Goal: Task Accomplishment & Management: Manage account settings

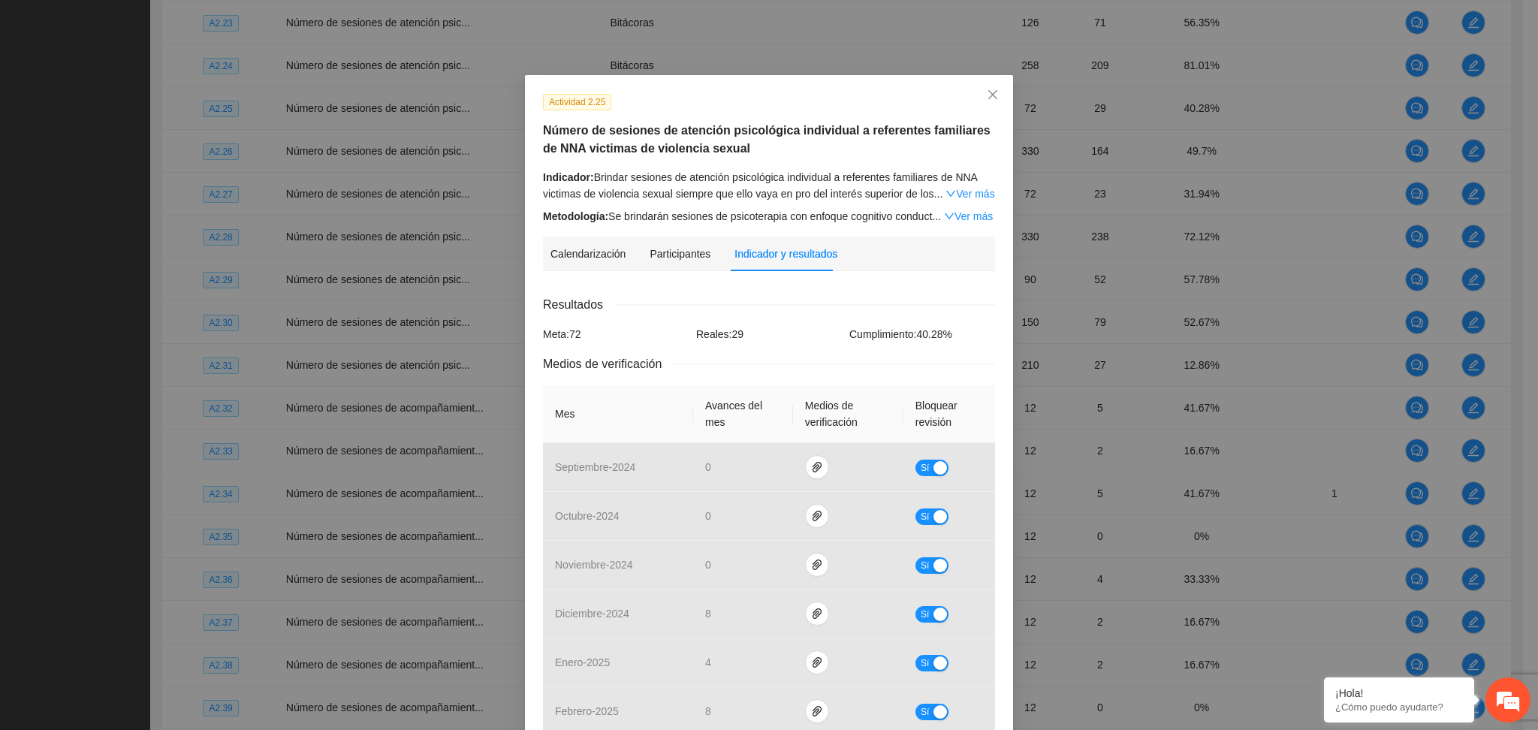
scroll to position [445, 0]
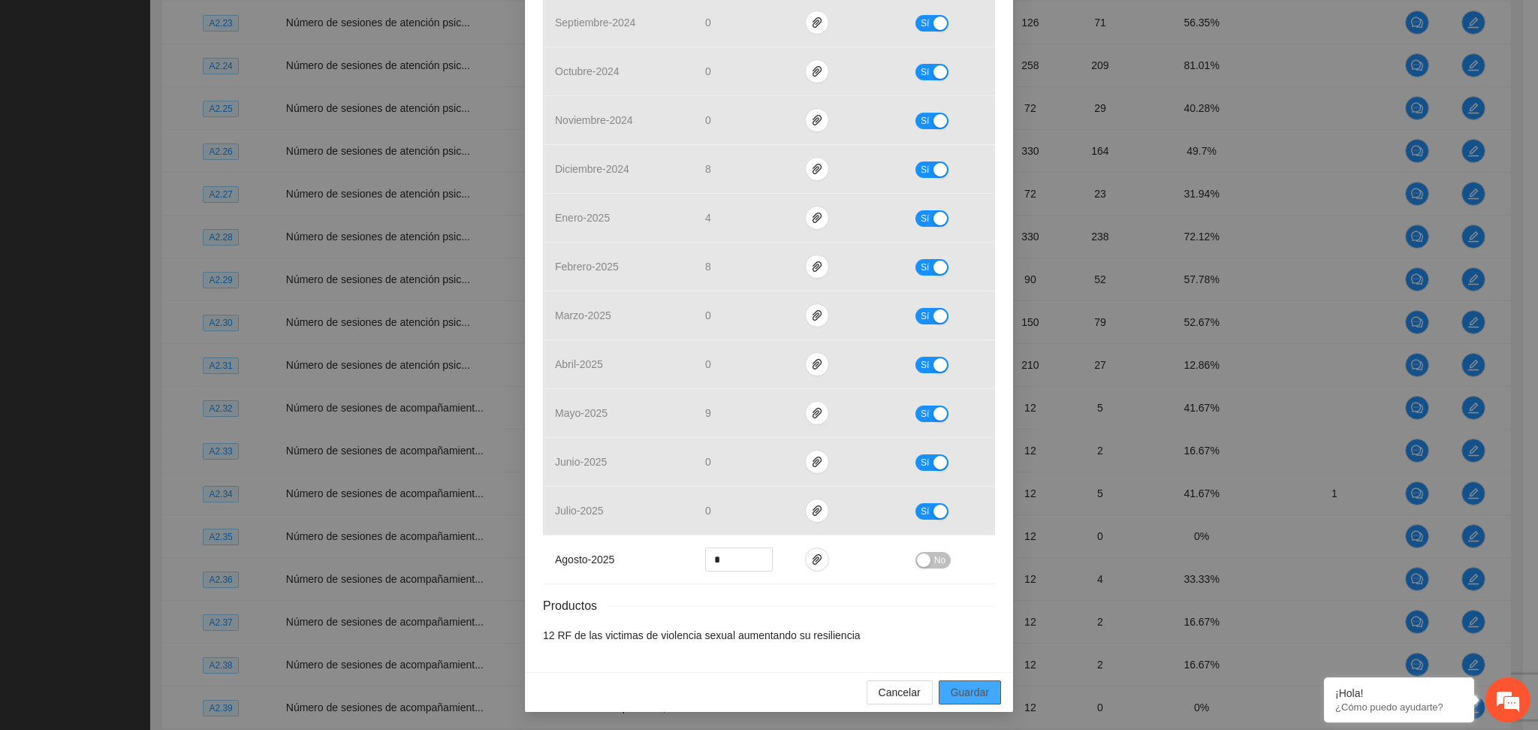
click at [951, 698] on span "Guardar" at bounding box center [970, 692] width 38 height 17
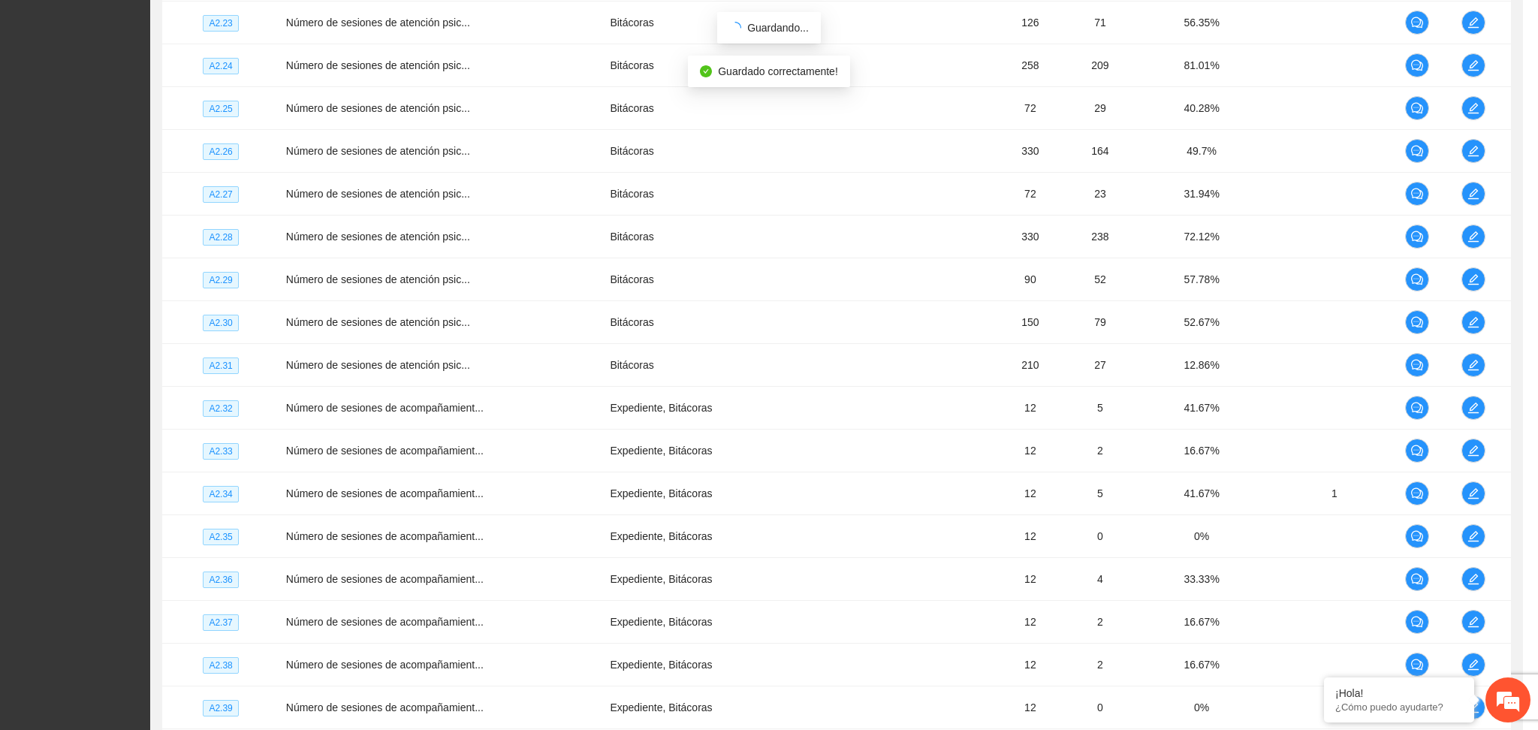
scroll to position [369, 0]
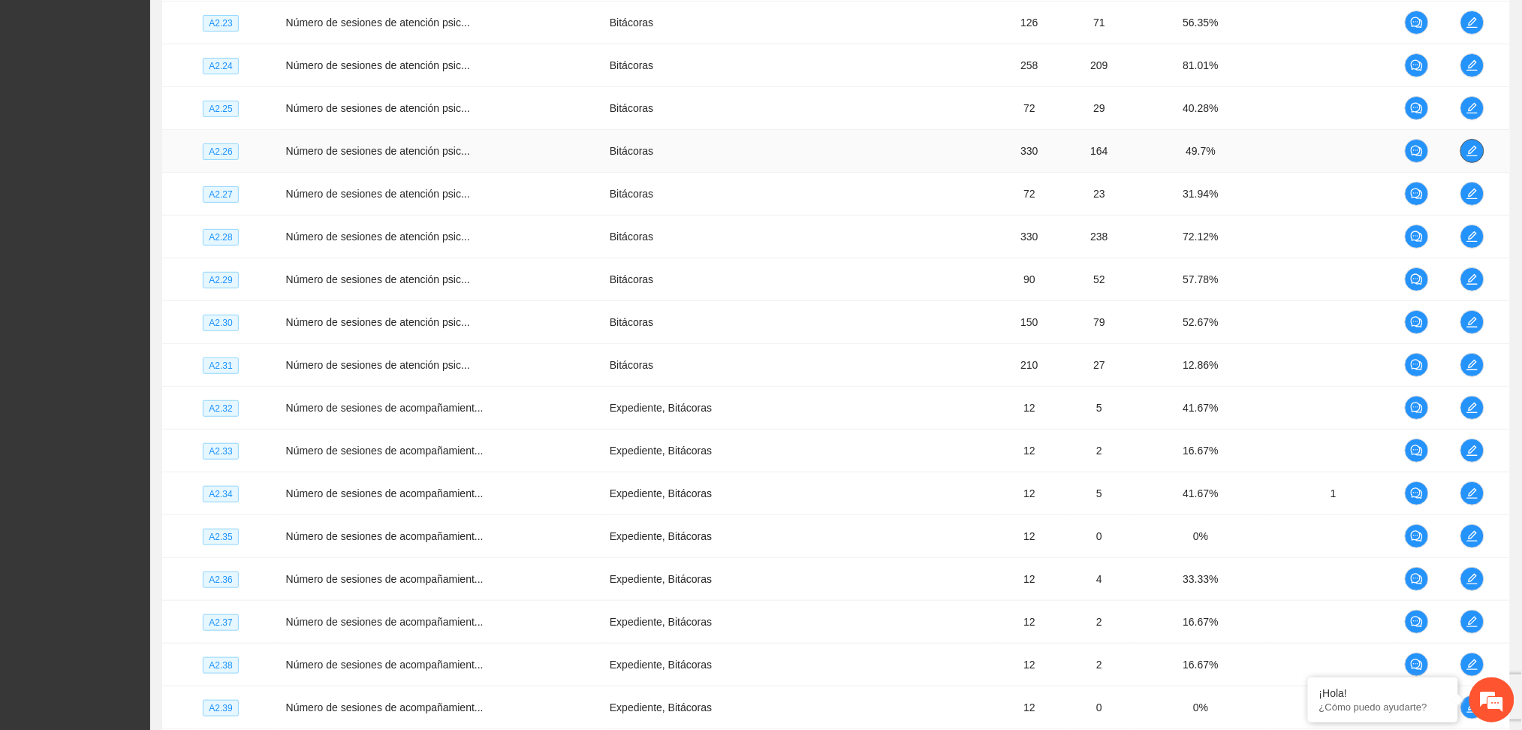
click at [1467, 152] on icon "edit" at bounding box center [1473, 151] width 12 height 12
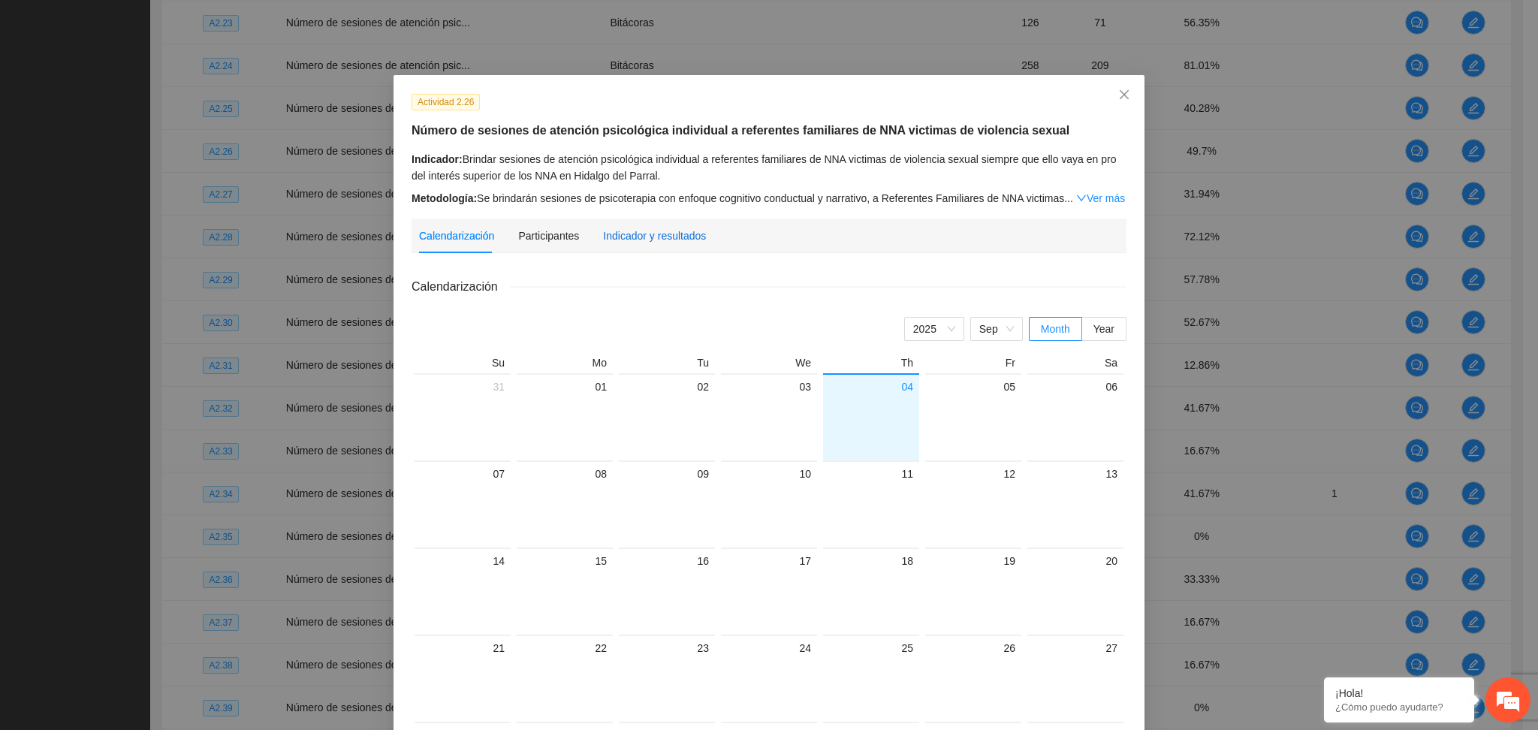
click at [632, 232] on div "Indicador y resultados" at bounding box center [654, 236] width 103 height 17
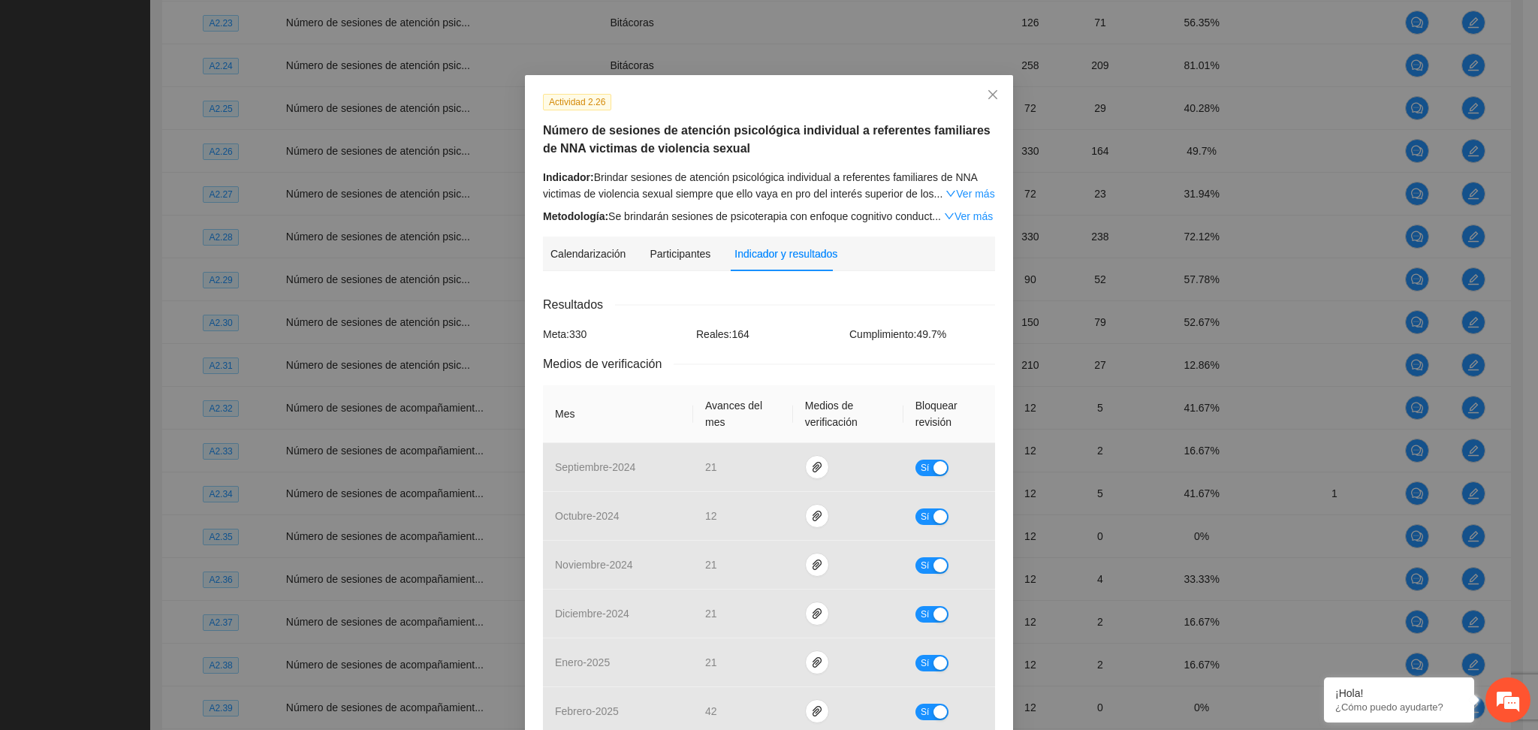
click at [737, 278] on div "Calendarización Participantes Indicador y resultados Calendarización [DATE] Mon…" at bounding box center [769, 668] width 452 height 862
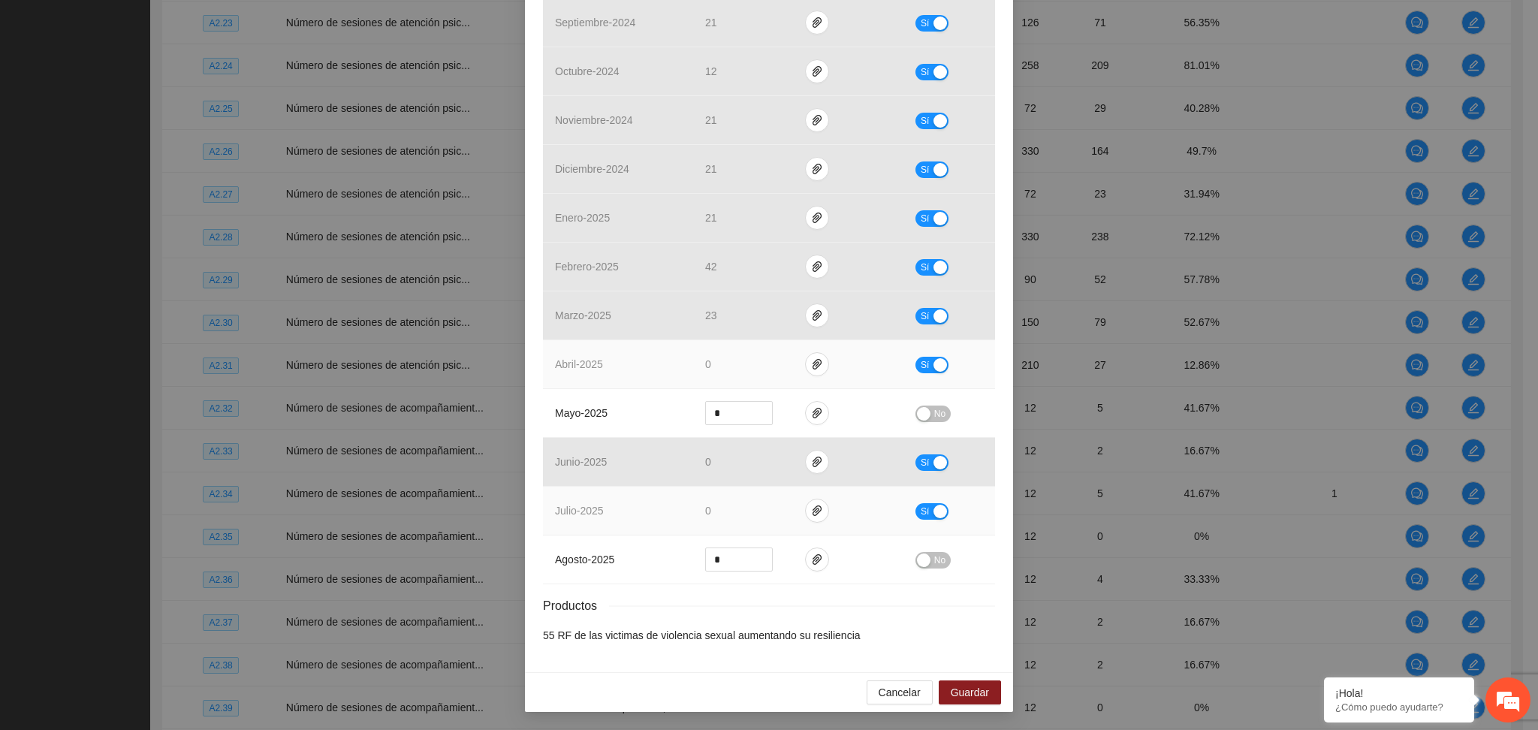
scroll to position [445, 0]
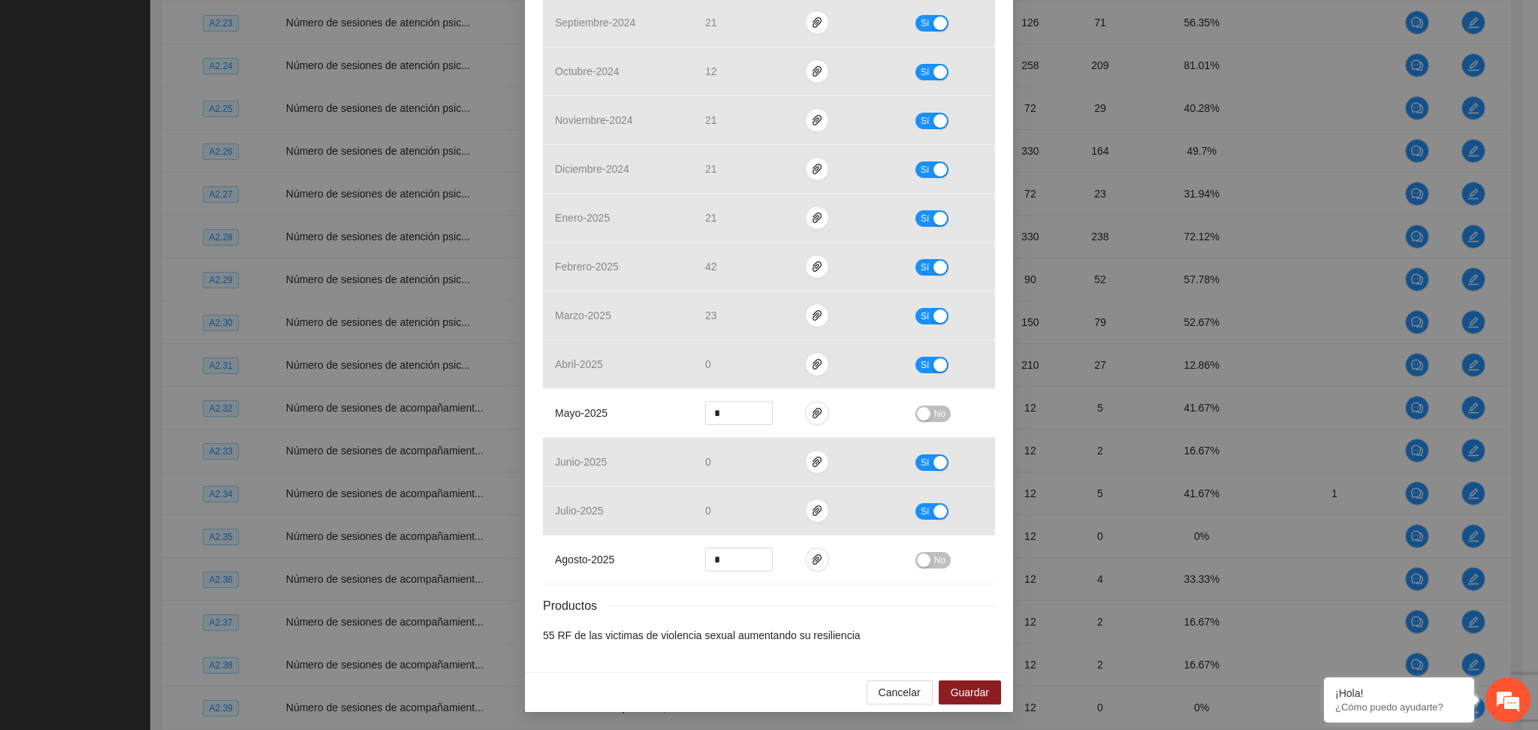
click at [914, 641] on li "55 RF de las victimas de violencia sexual aumentando su resiliencia" at bounding box center [769, 635] width 452 height 17
click at [806, 415] on span "paper-clip" at bounding box center [817, 413] width 23 height 12
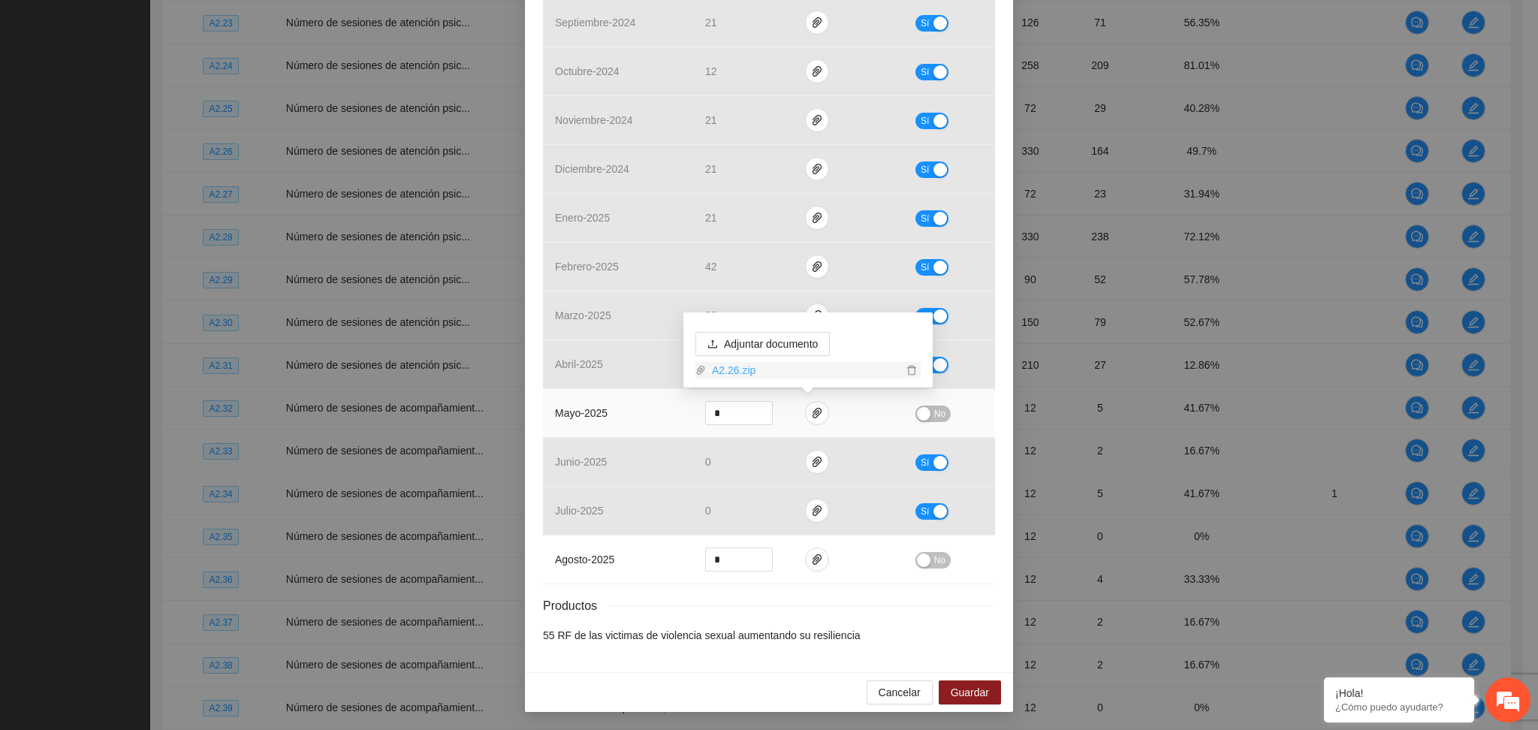
click at [726, 365] on link "A2.26.zip" at bounding box center [804, 370] width 197 height 17
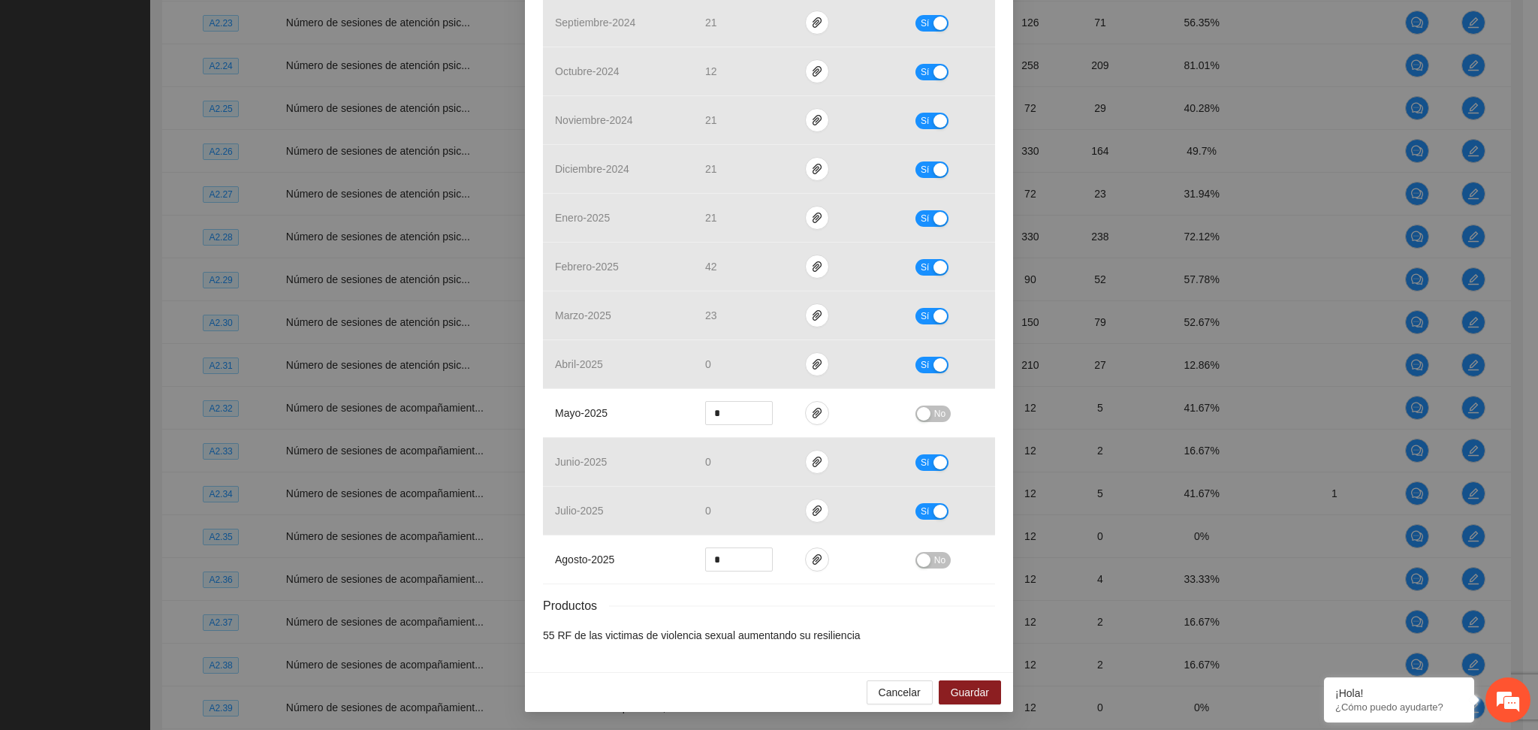
click at [876, 614] on div "Productos" at bounding box center [769, 605] width 452 height 19
click at [811, 407] on icon "paper-clip" at bounding box center [817, 413] width 12 height 12
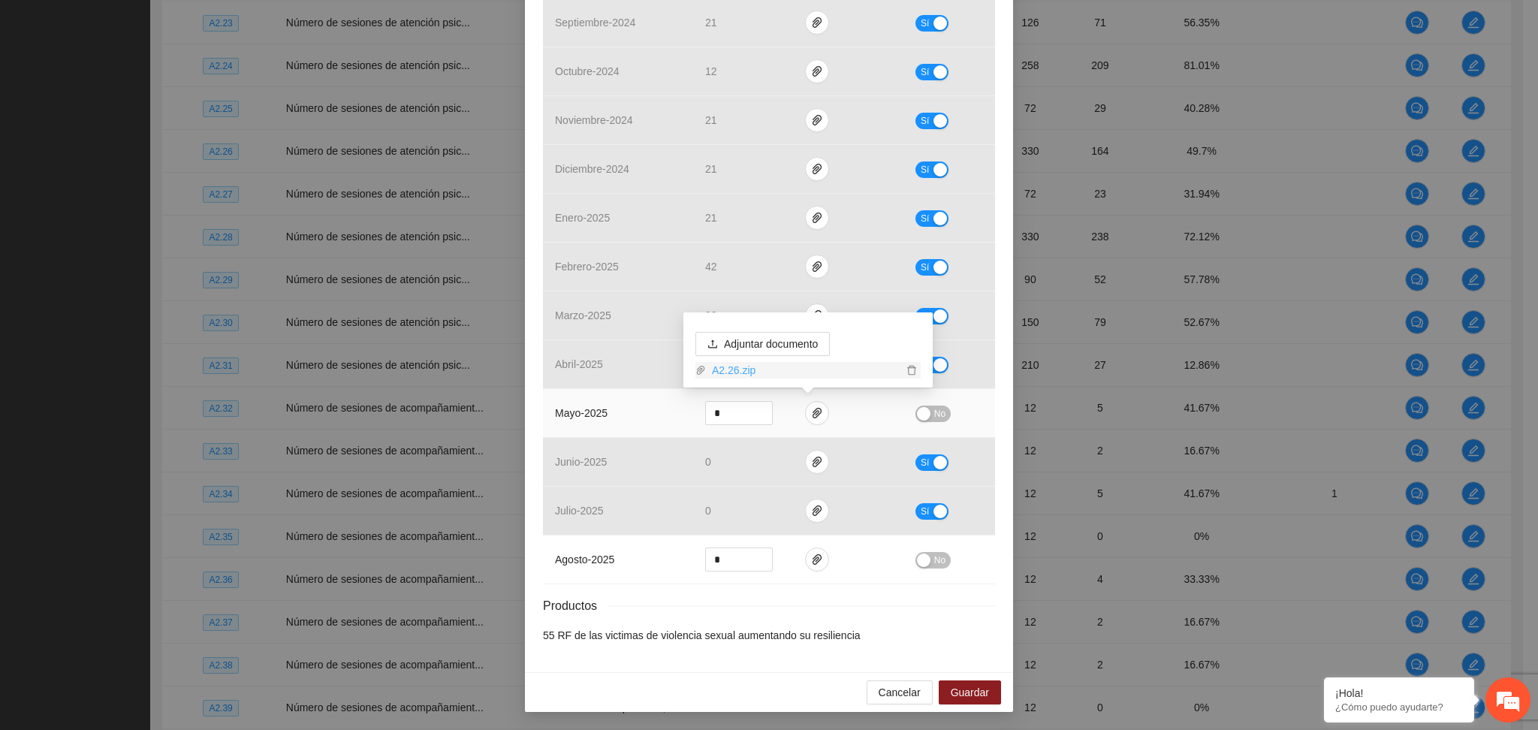
click at [735, 367] on link "A2.26.zip" at bounding box center [804, 370] width 197 height 17
click at [925, 415] on button "No" at bounding box center [932, 414] width 35 height 17
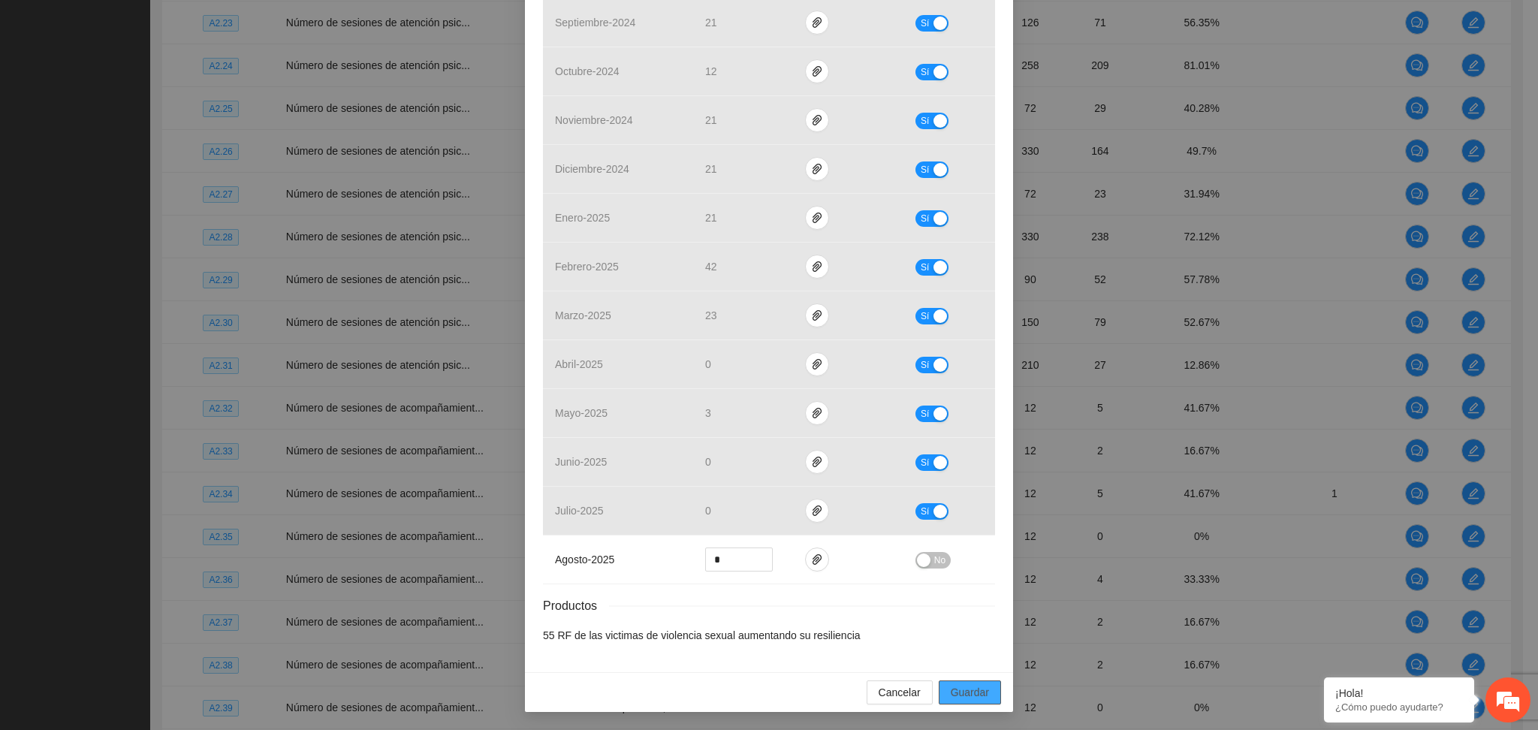
click at [942, 684] on button "Guardar" at bounding box center [970, 692] width 62 height 24
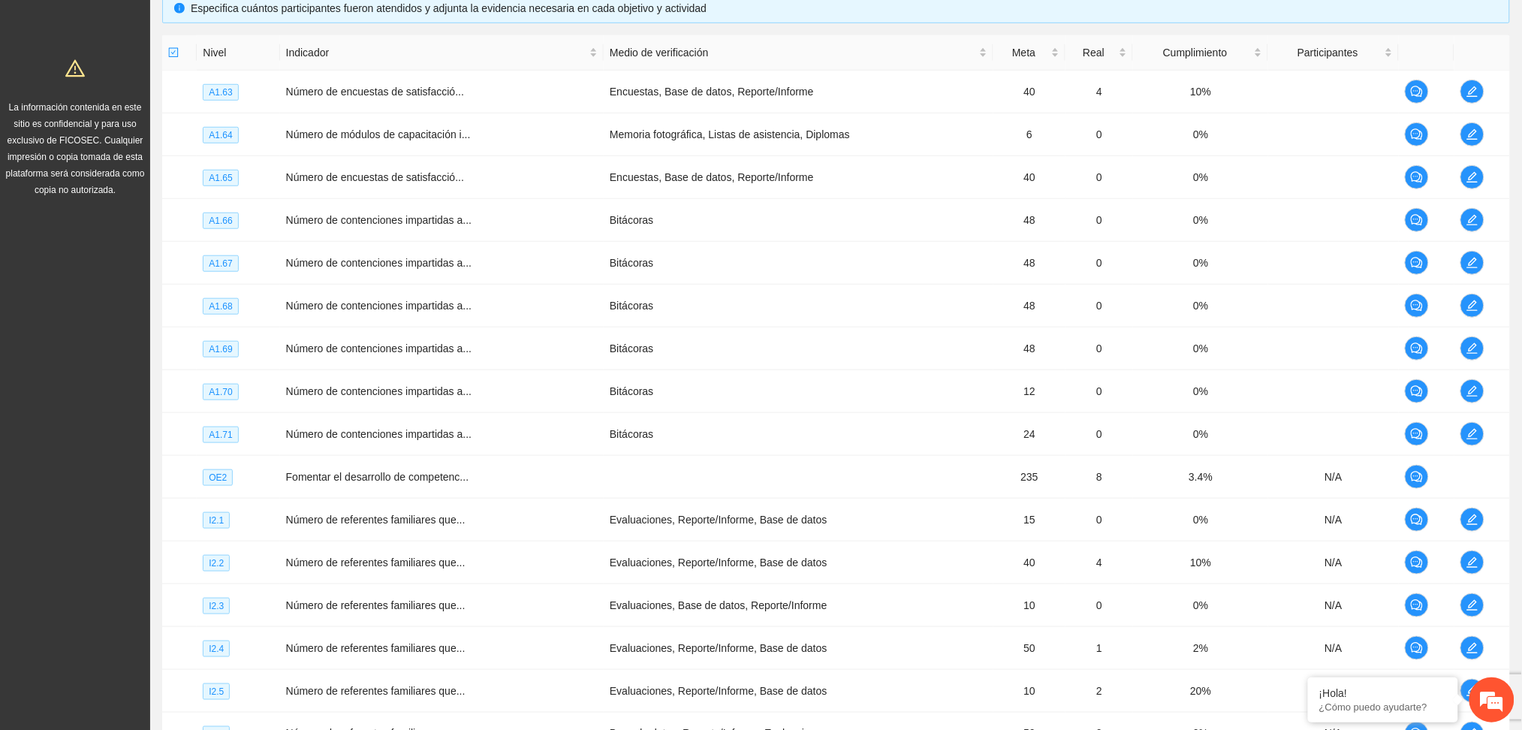
scroll to position [0, 0]
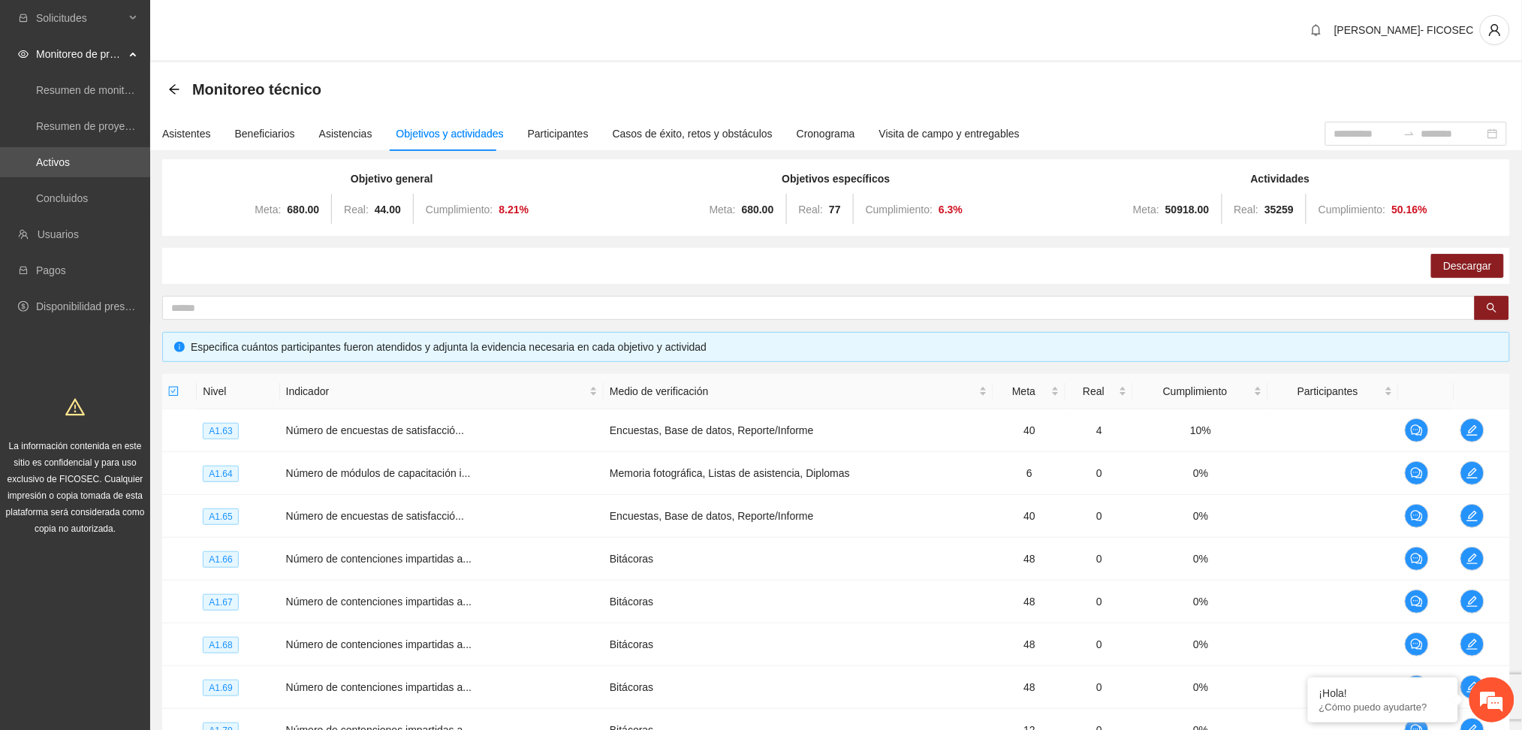
click at [435, 77] on div "Monitoreo técnico" at bounding box center [836, 89] width 1336 height 30
click at [330, 137] on div "Asistencias" at bounding box center [345, 133] width 53 height 17
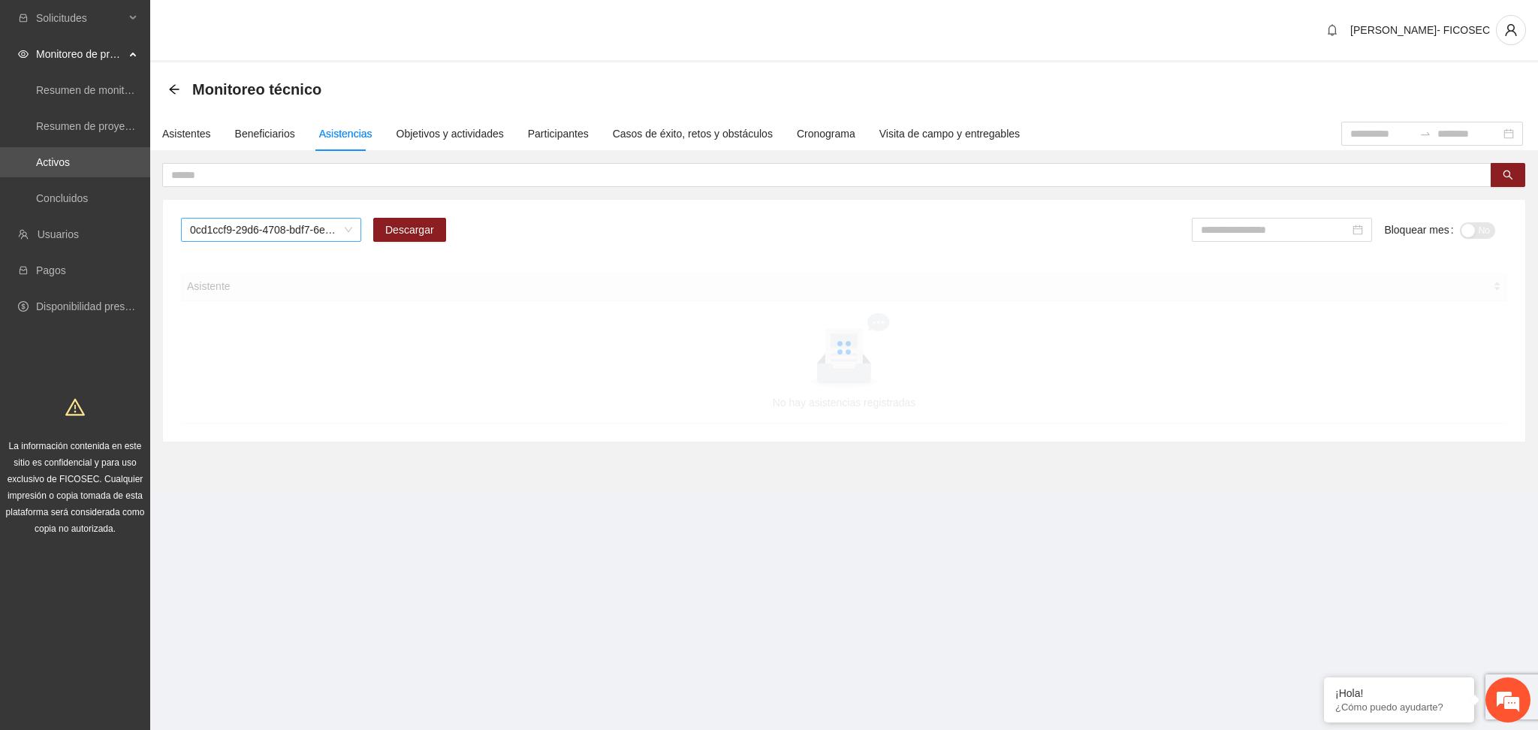
click at [318, 229] on span "0cd1ccf9-29d6-4708-bdf7-6e91457c8cf1" at bounding box center [271, 230] width 162 height 23
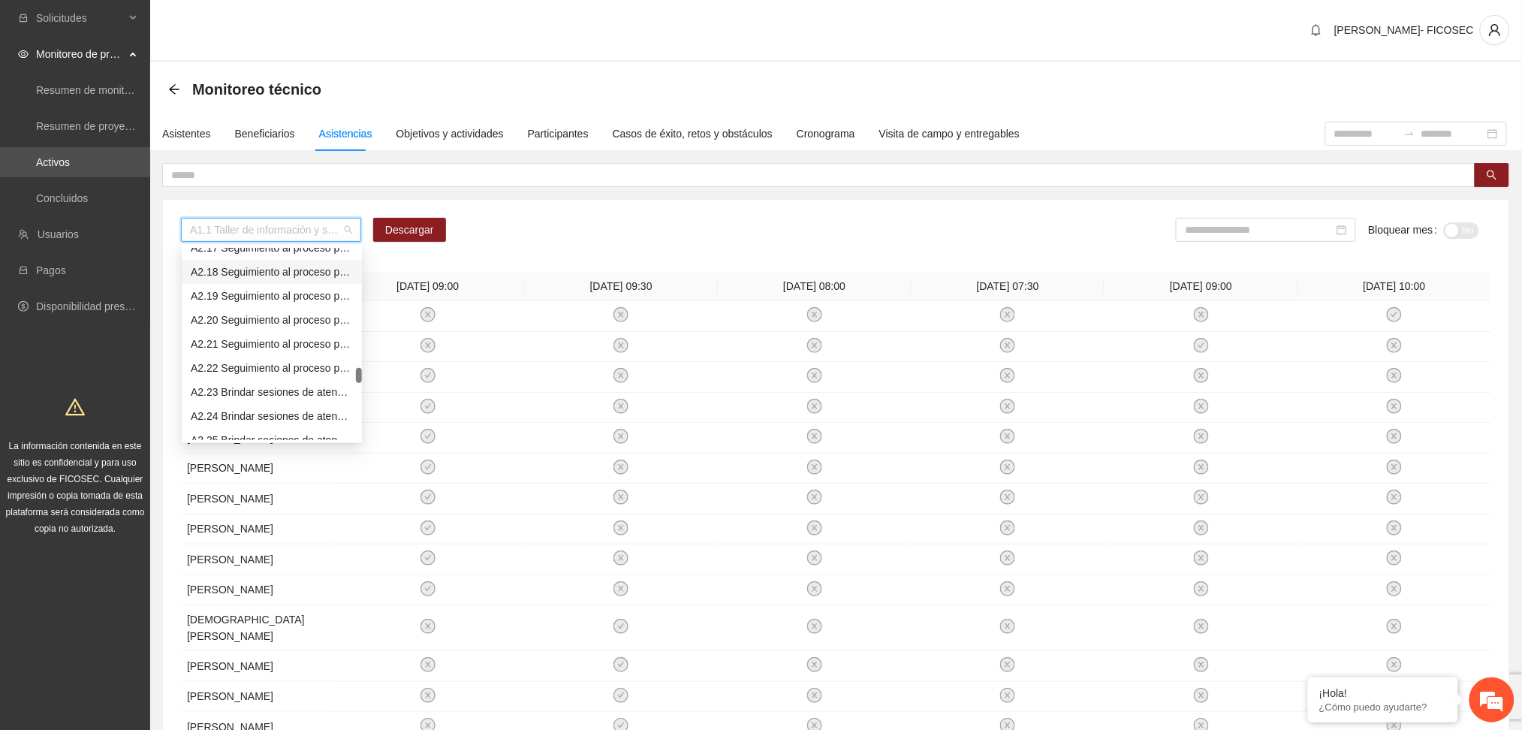
scroll to position [2203, 0]
click at [241, 363] on div "A2.26 Brindar sesiones de atención psicológica individual a referentes familiar…" at bounding box center [272, 364] width 162 height 17
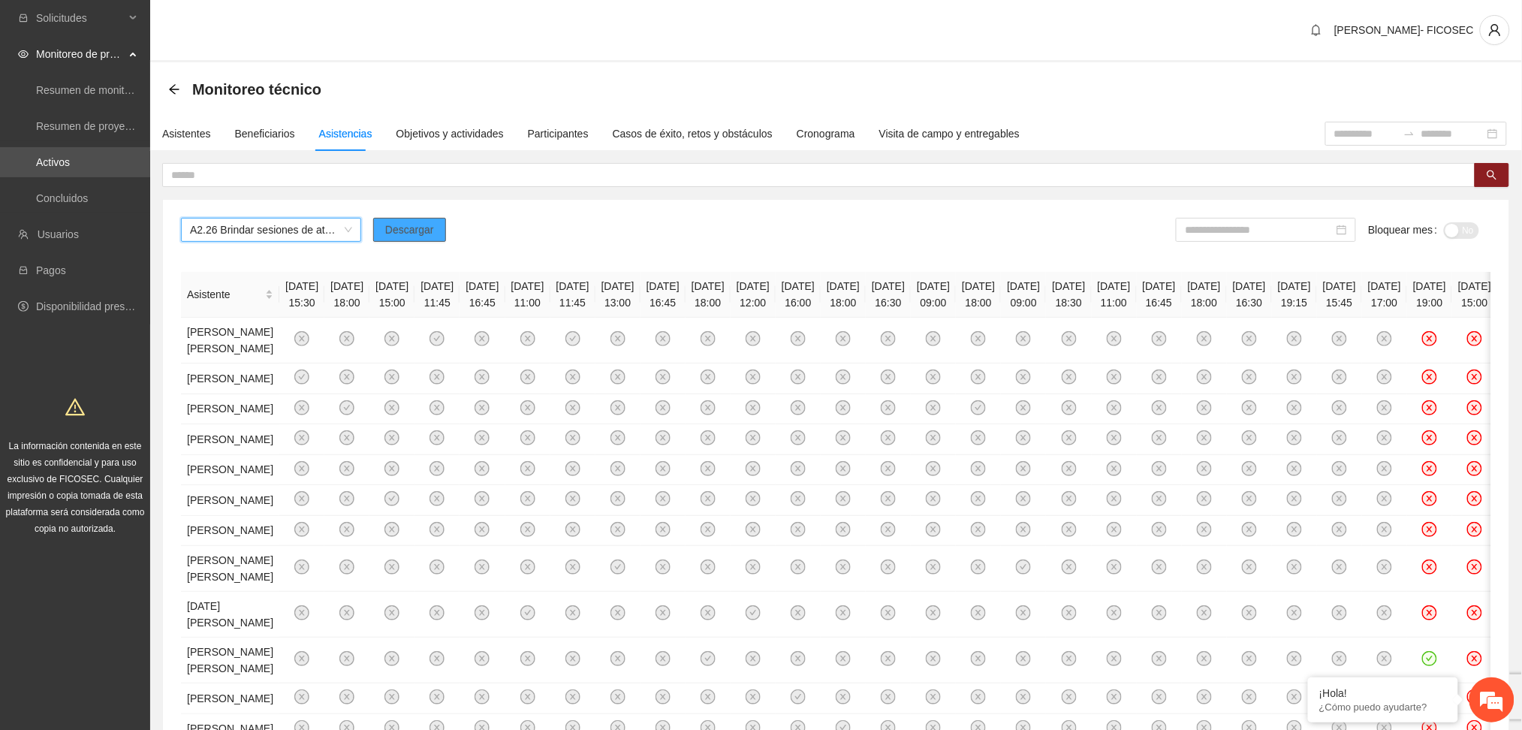
click at [412, 235] on span "Descargar" at bounding box center [409, 230] width 49 height 17
click at [1220, 234] on input at bounding box center [1259, 230] width 149 height 17
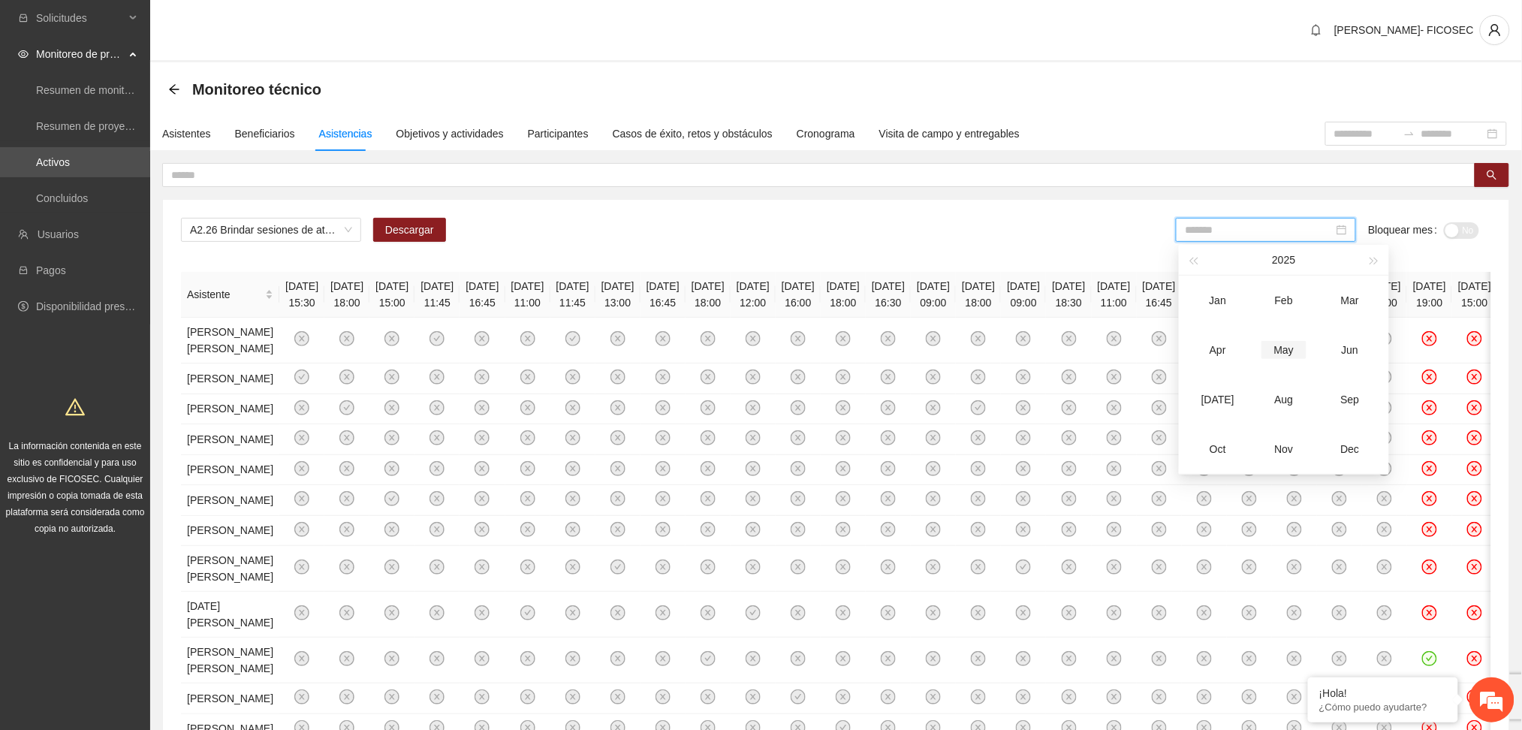
type input "*******"
click at [1286, 351] on div "May" at bounding box center [1284, 350] width 45 height 18
type input "*******"
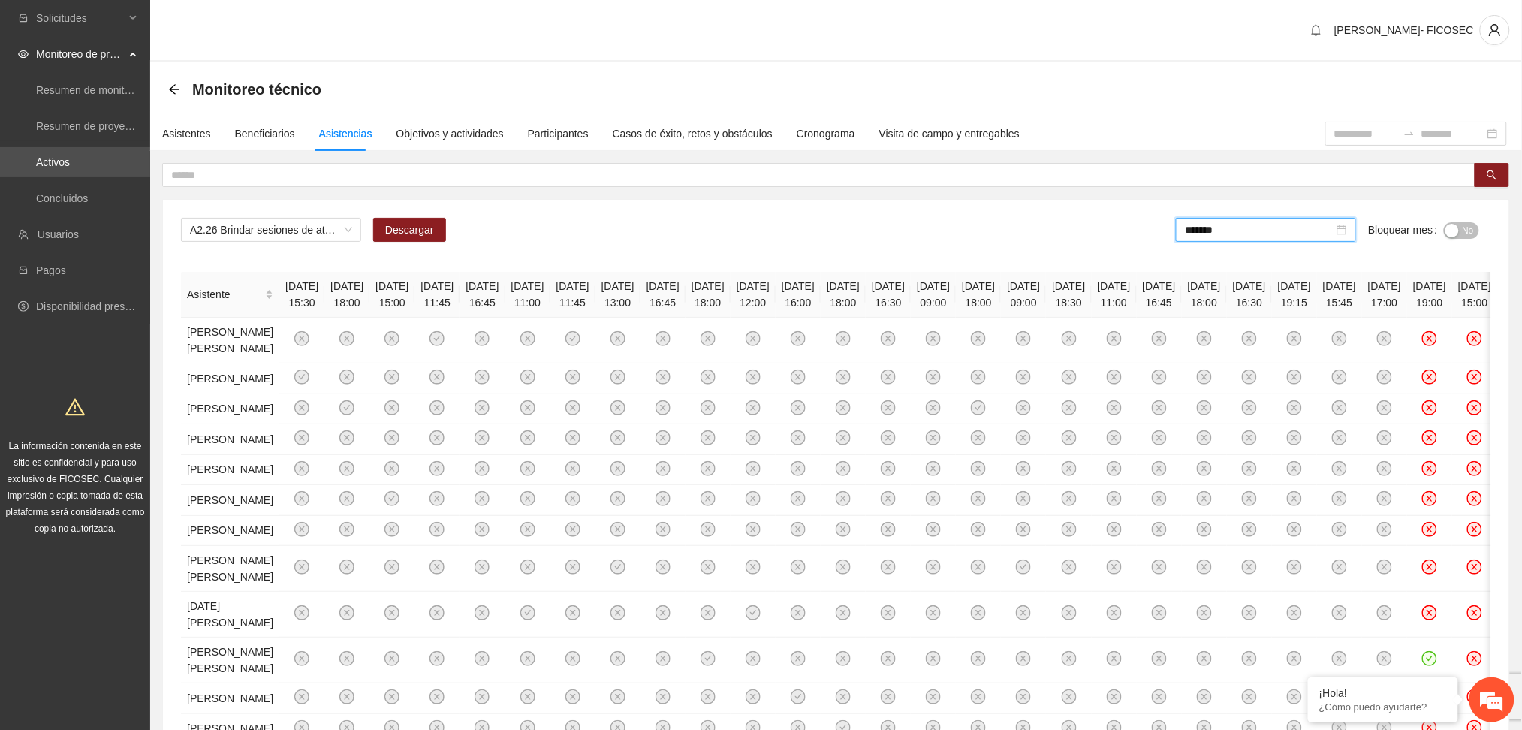
click at [1458, 222] on button "No" at bounding box center [1461, 230] width 35 height 17
click at [1463, 229] on button "Sí" at bounding box center [1462, 230] width 33 height 17
click at [1463, 229] on span "No" at bounding box center [1468, 230] width 11 height 17
click at [446, 134] on div "Objetivos y actividades" at bounding box center [450, 133] width 107 height 17
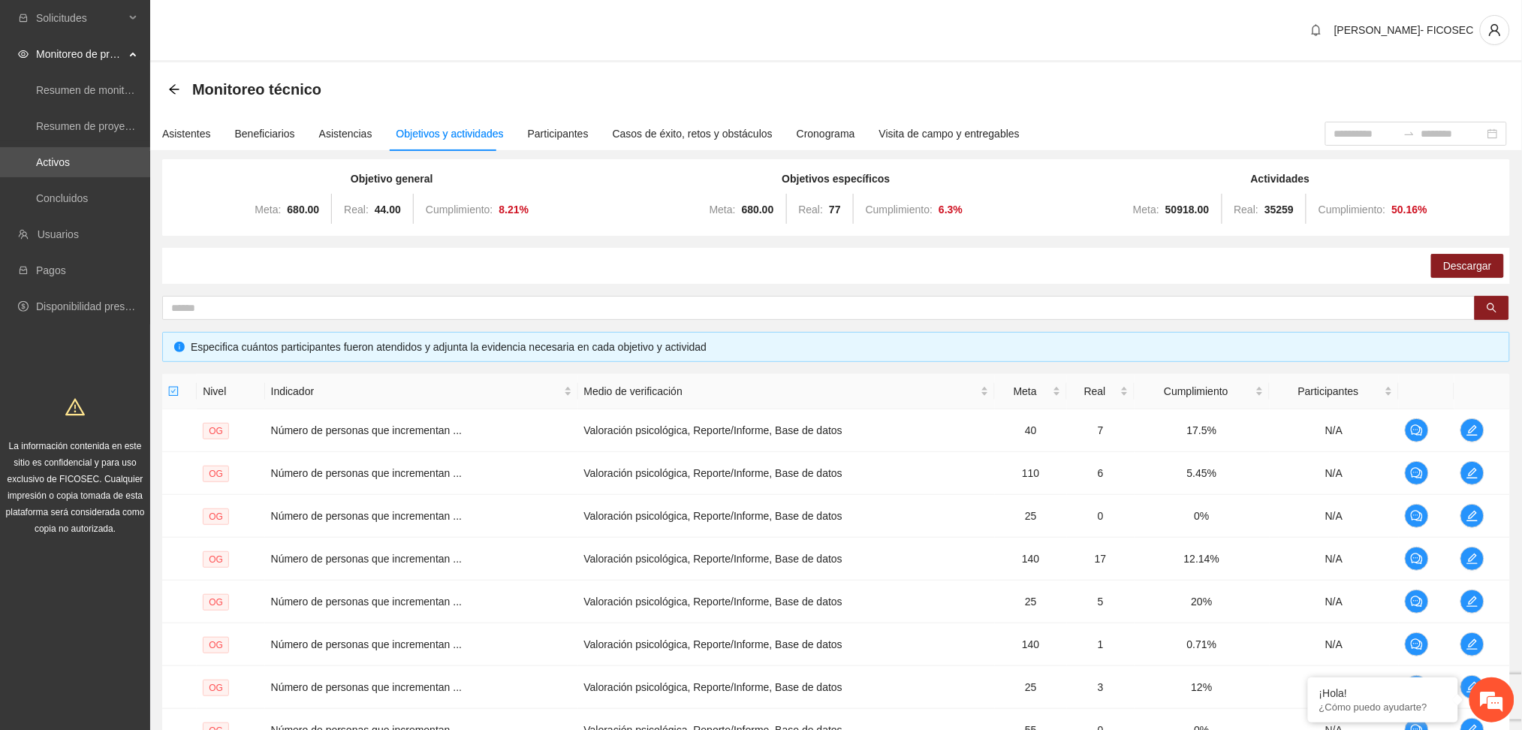
click at [625, 62] on div "Monitoreo técnico" at bounding box center [836, 89] width 1372 height 54
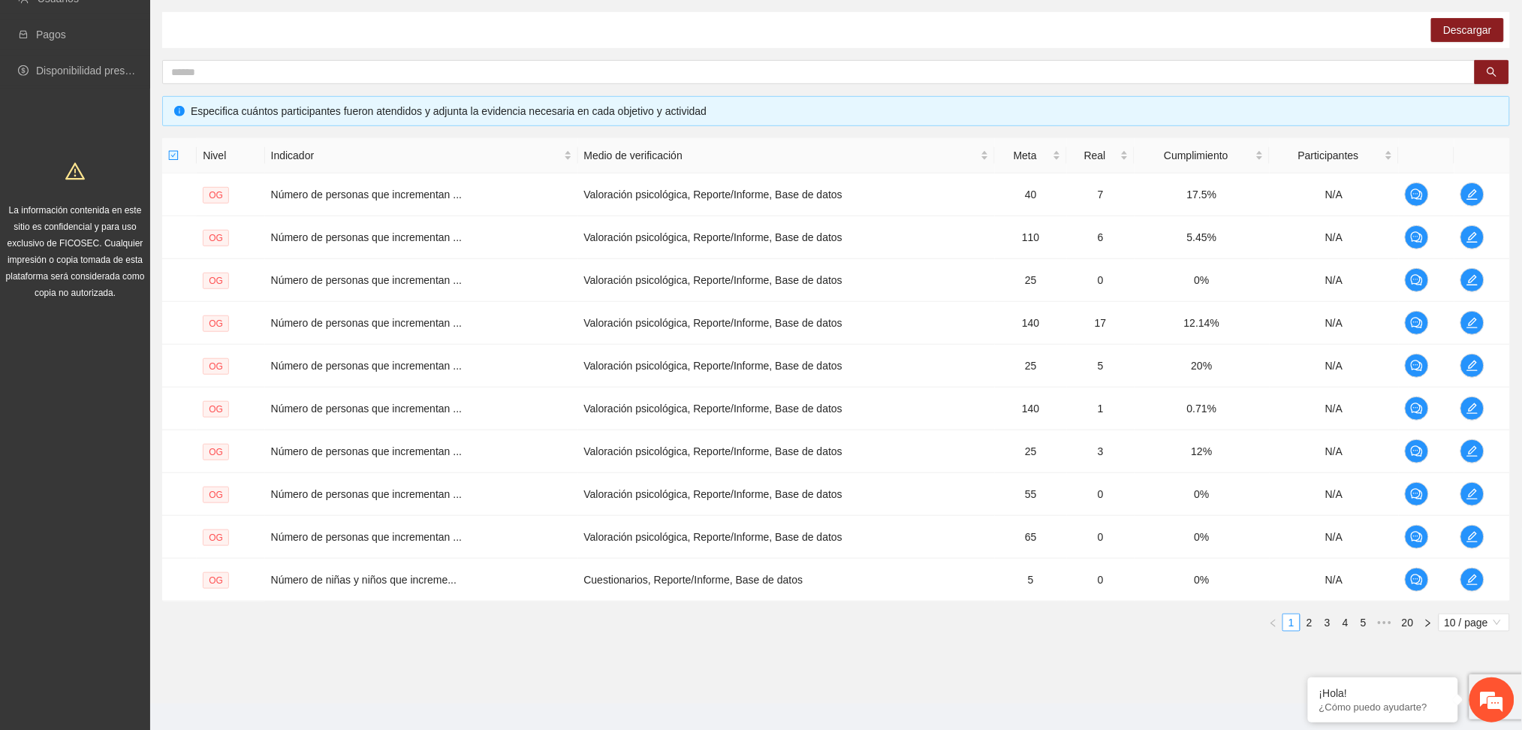
scroll to position [250, 0]
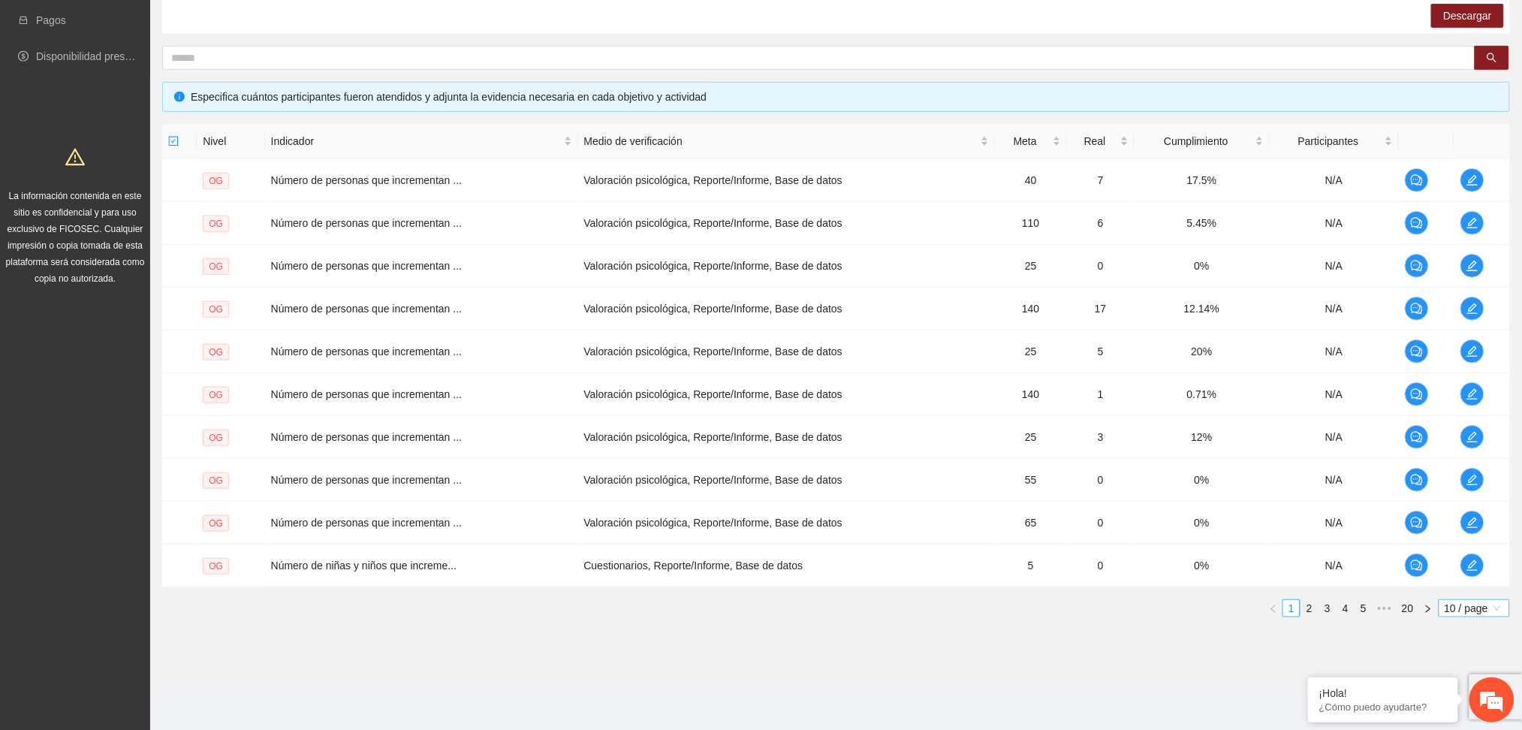
click at [1473, 603] on span "10 / page" at bounding box center [1474, 608] width 59 height 17
click at [1466, 713] on div "100 / page" at bounding box center [1475, 707] width 54 height 17
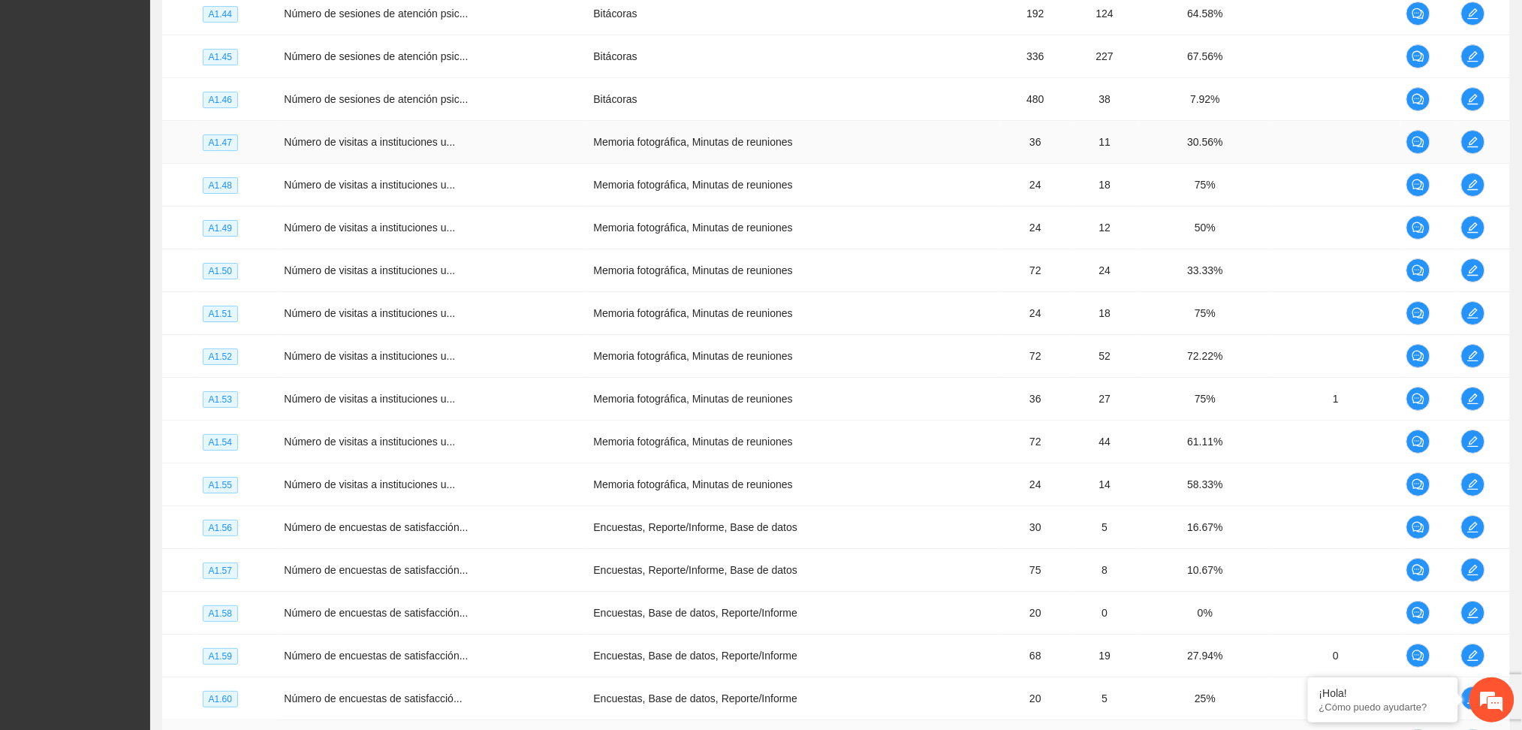
scroll to position [4107, 0]
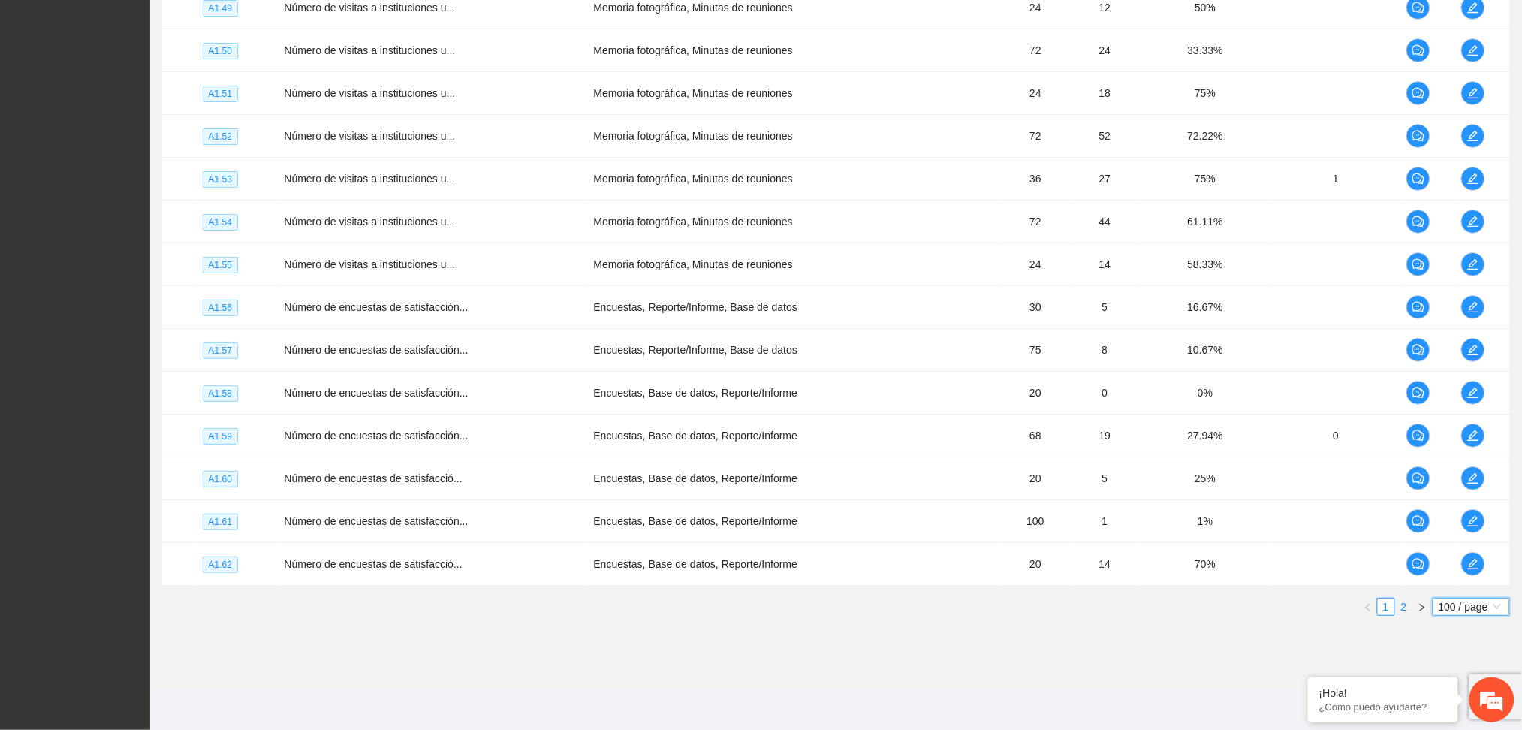
click at [1406, 604] on link "2" at bounding box center [1404, 607] width 17 height 17
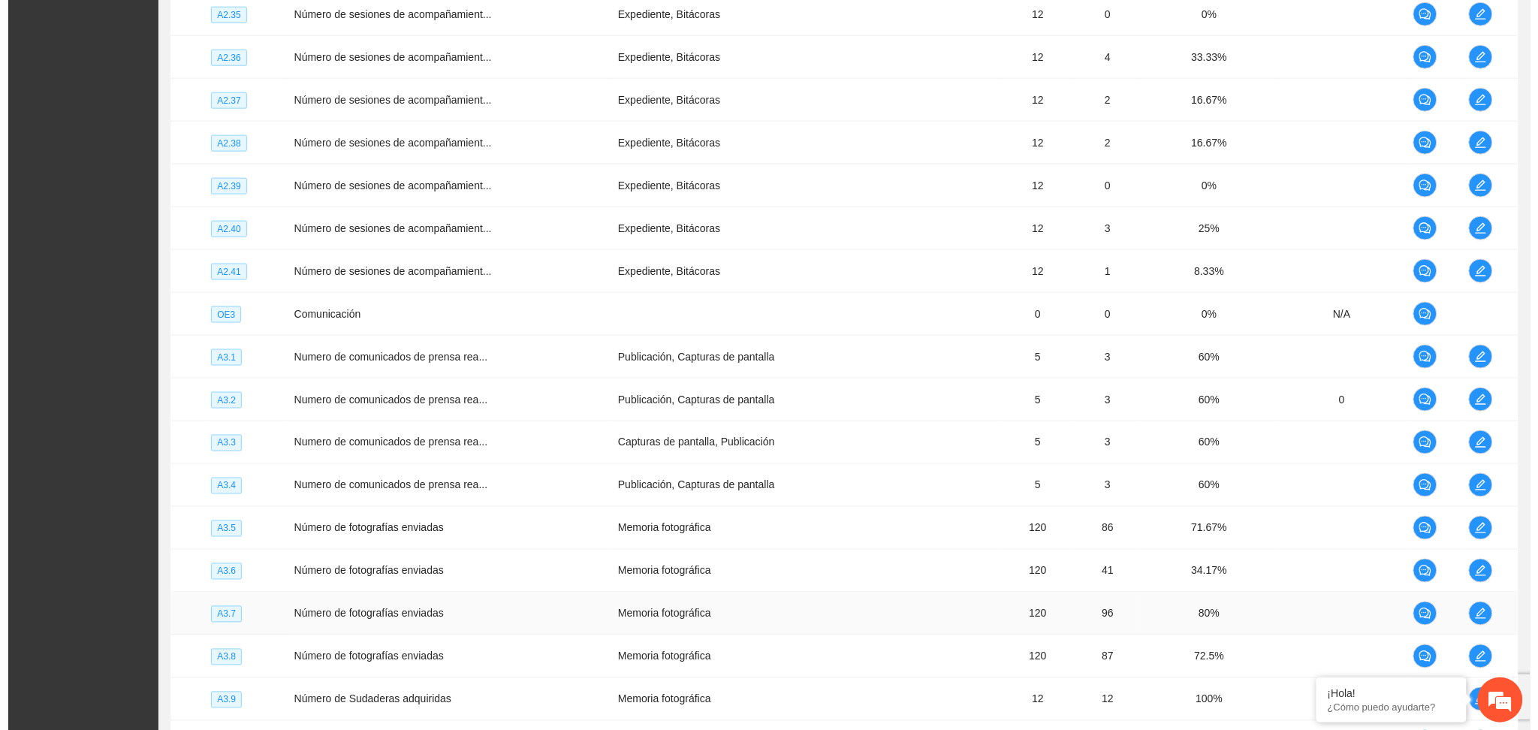
scroll to position [2263, 0]
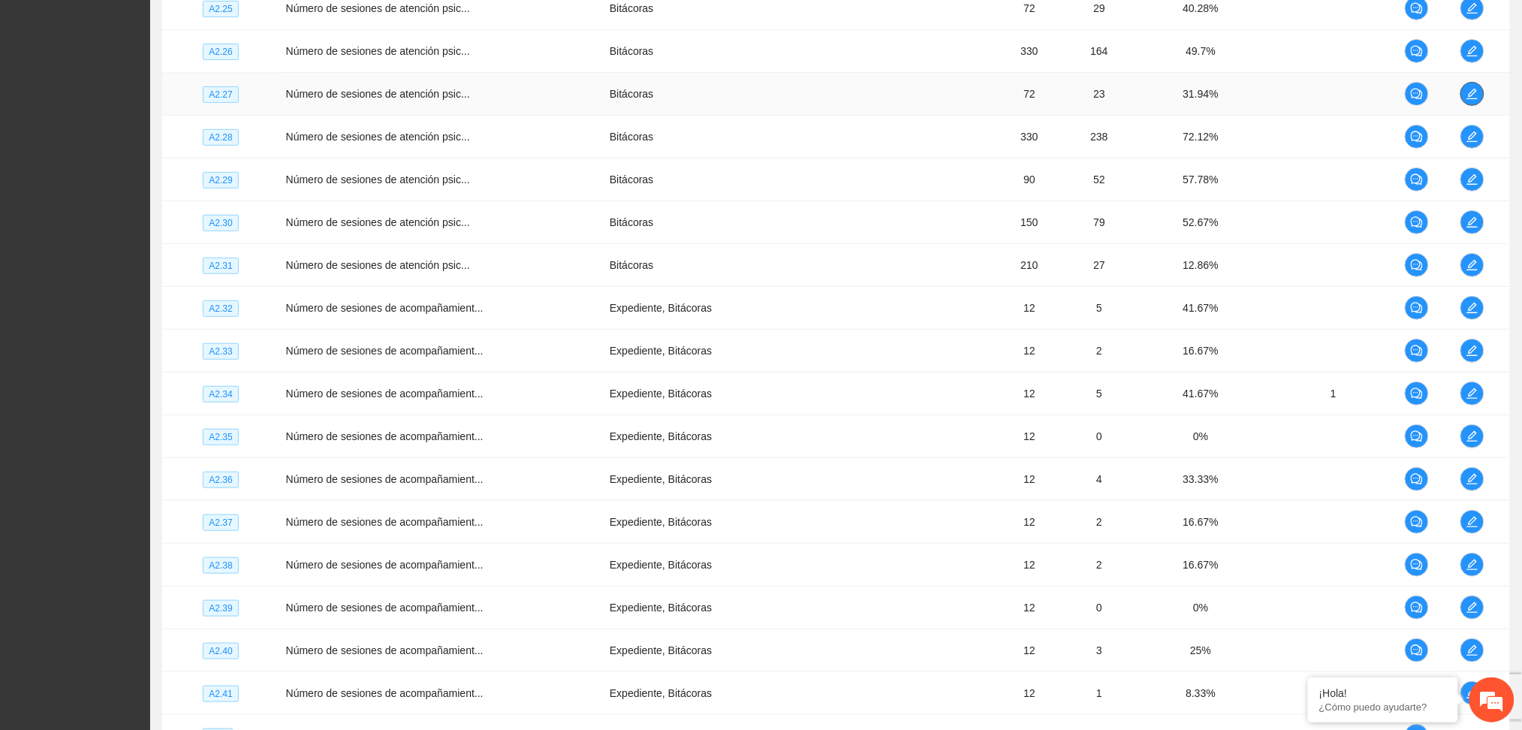
click at [1472, 98] on icon "edit" at bounding box center [1473, 94] width 12 height 12
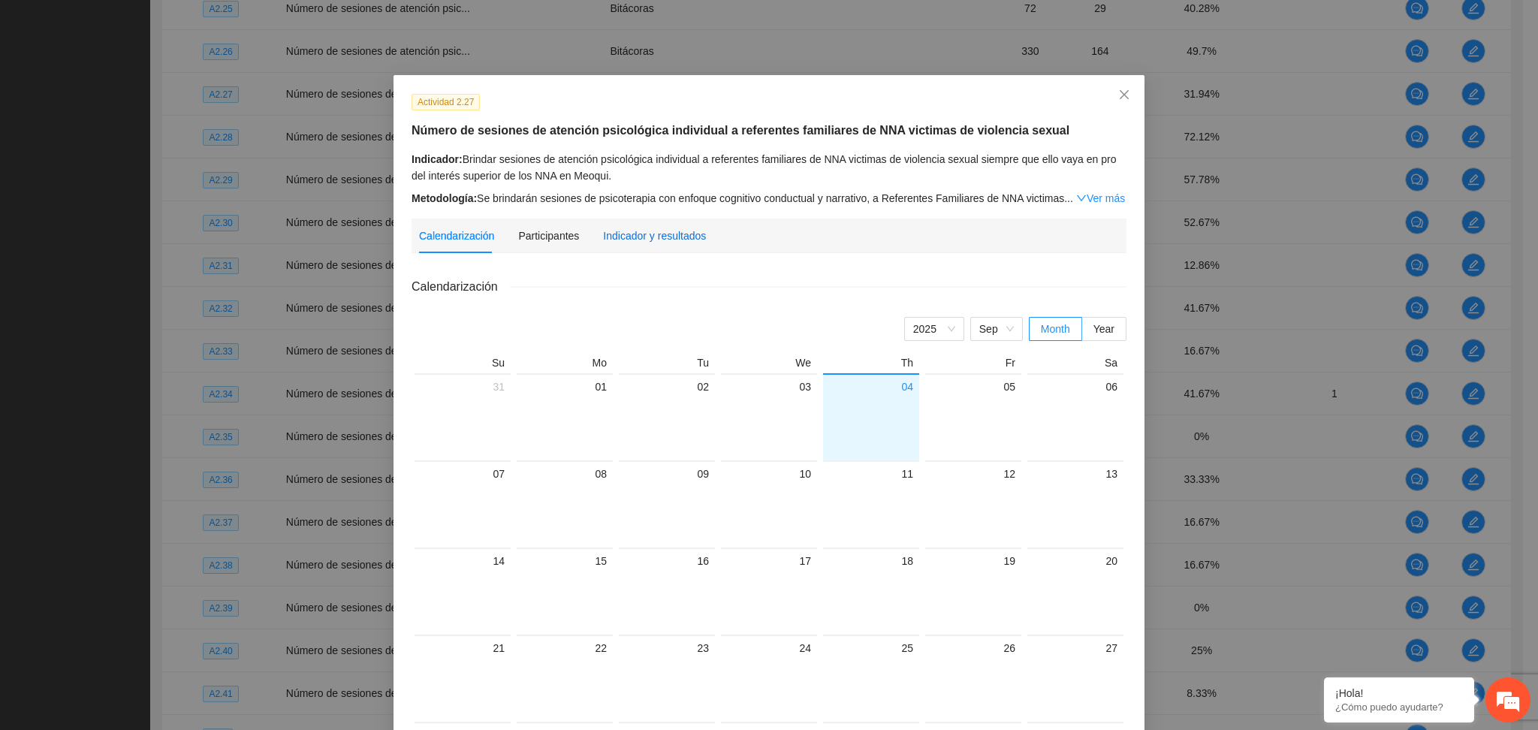
click at [678, 230] on div "Indicador y resultados" at bounding box center [654, 236] width 103 height 17
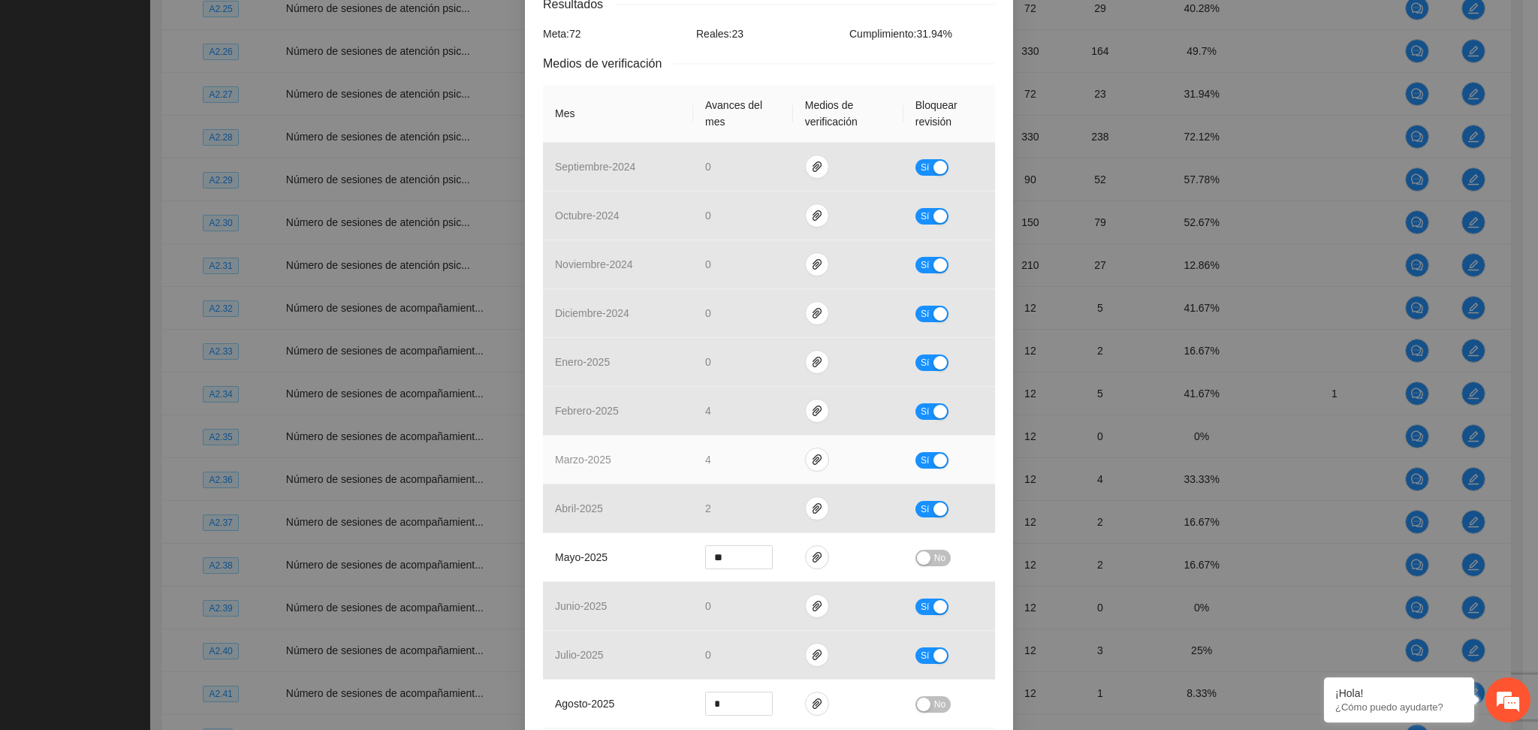
scroll to position [445, 0]
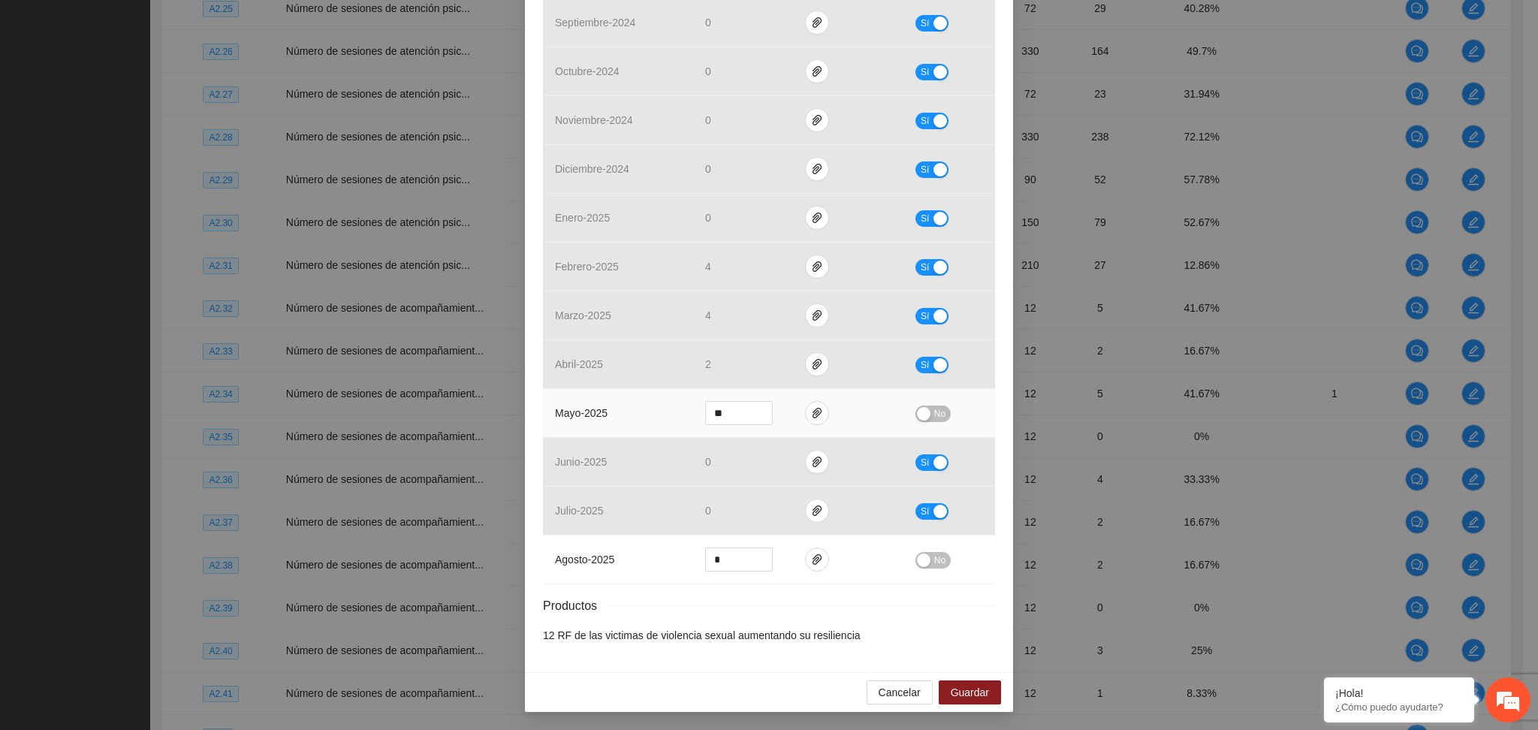
click at [920, 413] on div "button" at bounding box center [924, 414] width 14 height 14
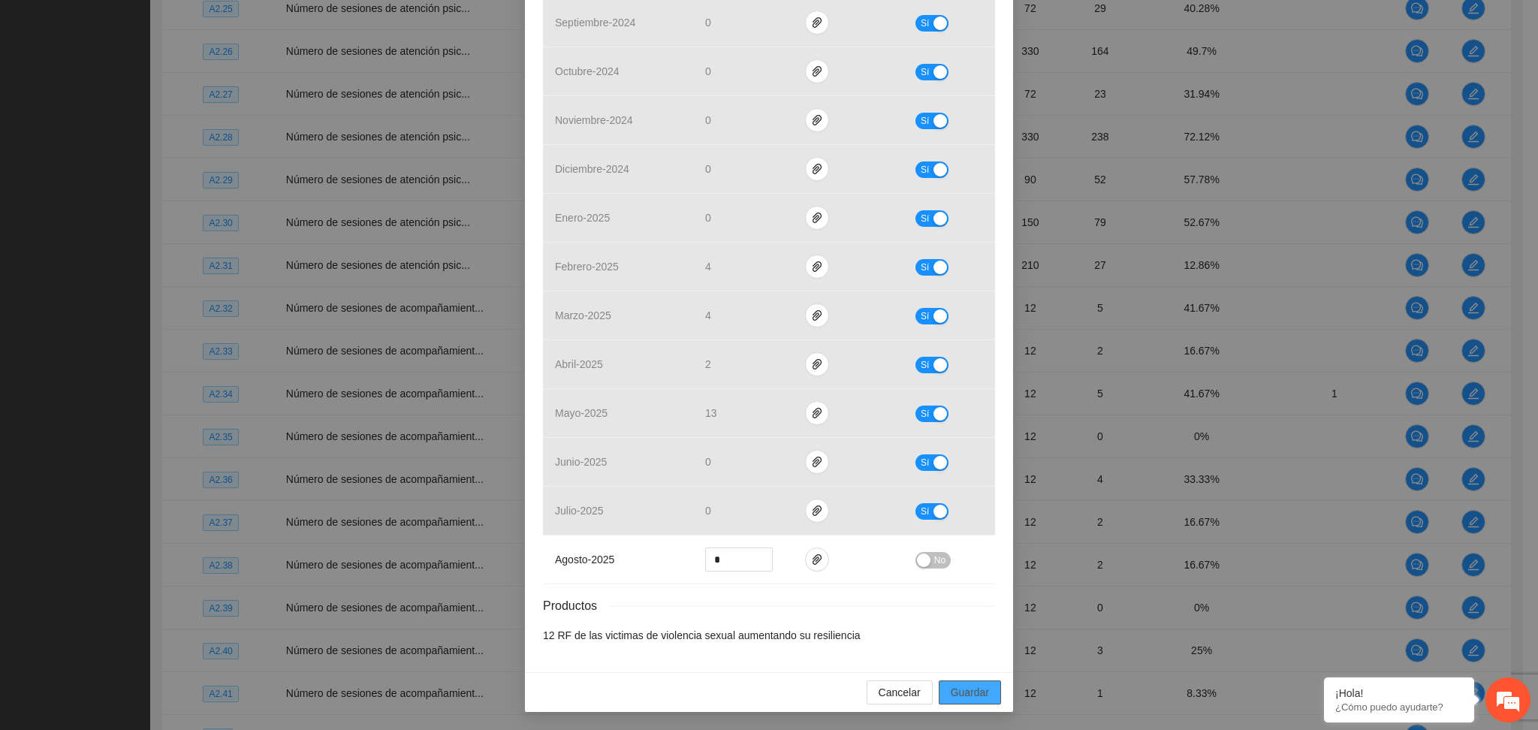
click at [955, 687] on span "Guardar" at bounding box center [970, 692] width 38 height 17
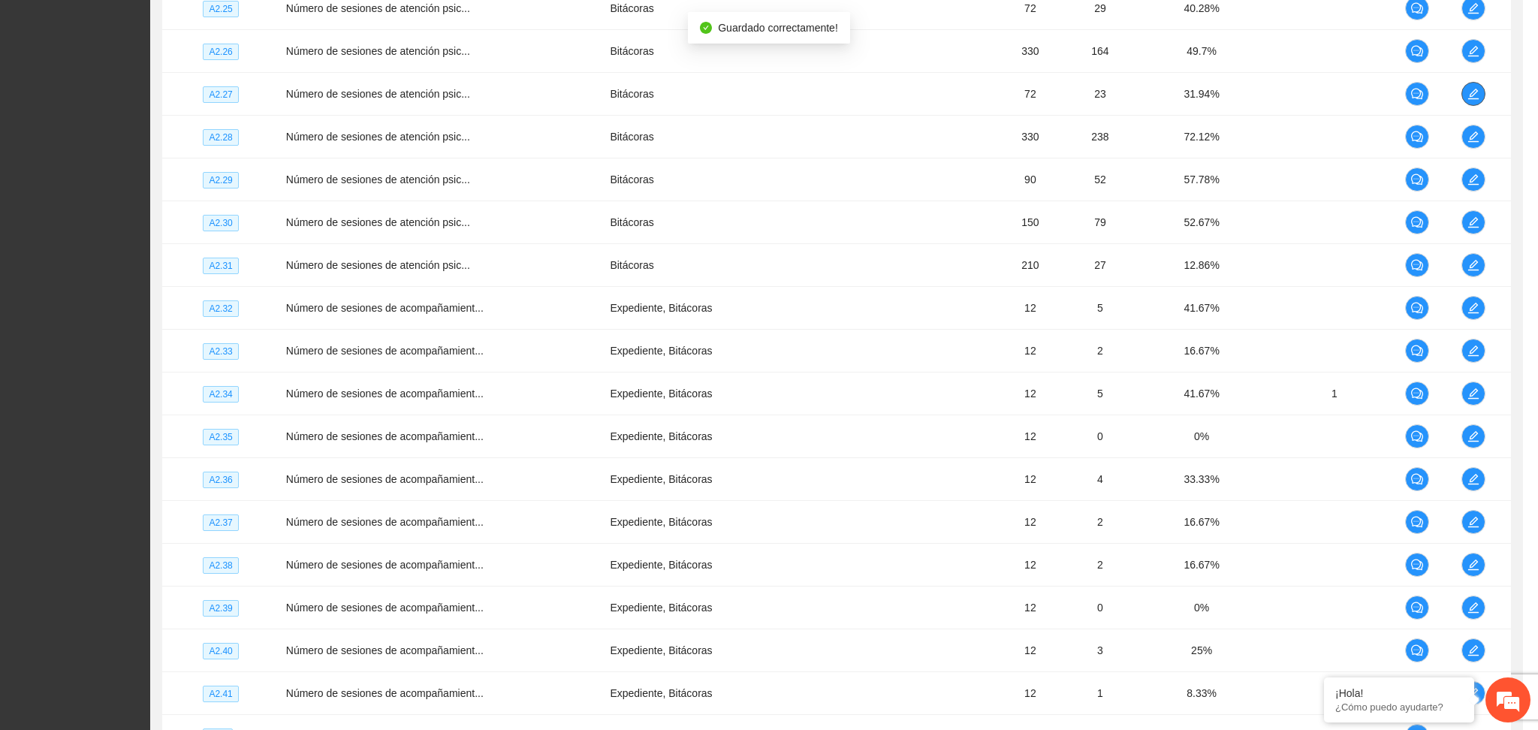
scroll to position [0, 0]
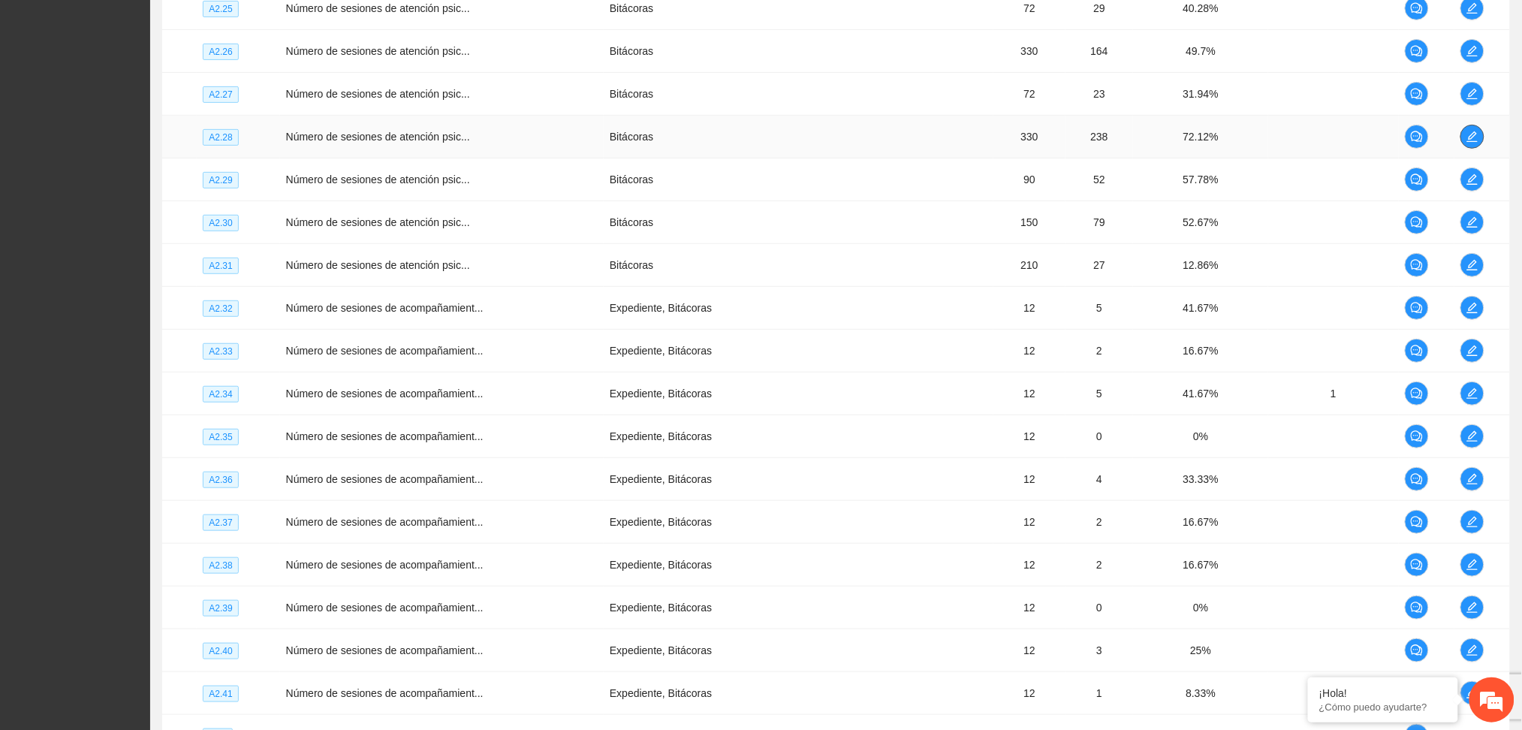
click at [1468, 135] on icon "edit" at bounding box center [1473, 137] width 12 height 12
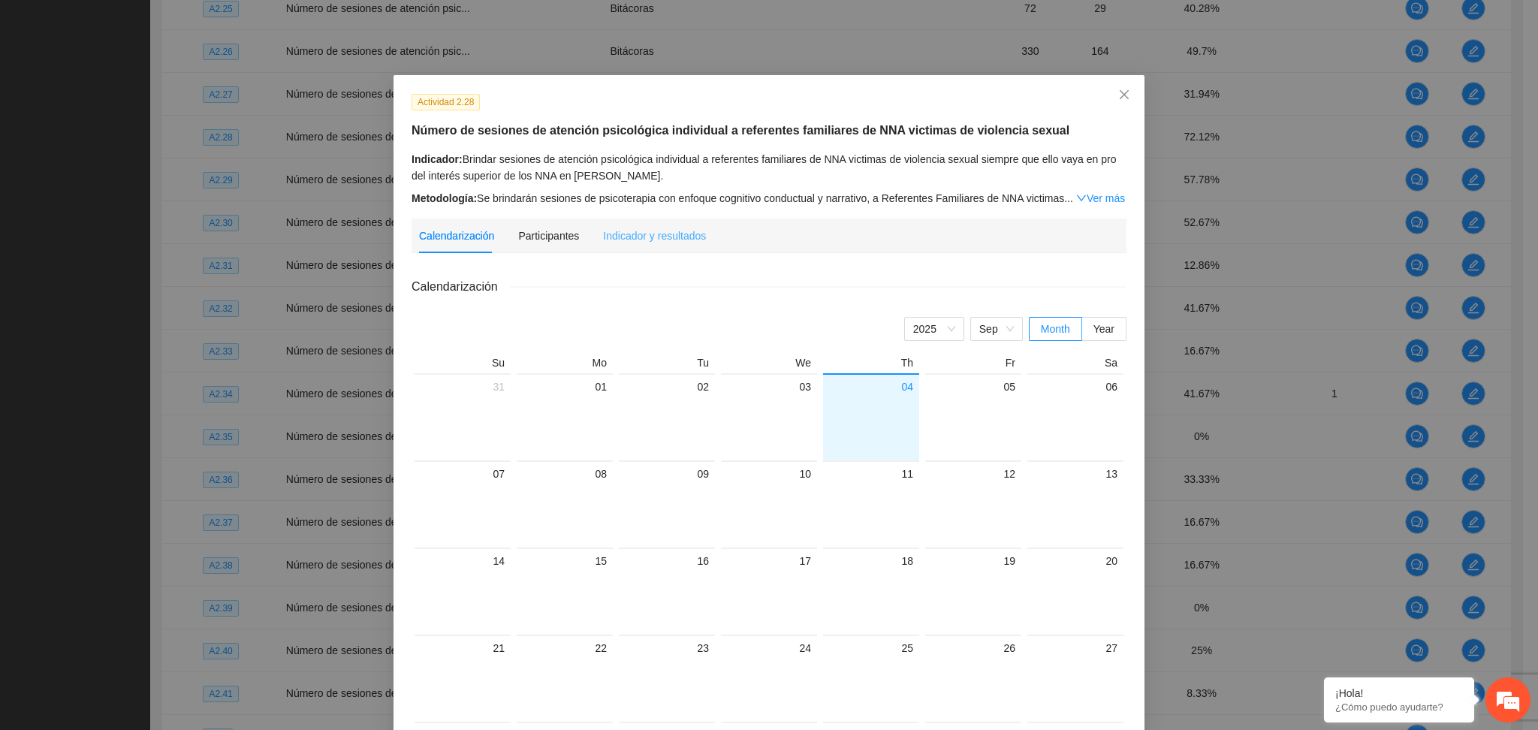
click at [641, 222] on div "Indicador y resultados" at bounding box center [654, 236] width 103 height 35
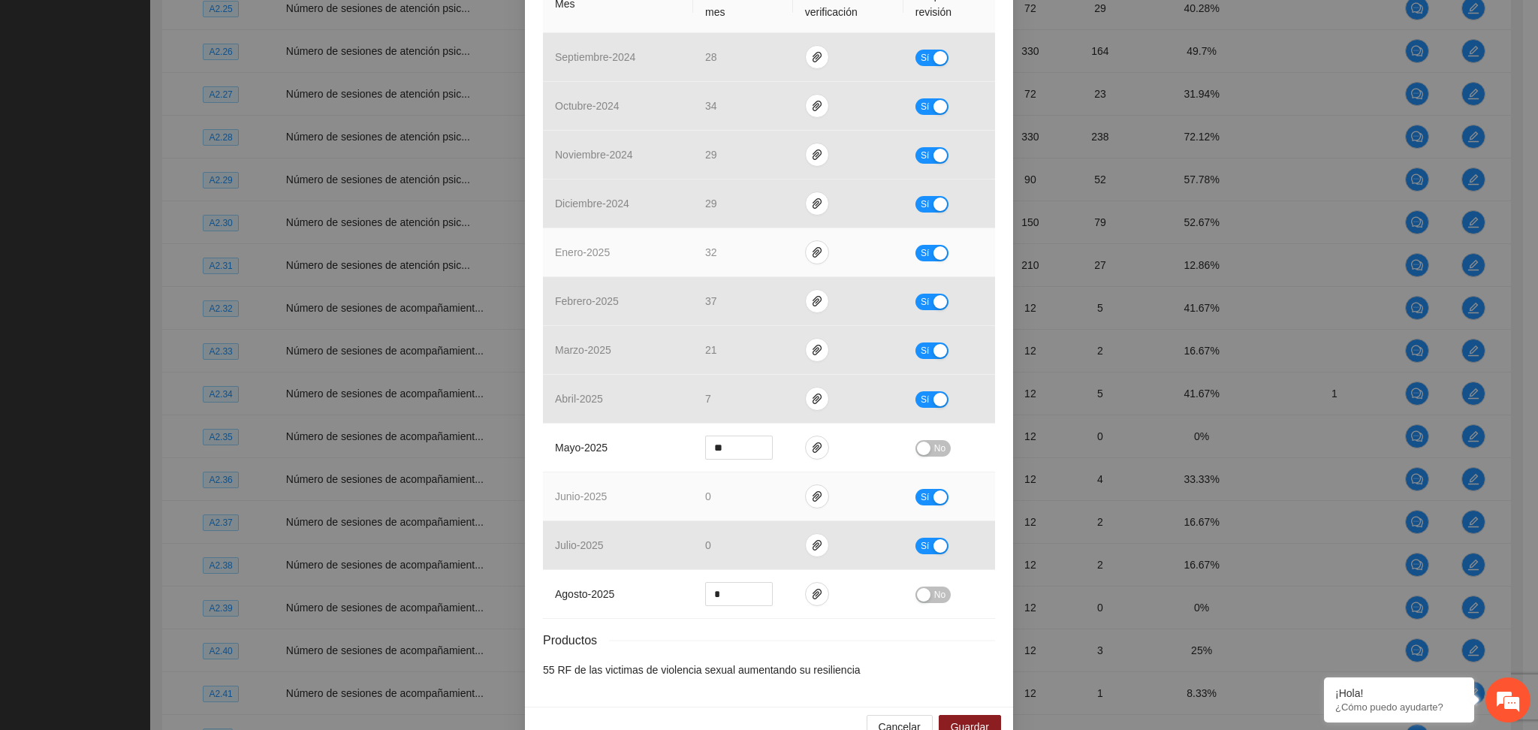
scroll to position [445, 0]
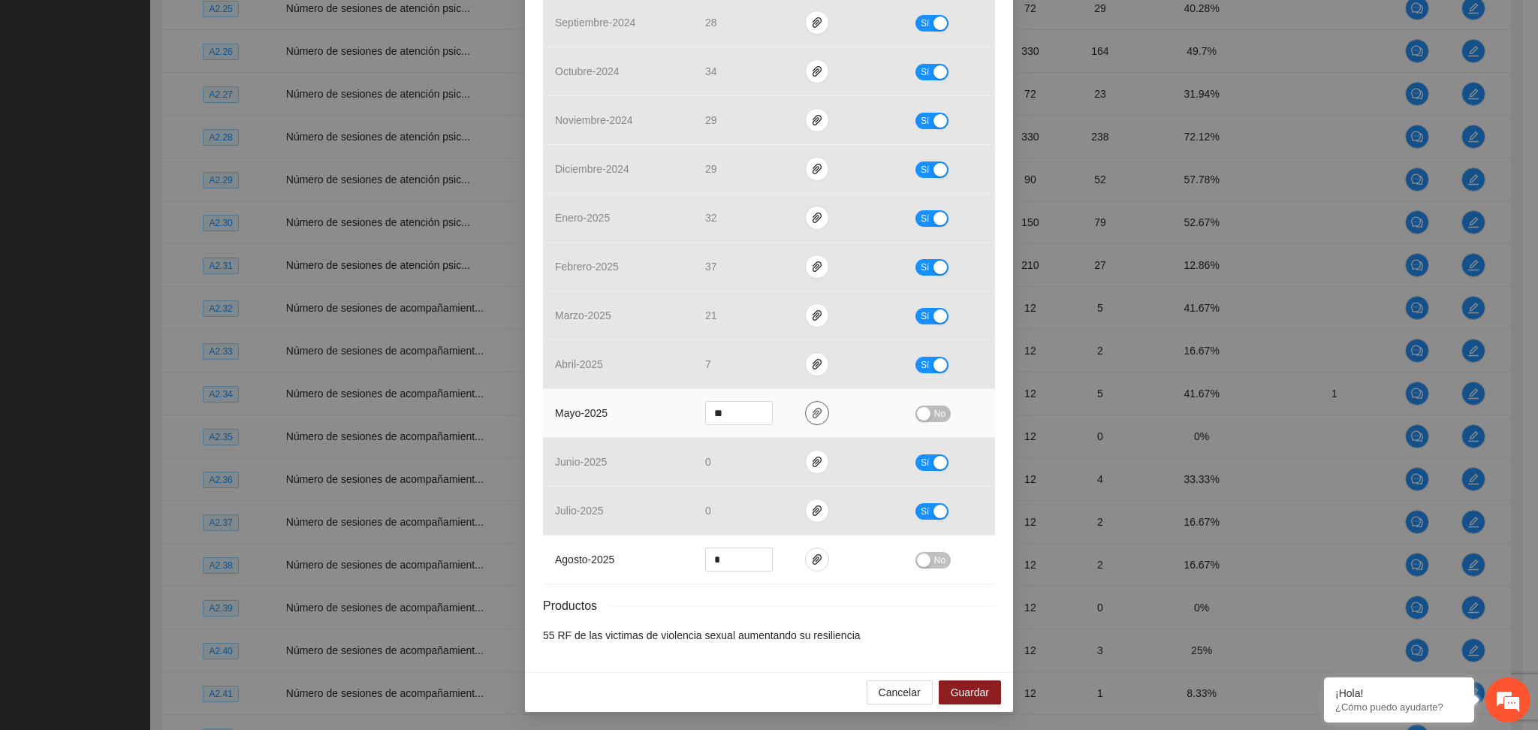
click at [805, 419] on button "button" at bounding box center [817, 413] width 24 height 24
click at [734, 372] on link "A2.28.zip" at bounding box center [804, 370] width 197 height 17
click at [918, 412] on div "button" at bounding box center [924, 414] width 14 height 14
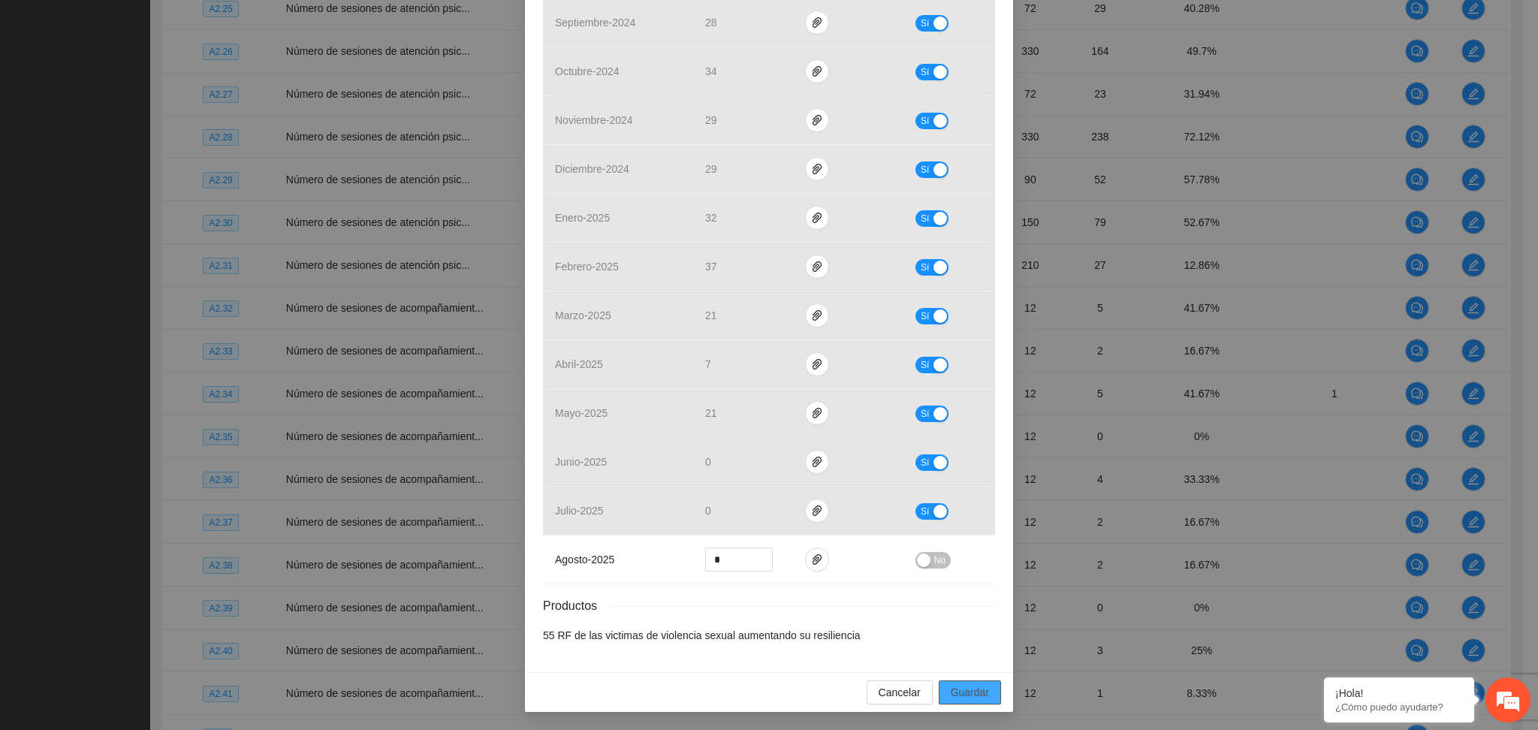
click at [979, 695] on span "Guardar" at bounding box center [970, 692] width 38 height 17
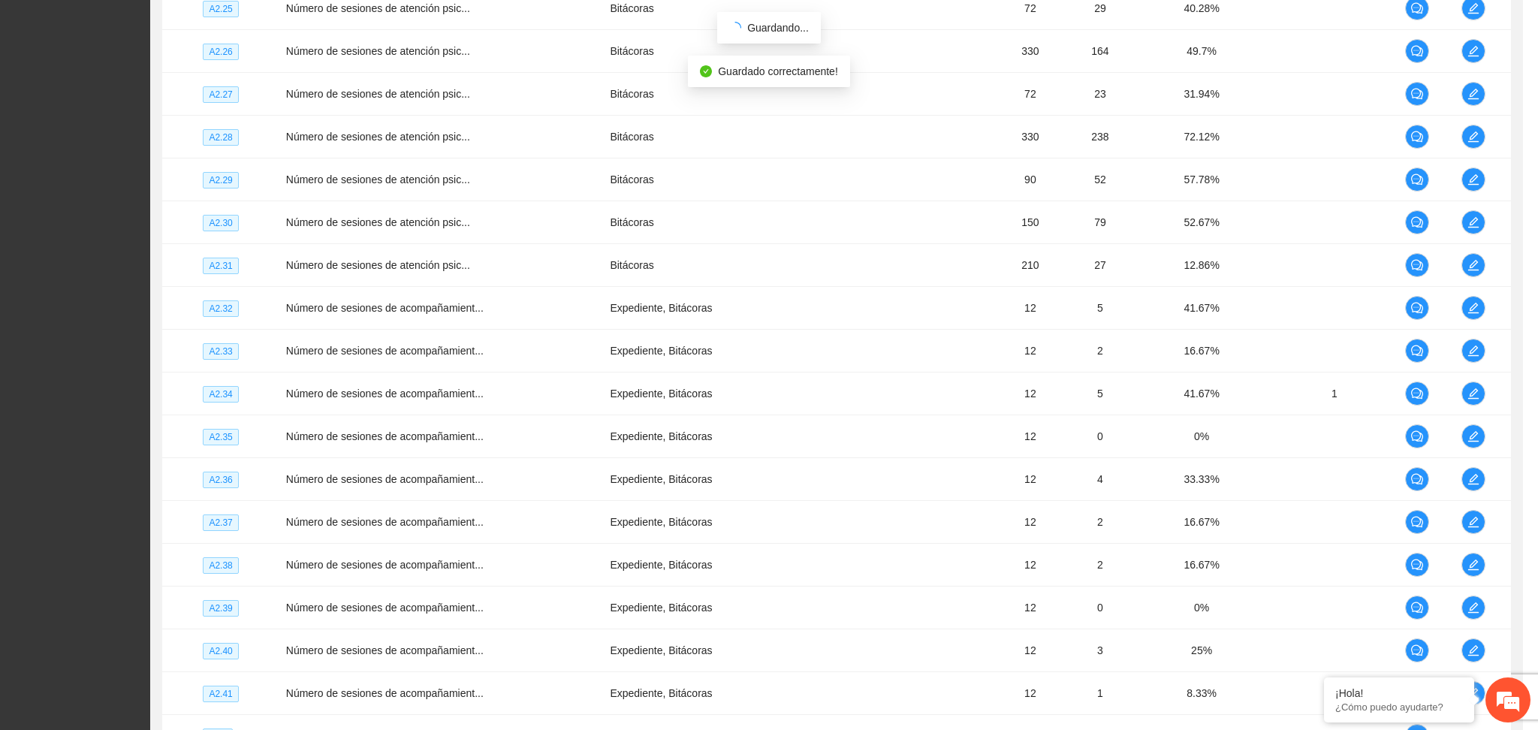
scroll to position [369, 0]
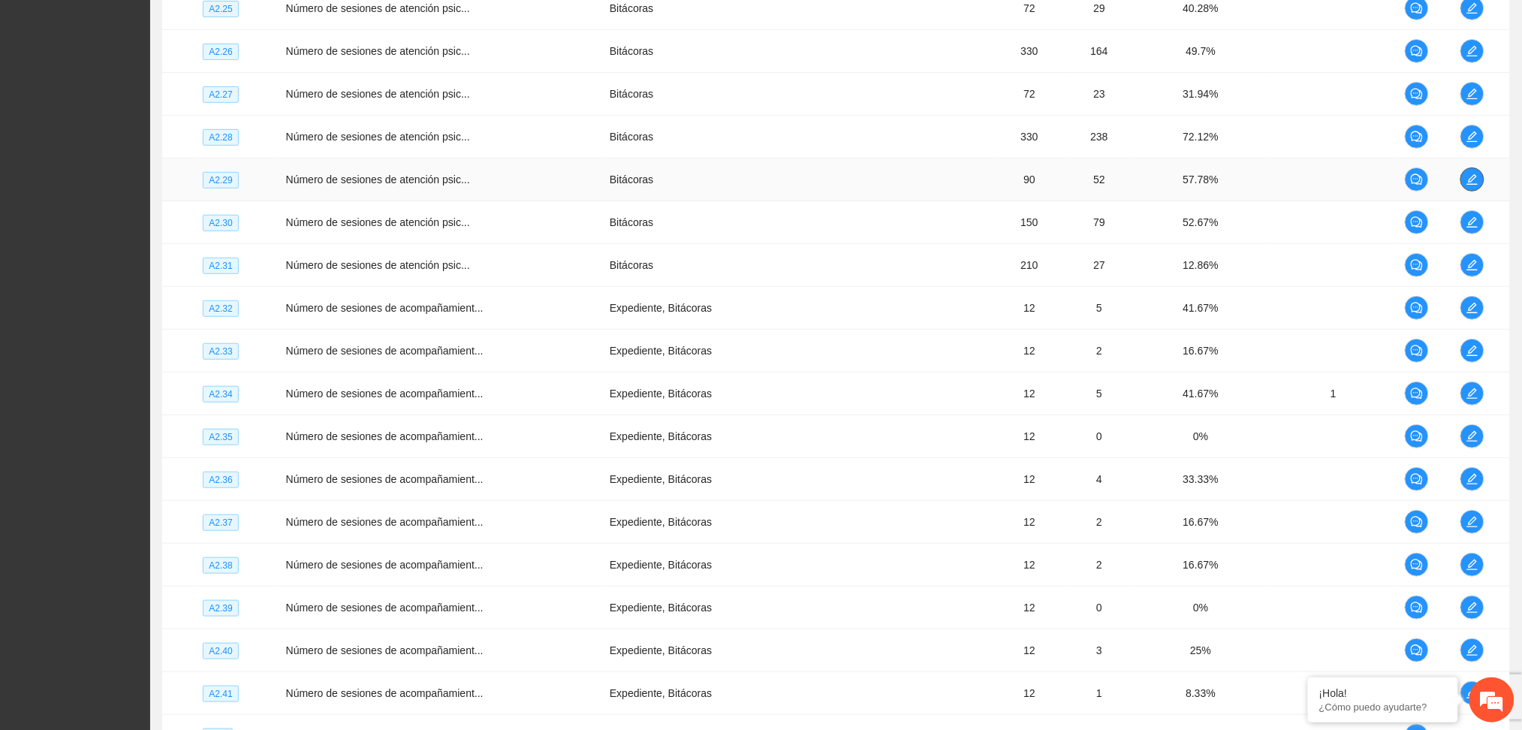
click at [1467, 177] on icon "edit" at bounding box center [1473, 179] width 12 height 12
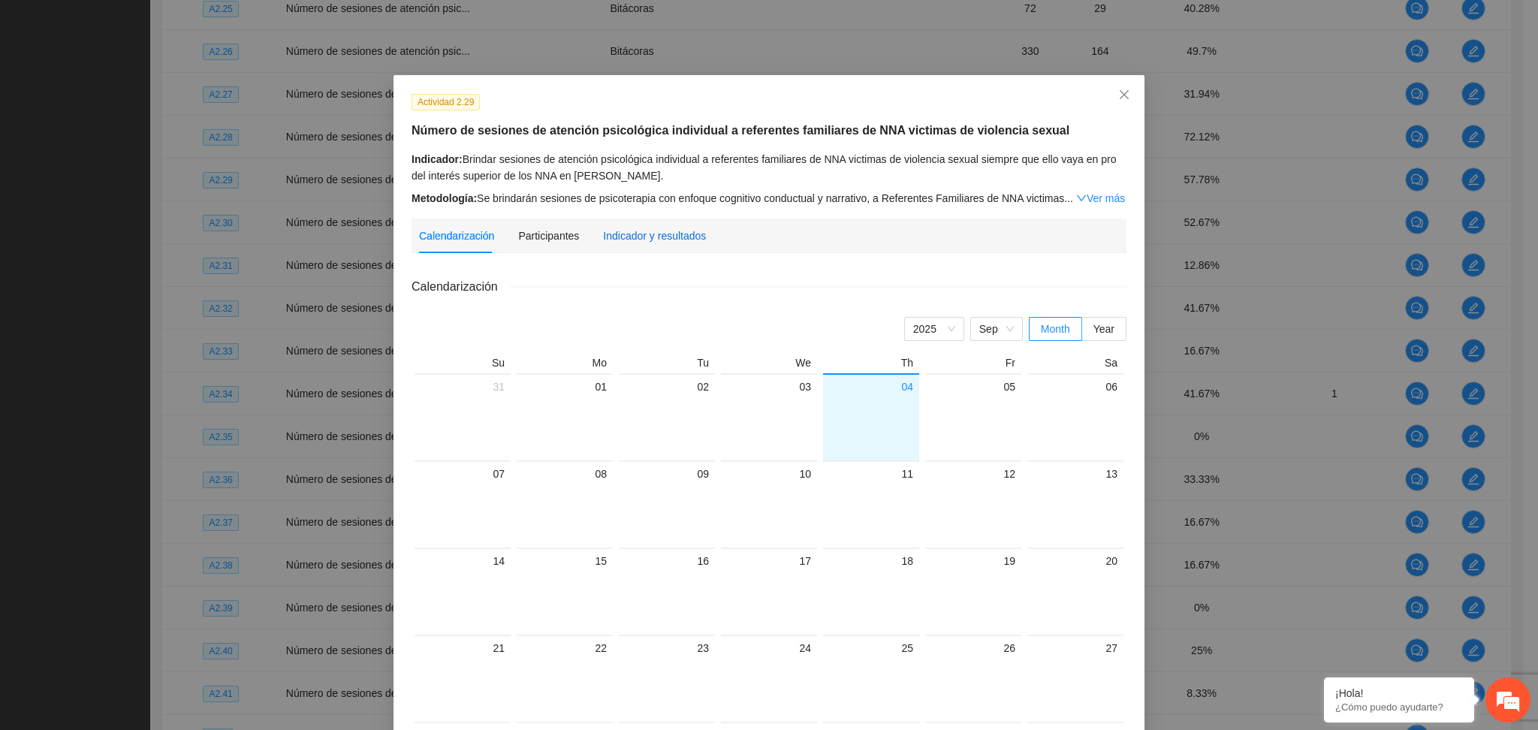
click at [647, 240] on div "Indicador y resultados" at bounding box center [654, 236] width 103 height 17
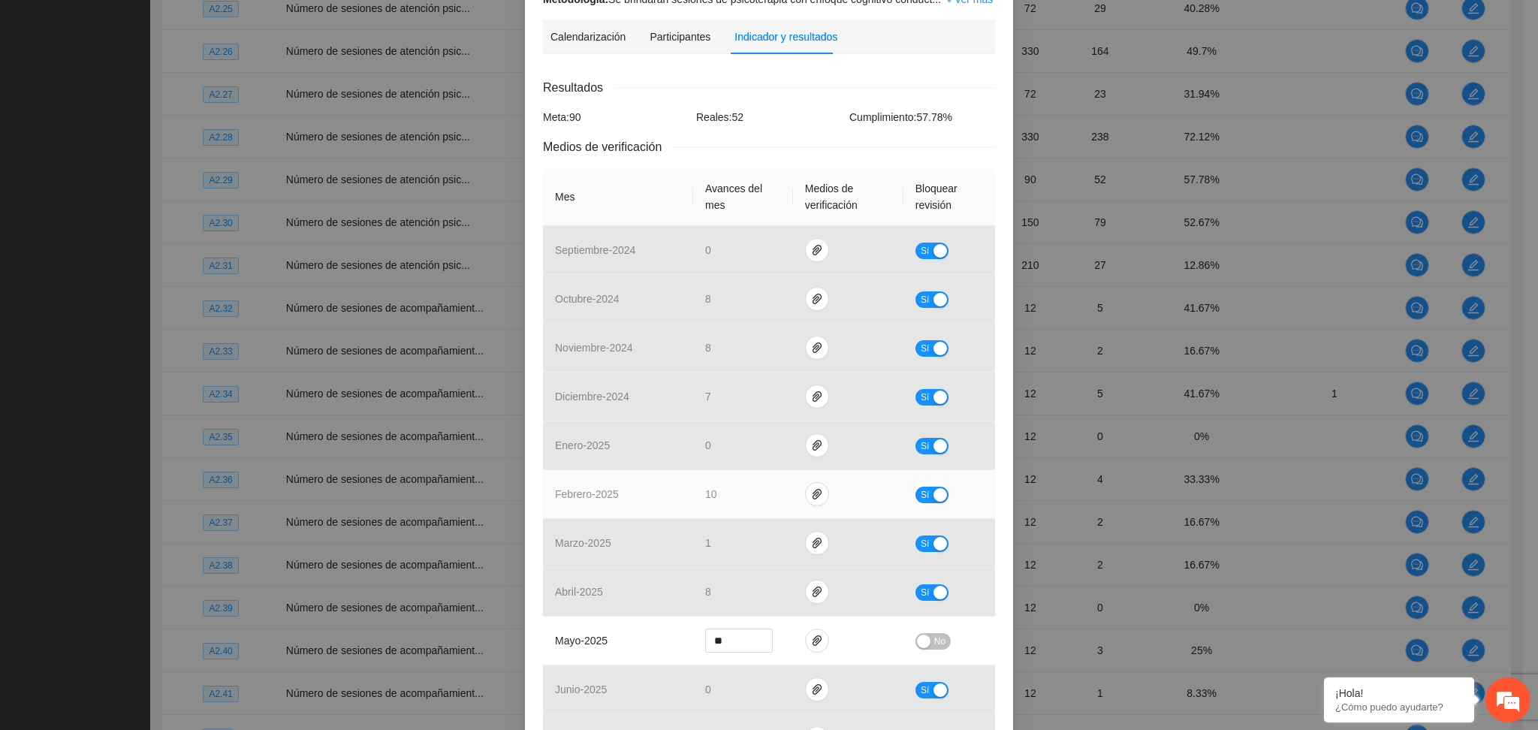
scroll to position [300, 0]
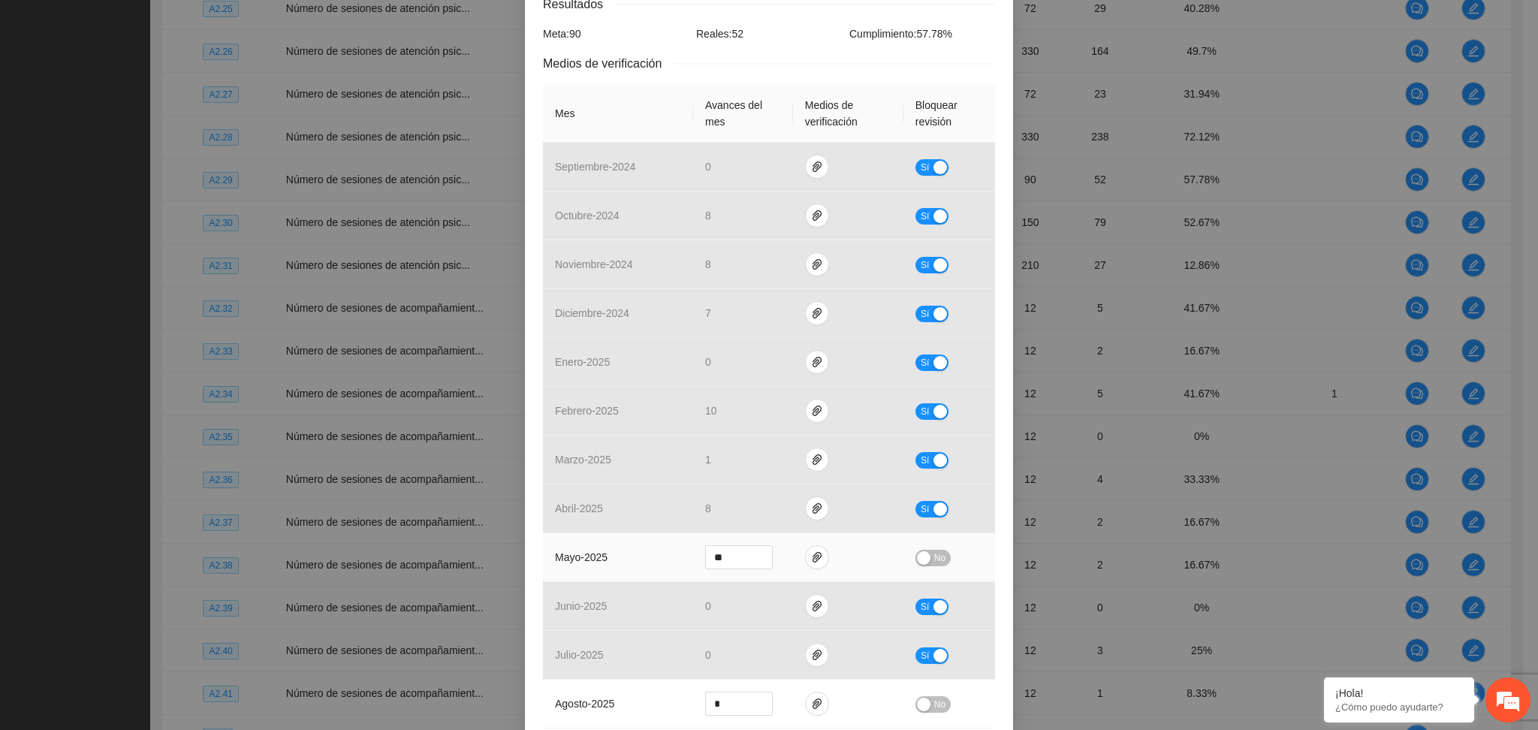
click at [917, 562] on div "button" at bounding box center [924, 558] width 14 height 14
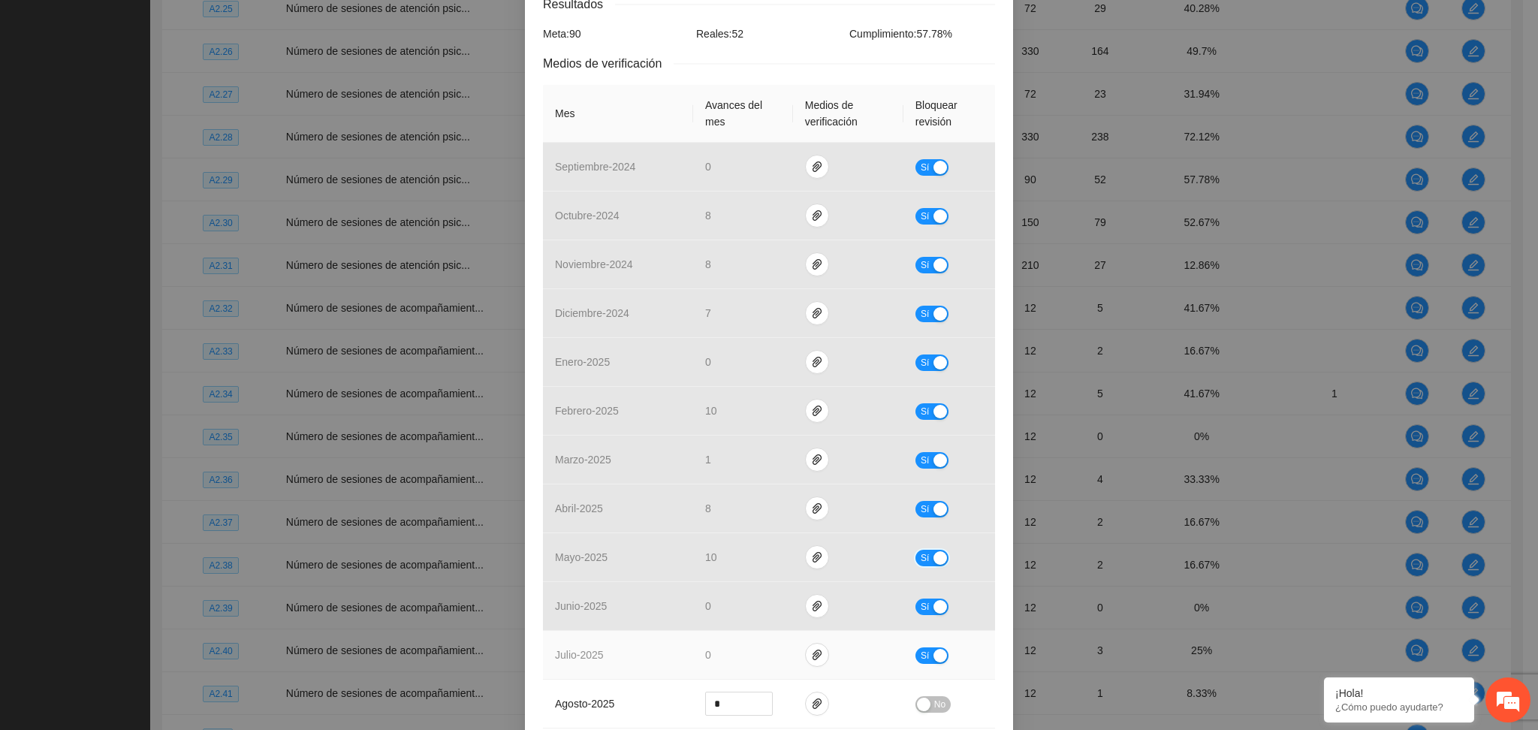
scroll to position [445, 0]
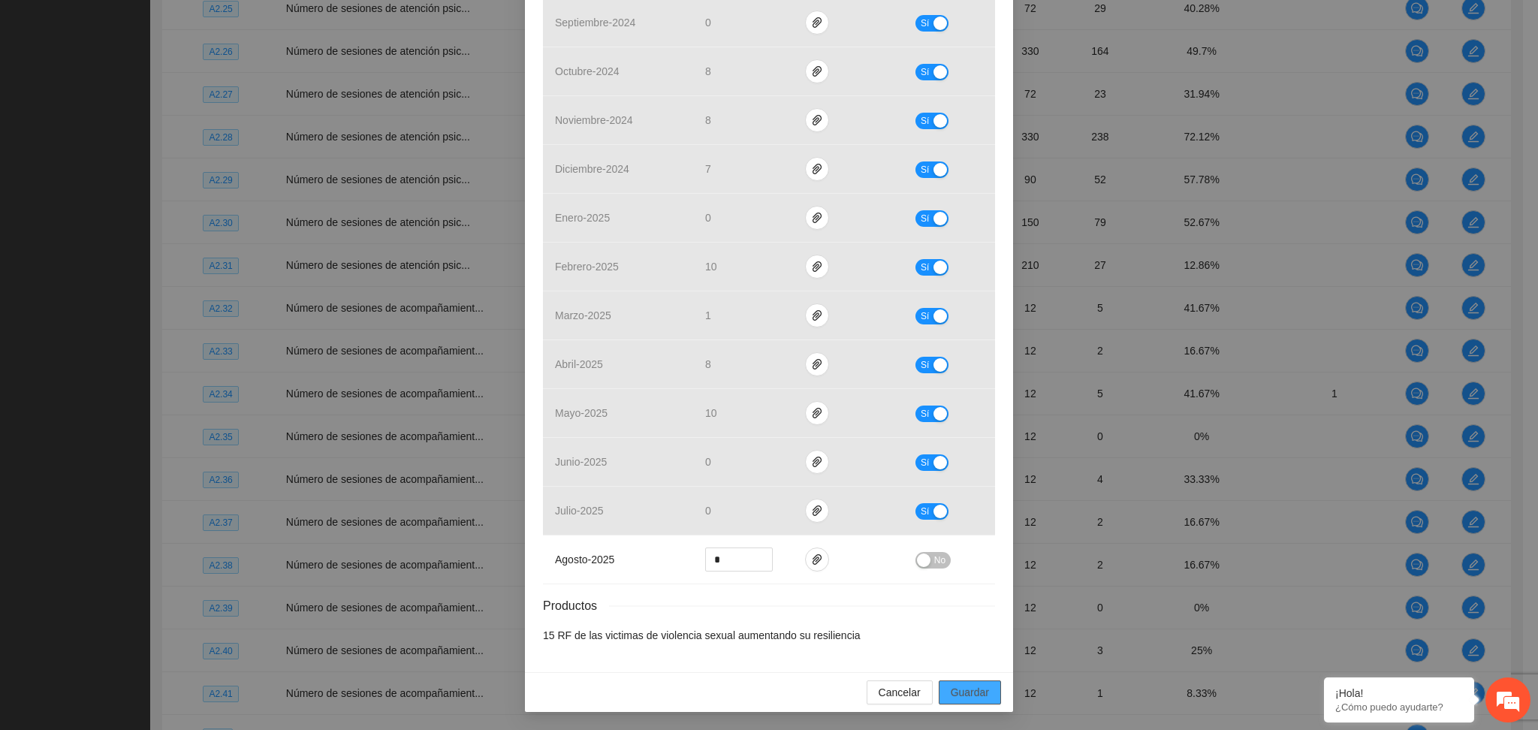
click at [972, 687] on span "Guardar" at bounding box center [970, 692] width 38 height 17
click at [974, 698] on span "Guardar" at bounding box center [970, 692] width 38 height 17
click at [903, 635] on li "15 RF de las victimas de violencia sexual aumentando su resiliencia" at bounding box center [769, 635] width 452 height 17
click at [952, 690] on span "Guardar" at bounding box center [970, 692] width 38 height 17
drag, startPoint x: 946, startPoint y: 685, endPoint x: 955, endPoint y: 680, distance: 9.8
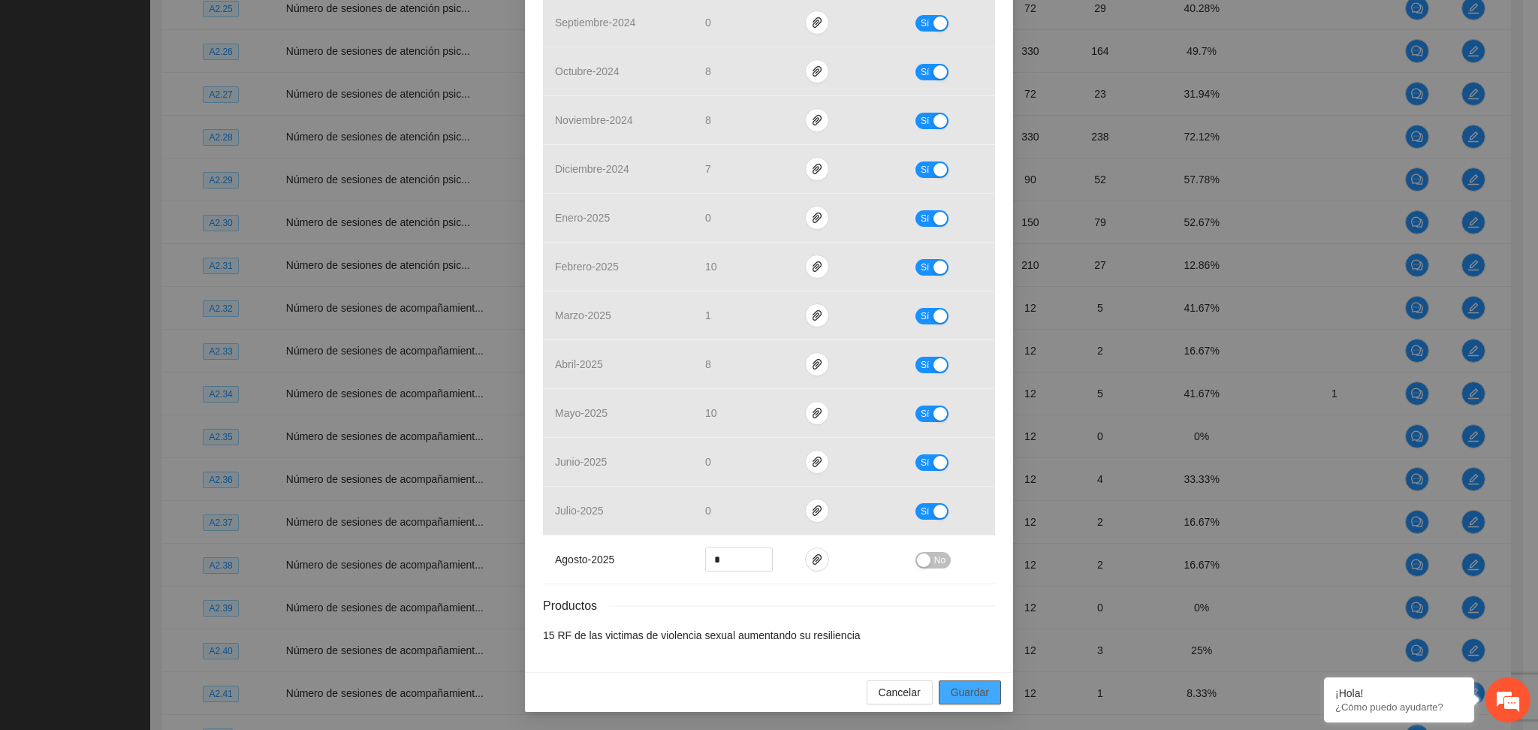
click at [955, 680] on button "Guardar" at bounding box center [970, 692] width 62 height 24
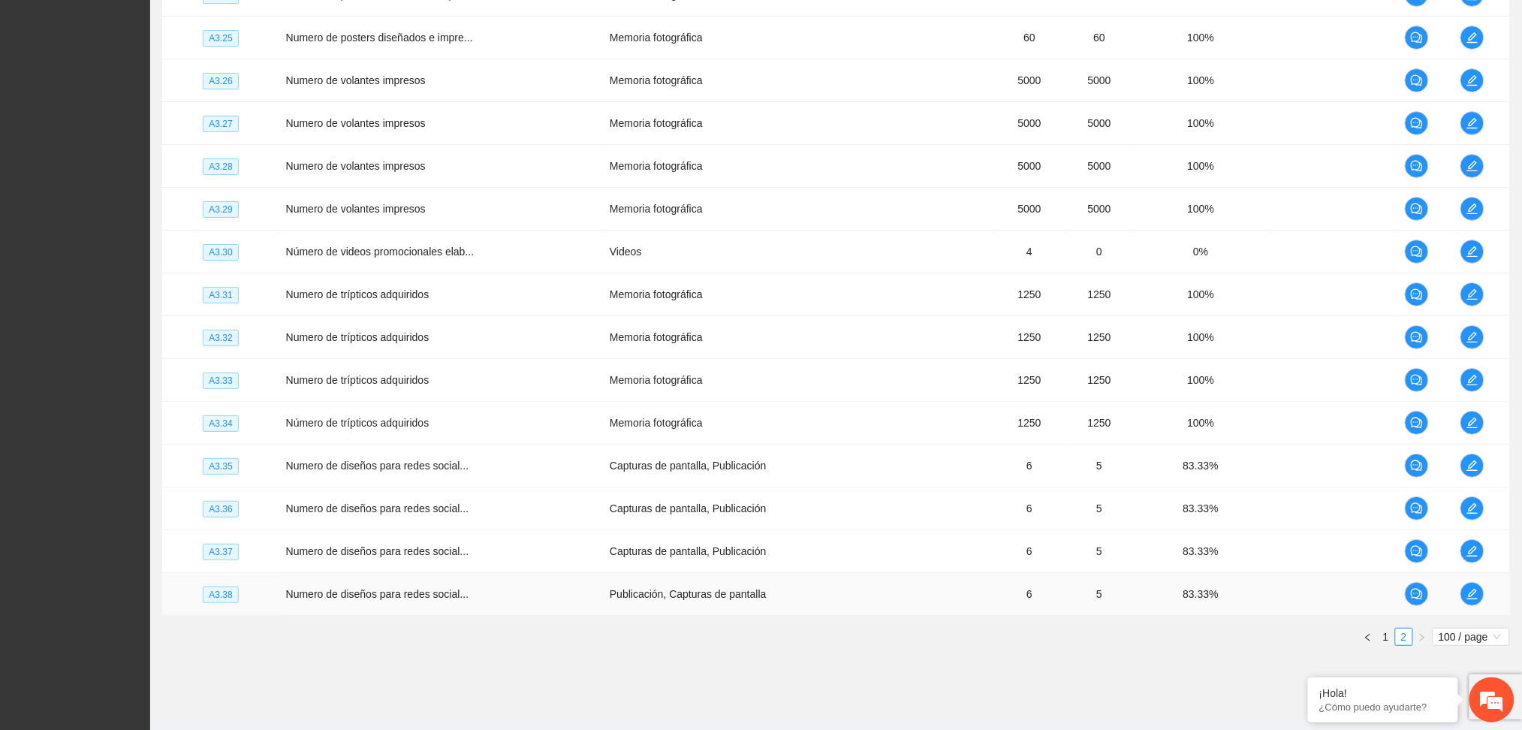
scroll to position [4065, 0]
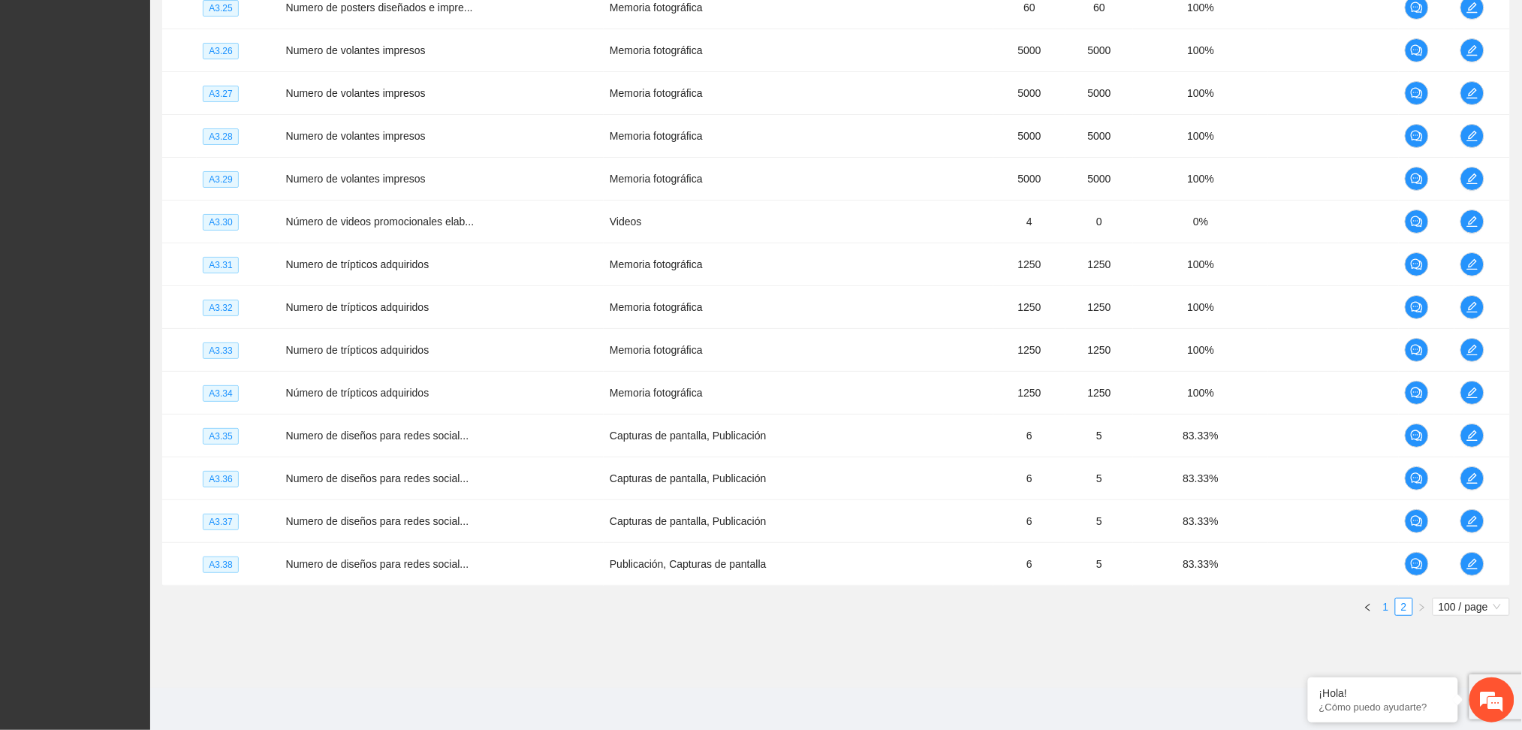
click at [1384, 605] on link "1" at bounding box center [1386, 607] width 17 height 17
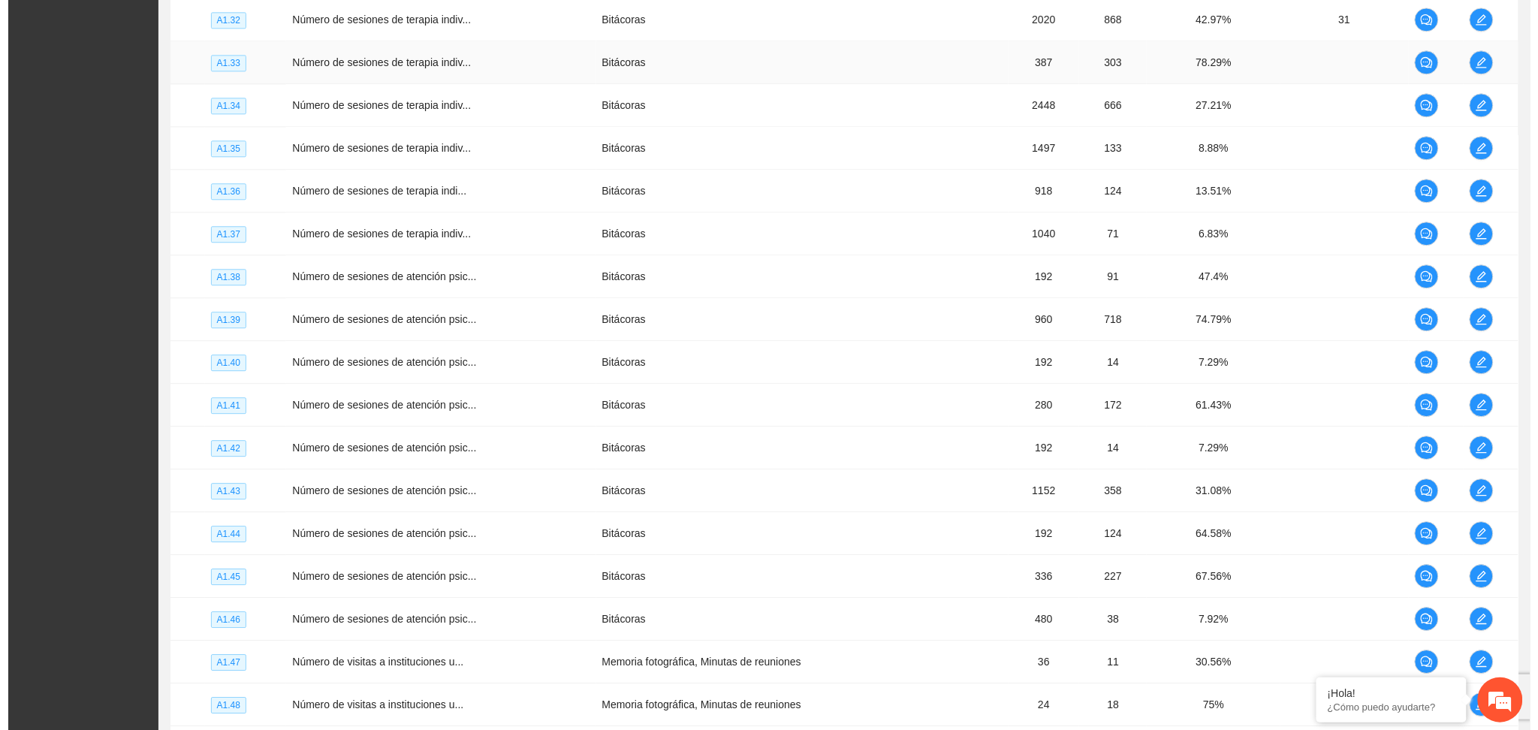
scroll to position [3264, 0]
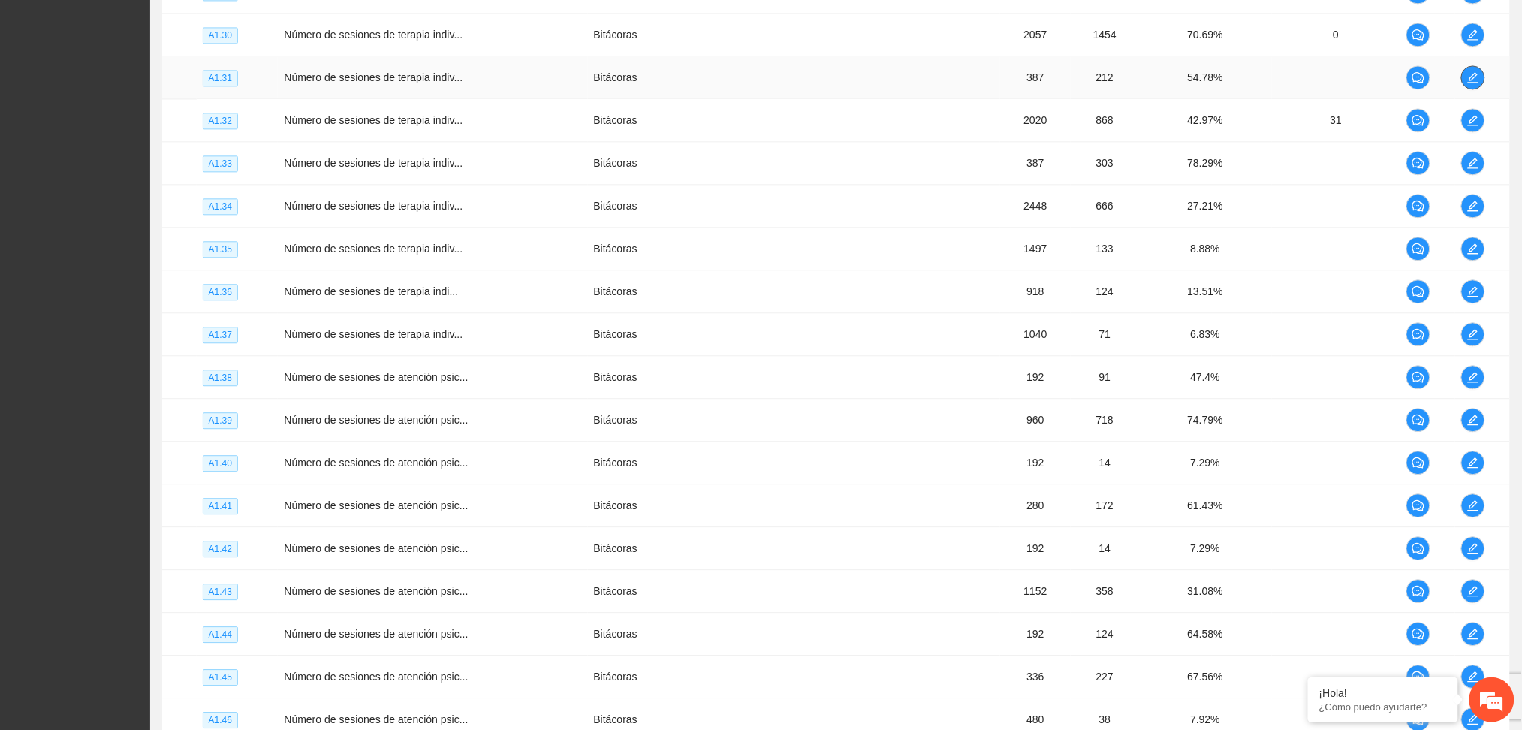
click at [1481, 83] on span "edit" at bounding box center [1473, 77] width 23 height 12
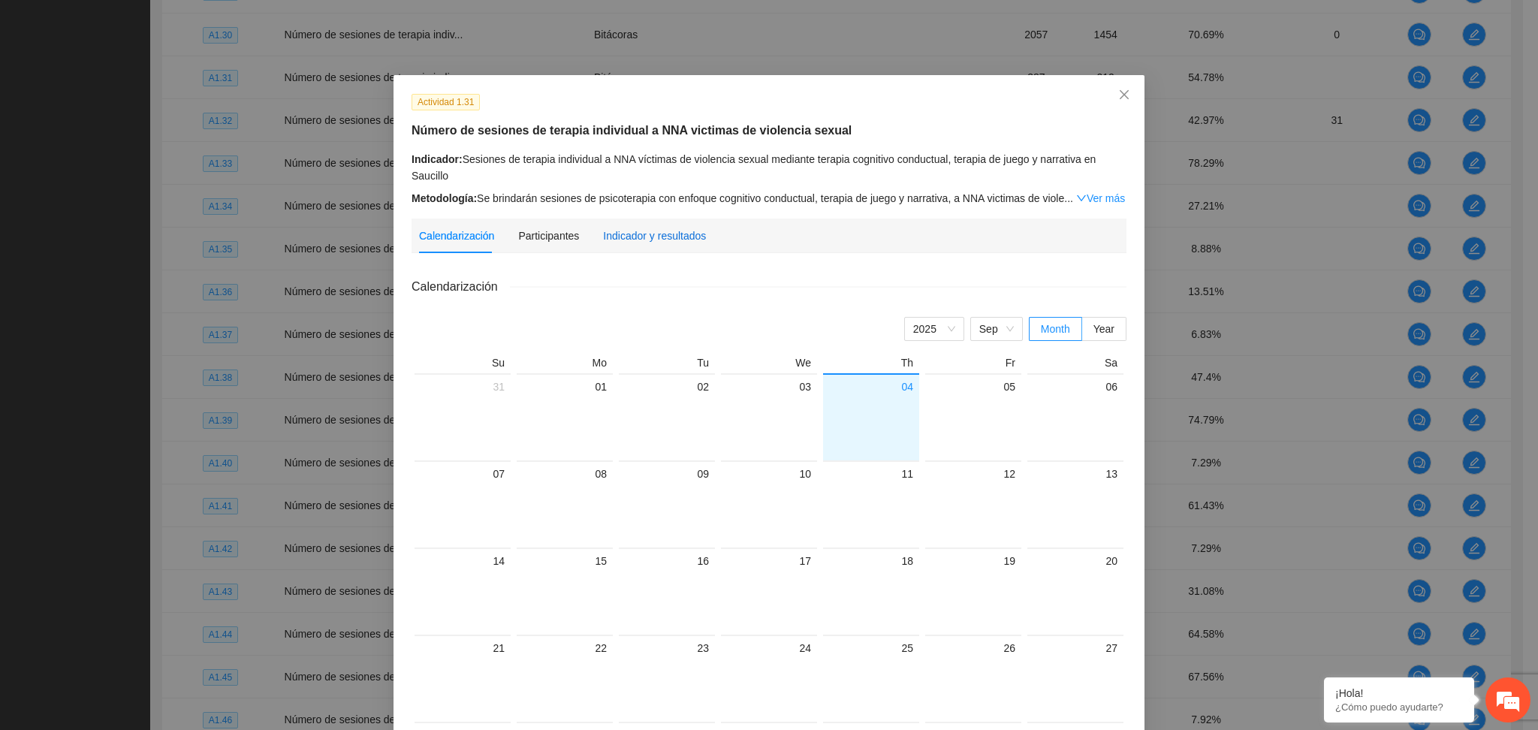
drag, startPoint x: 621, startPoint y: 234, endPoint x: 611, endPoint y: 229, distance: 11.8
click at [620, 234] on div "Indicador y resultados" at bounding box center [654, 236] width 103 height 17
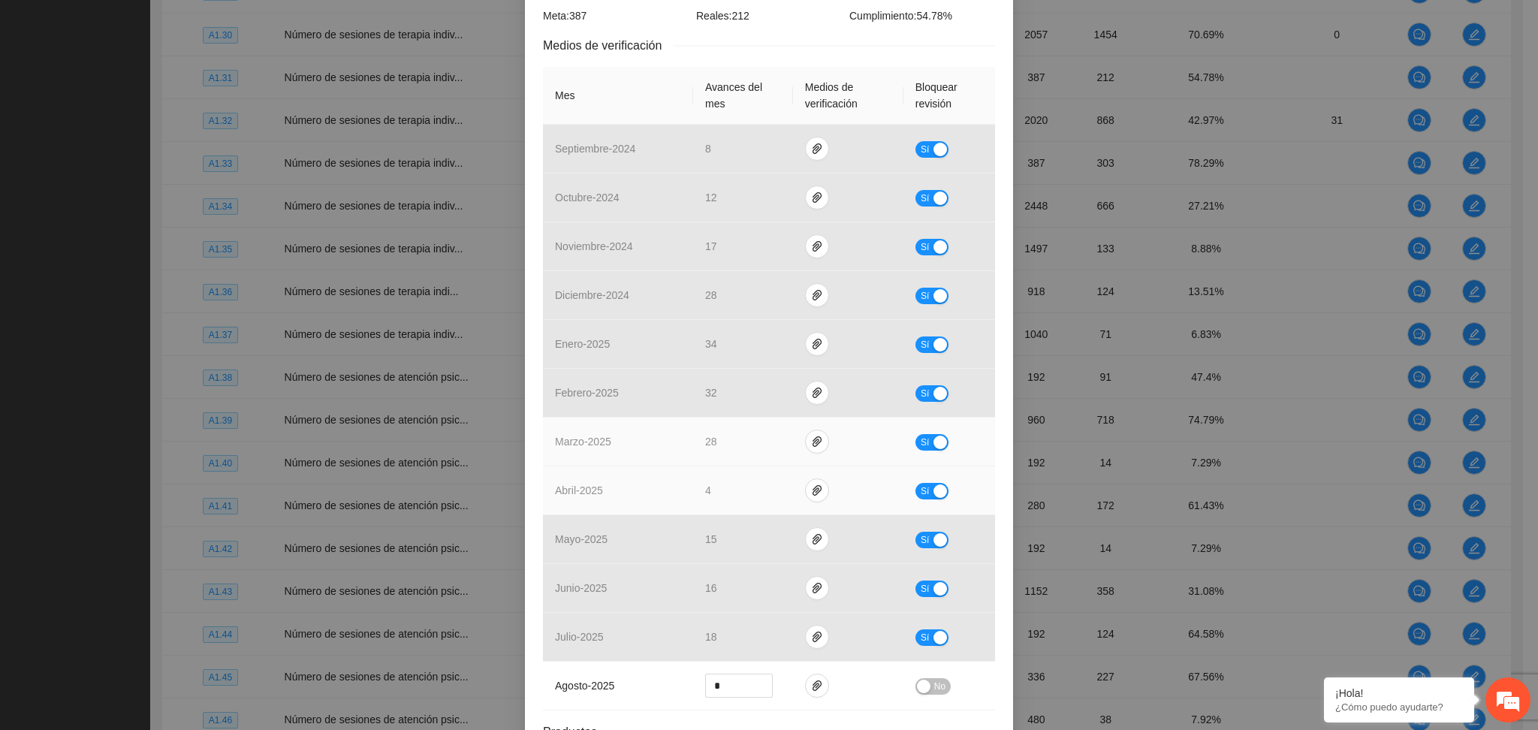
scroll to position [400, 0]
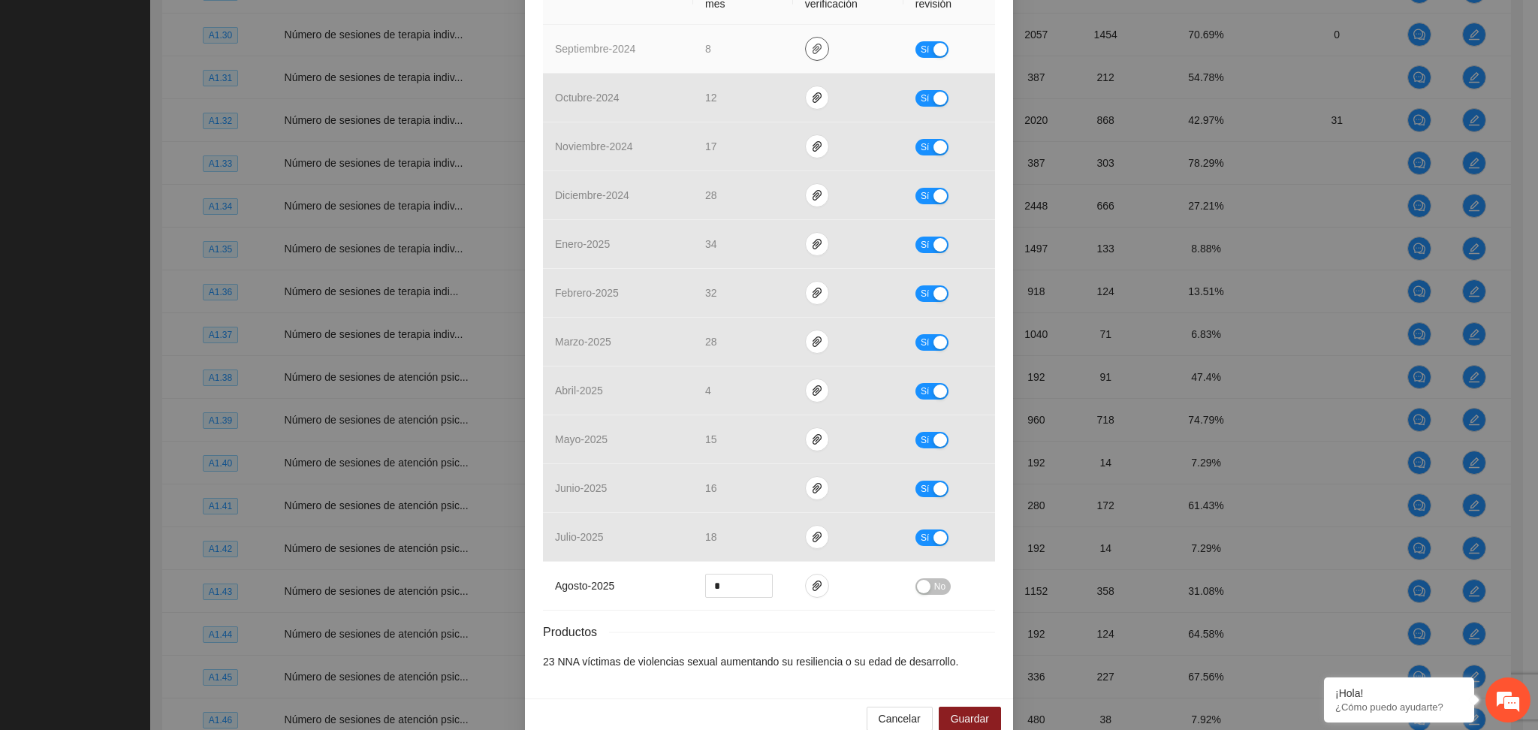
click at [811, 44] on icon "paper-clip" at bounding box center [817, 49] width 12 height 12
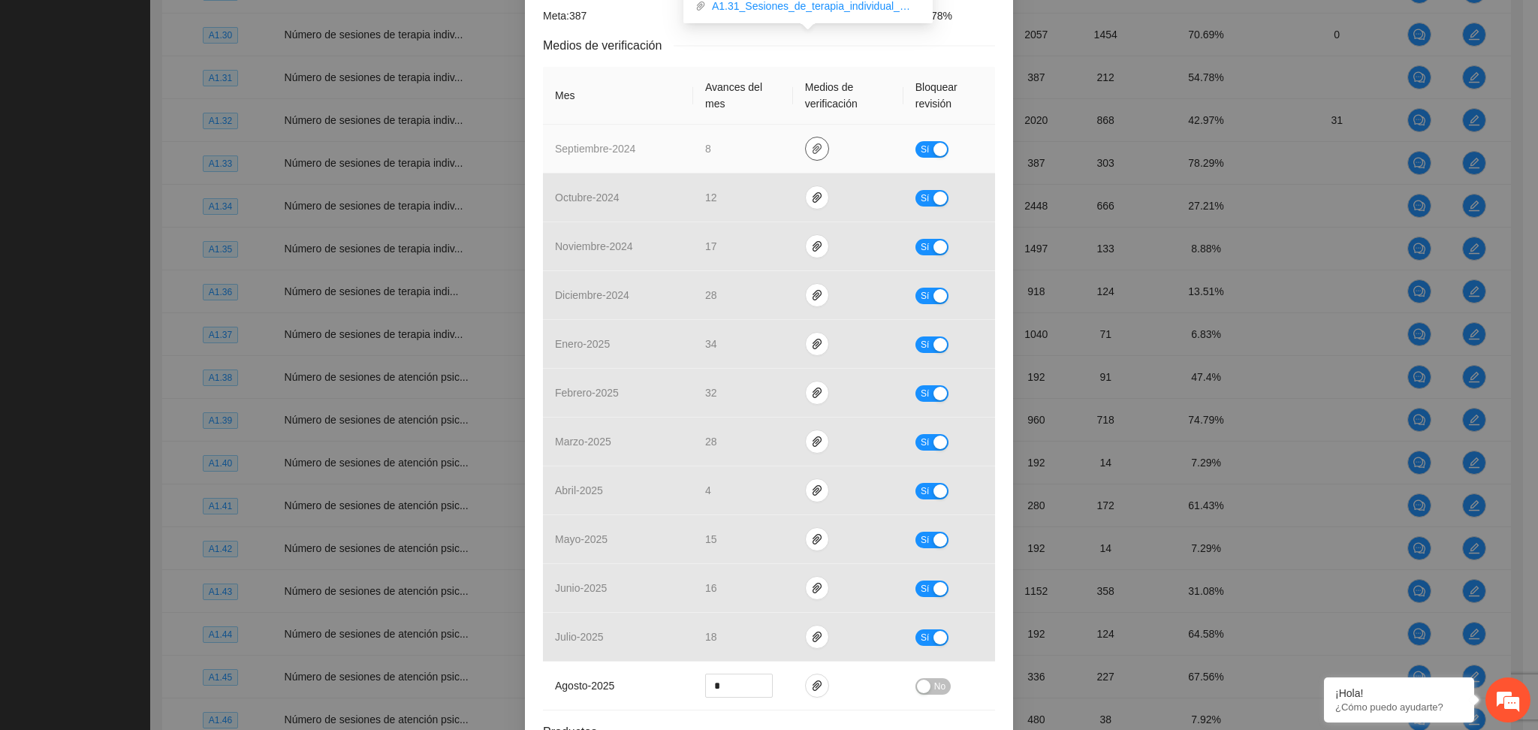
click at [813, 146] on icon "paper-clip" at bounding box center [817, 149] width 12 height 12
click at [811, 143] on icon "paper-clip" at bounding box center [817, 149] width 12 height 12
click at [935, 146] on div "Sí" at bounding box center [949, 148] width 68 height 17
click at [933, 146] on div "button" at bounding box center [940, 150] width 14 height 14
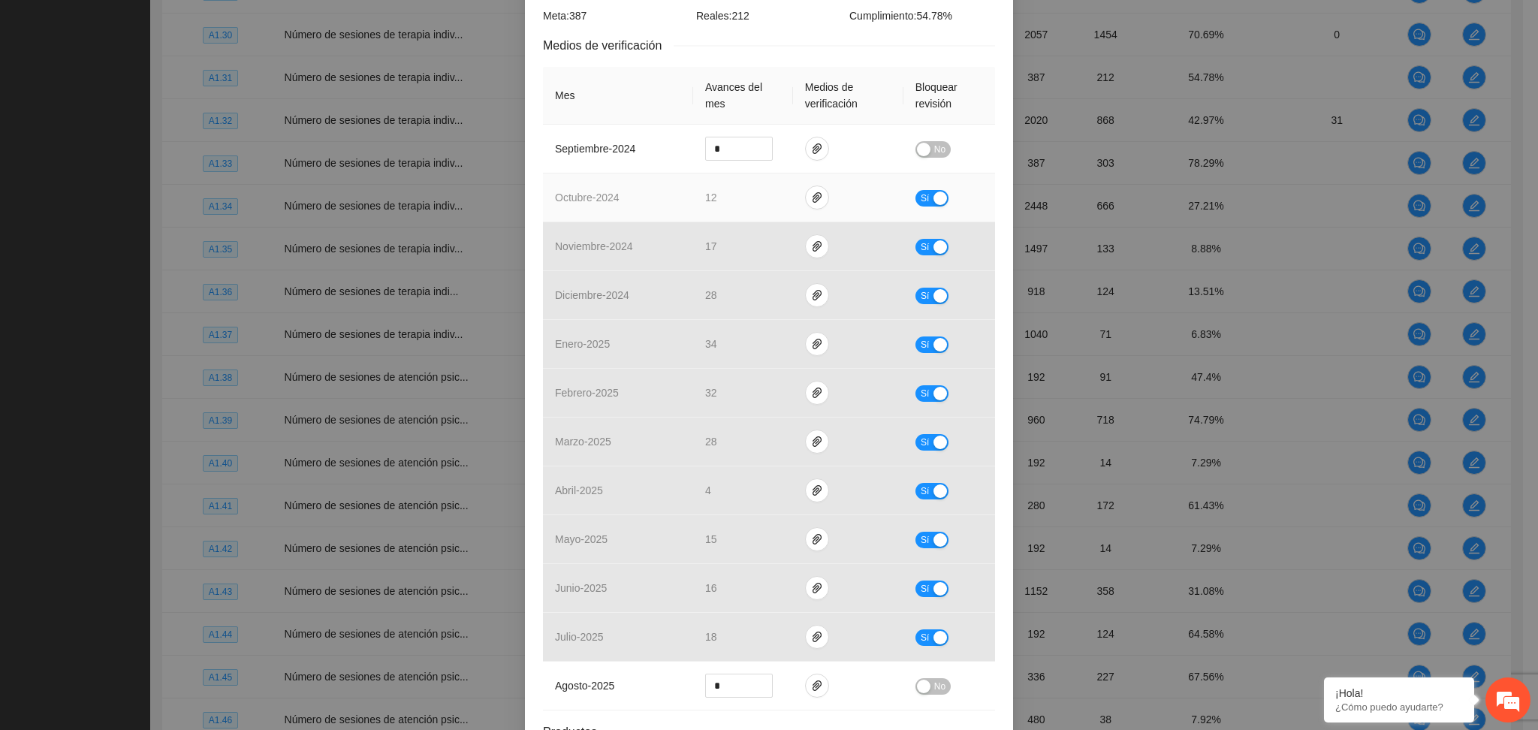
click at [933, 203] on div "button" at bounding box center [940, 199] width 14 height 14
drag, startPoint x: 731, startPoint y: 147, endPoint x: 644, endPoint y: 143, distance: 87.2
click at [644, 143] on tr "septiembre - 2024 * No" at bounding box center [769, 149] width 452 height 49
type input "**"
drag, startPoint x: 927, startPoint y: 146, endPoint x: 795, endPoint y: 183, distance: 138.1
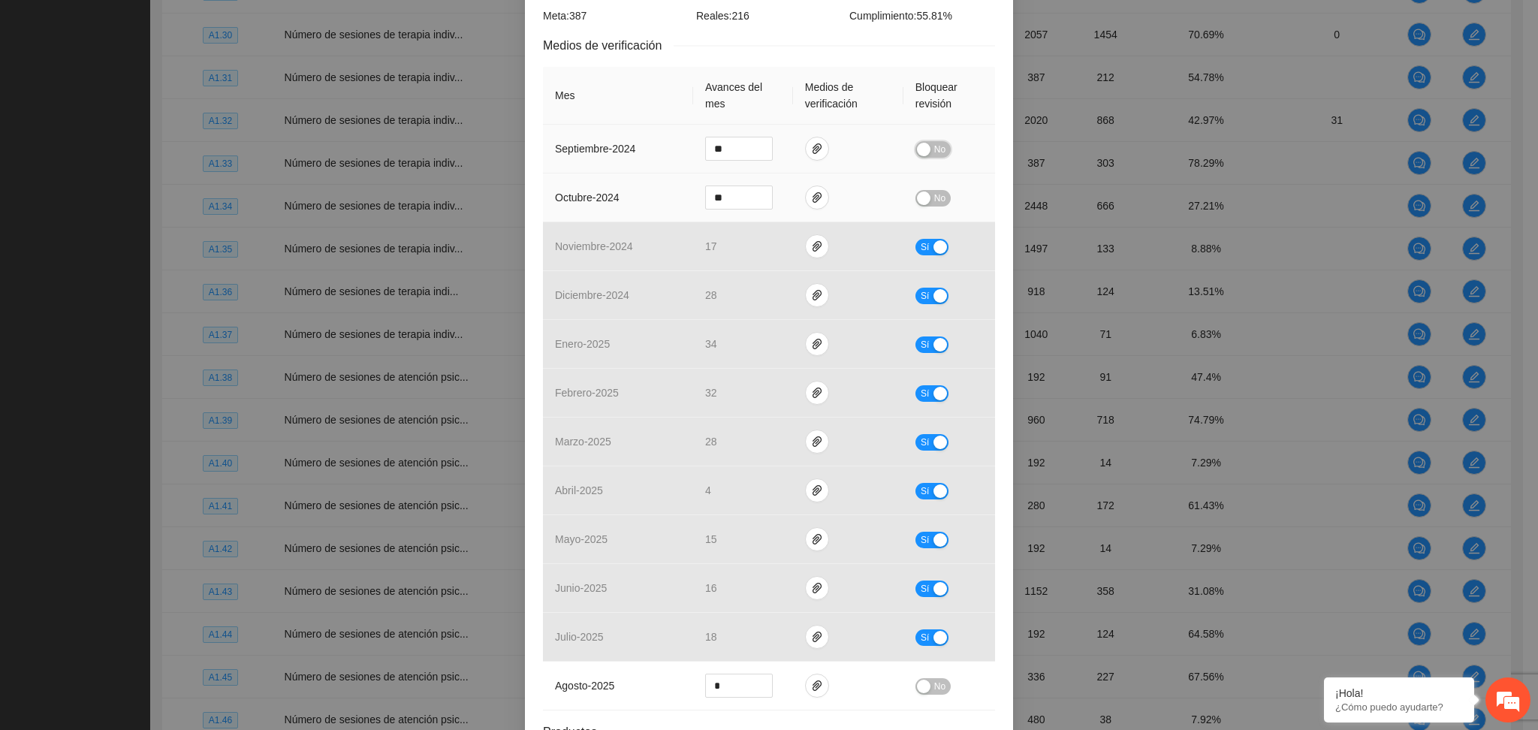
click at [924, 147] on button "No" at bounding box center [932, 149] width 35 height 17
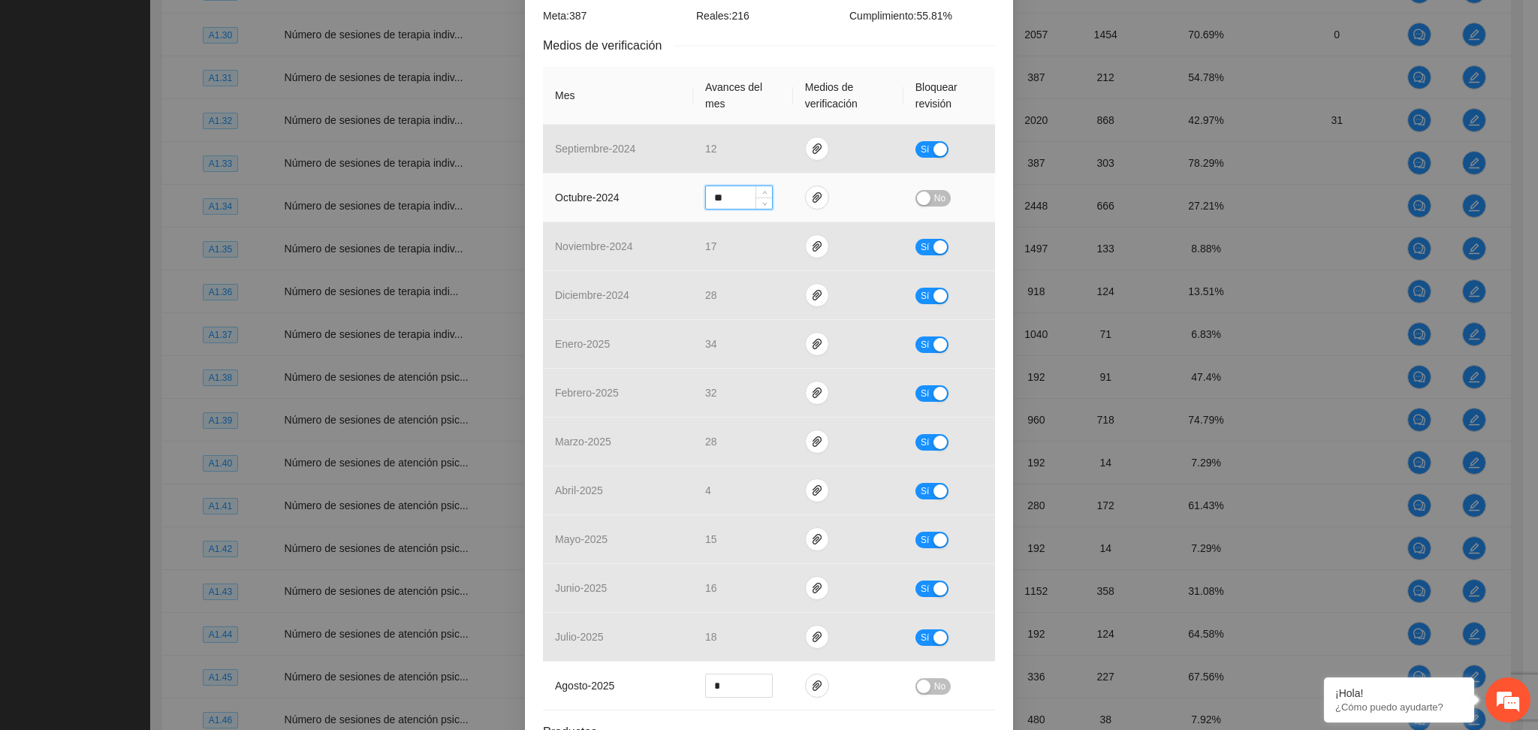
drag, startPoint x: 713, startPoint y: 200, endPoint x: 673, endPoint y: 206, distance: 41.0
click at [673, 206] on tr "octubre - 2024 ** No" at bounding box center [769, 197] width 452 height 49
type input "**"
drag, startPoint x: 917, startPoint y: 199, endPoint x: 835, endPoint y: 182, distance: 83.7
click at [917, 199] on div "button" at bounding box center [924, 199] width 14 height 14
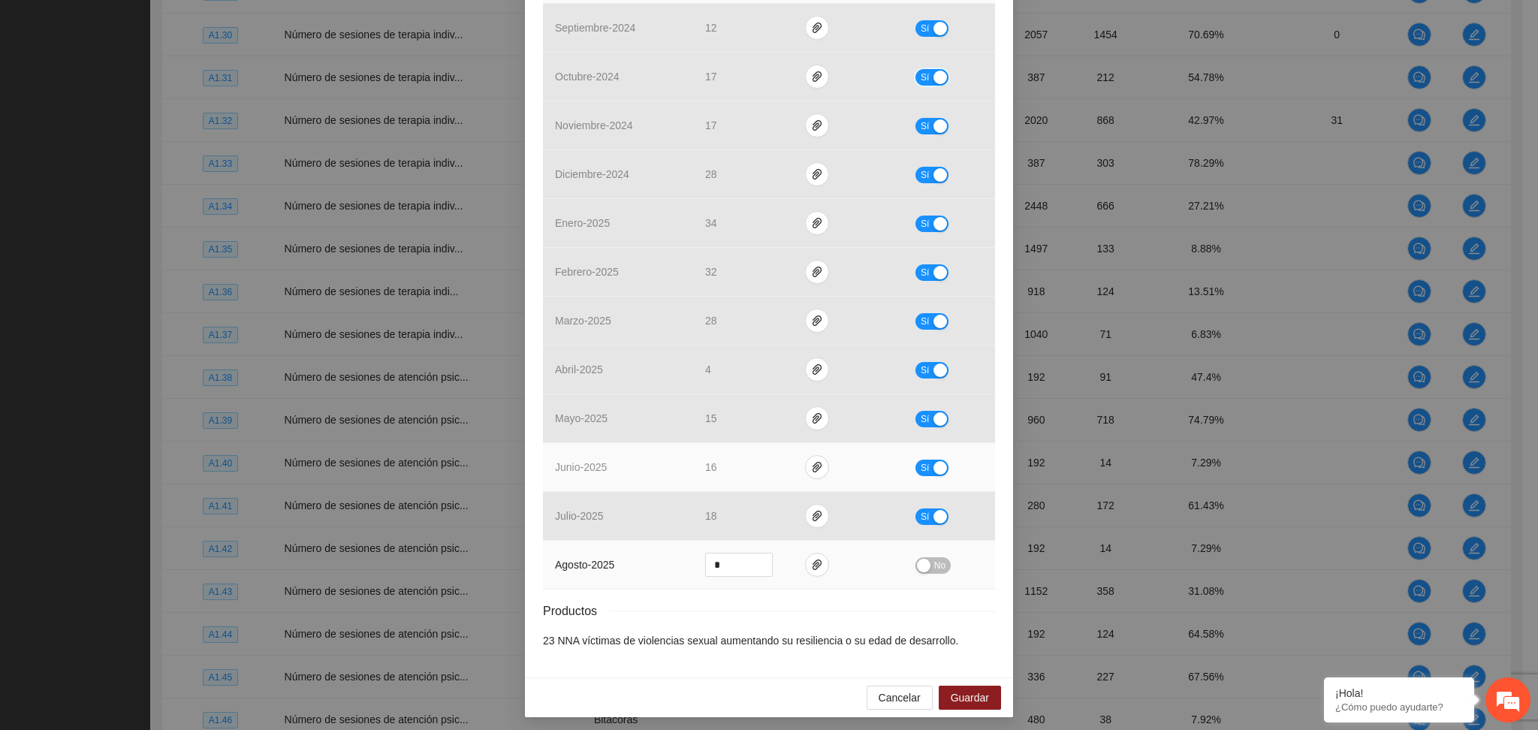
scroll to position [427, 0]
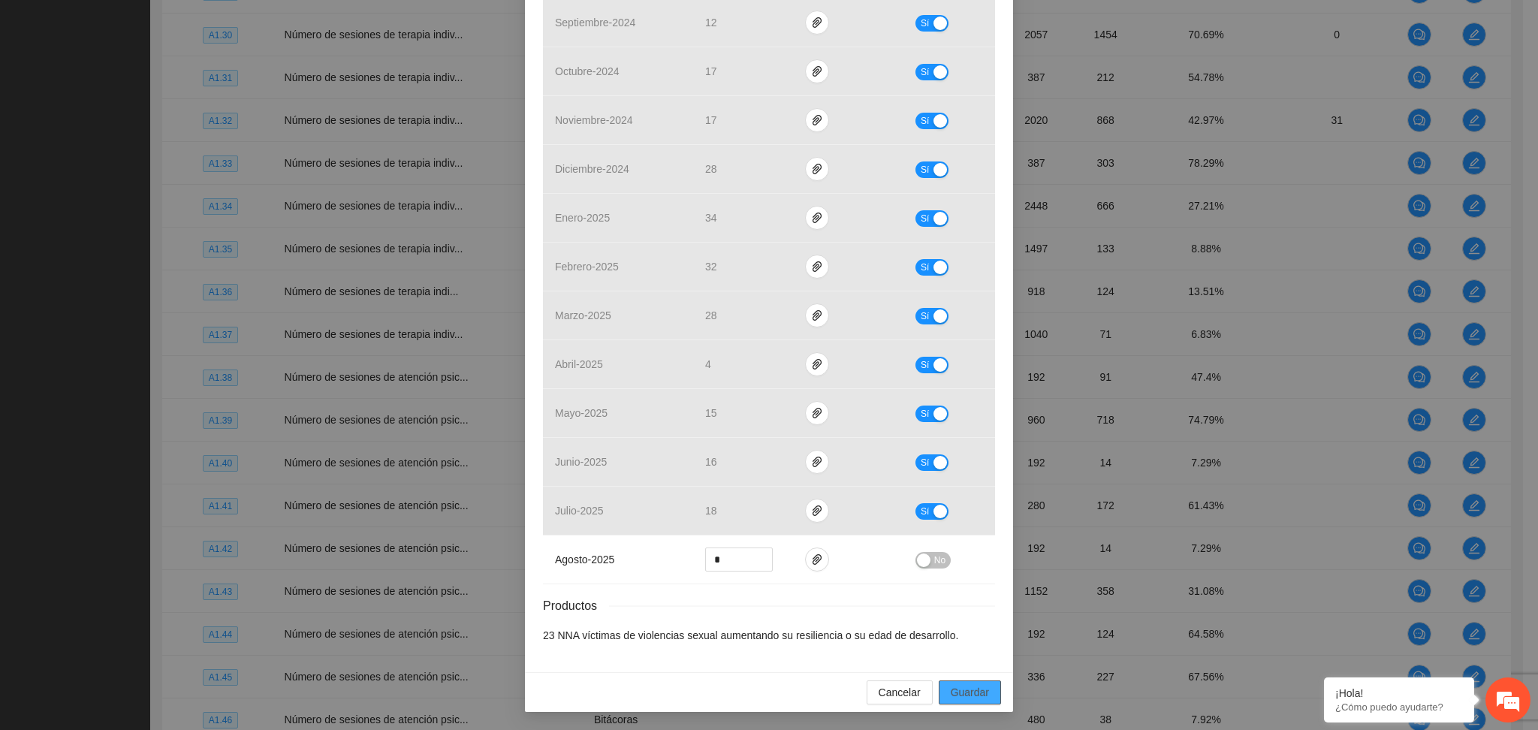
drag, startPoint x: 955, startPoint y: 702, endPoint x: 950, endPoint y: 695, distance: 9.2
click at [951, 695] on button "Guardar" at bounding box center [970, 692] width 62 height 24
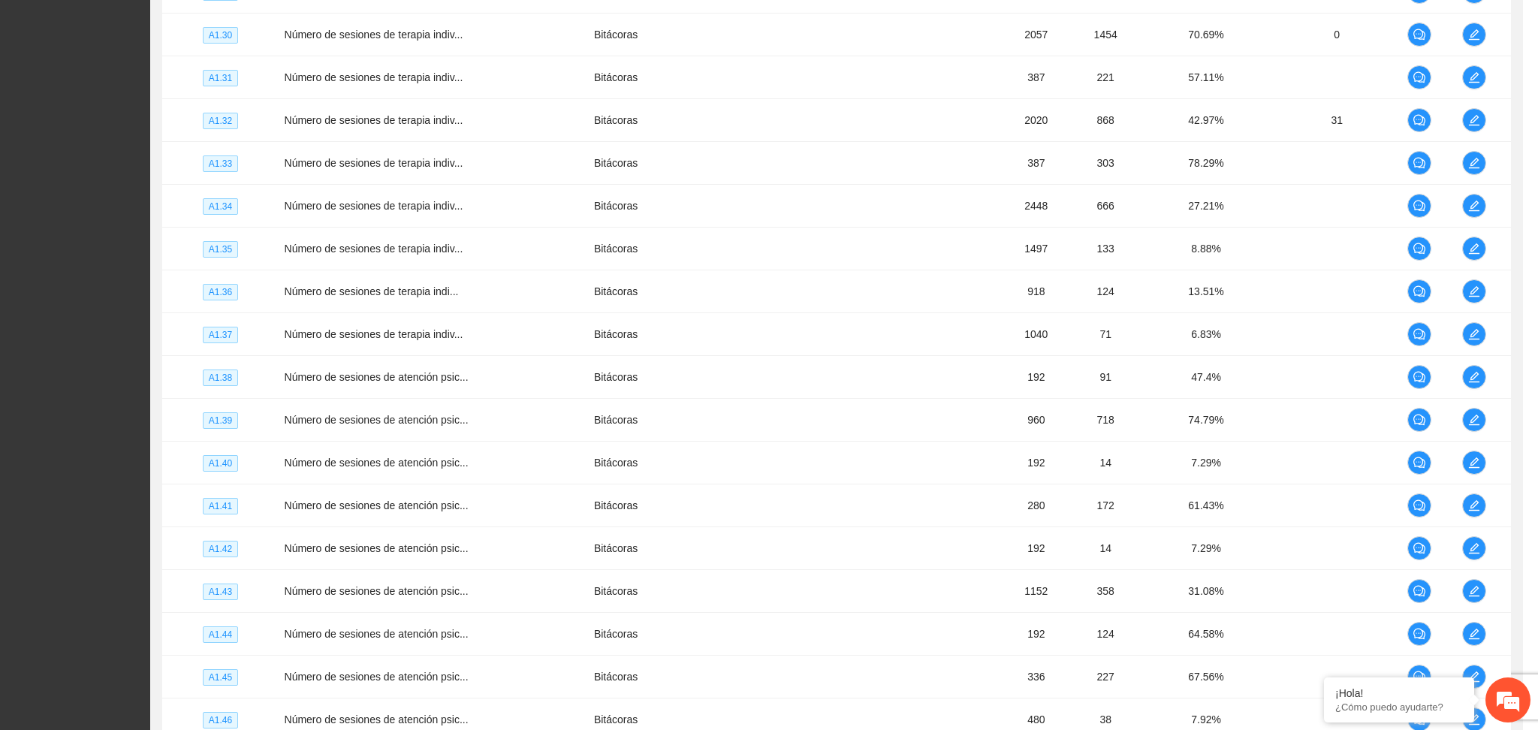
scroll to position [352, 0]
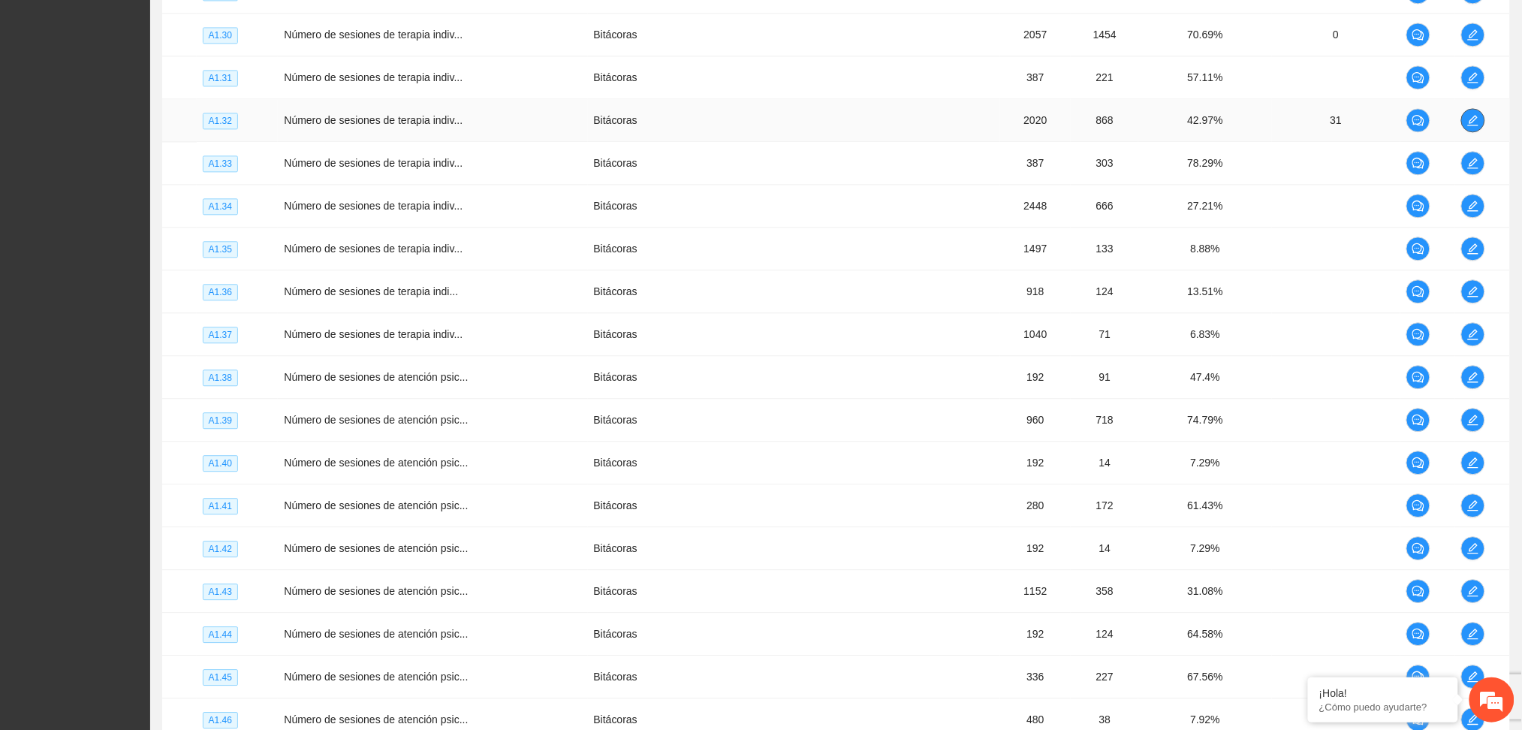
click at [1472, 132] on button "button" at bounding box center [1473, 120] width 24 height 24
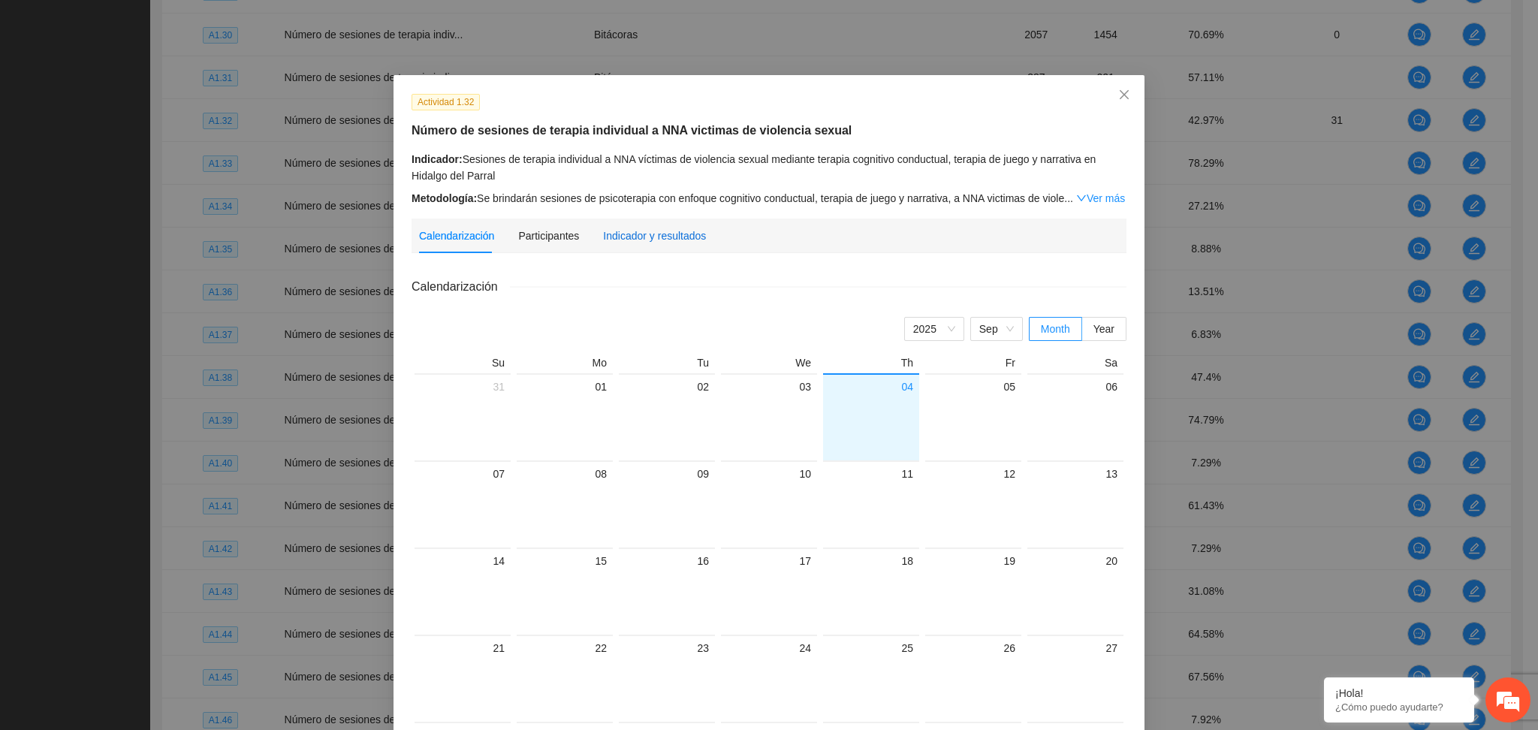
click at [666, 231] on div "Indicador y resultados" at bounding box center [654, 236] width 103 height 17
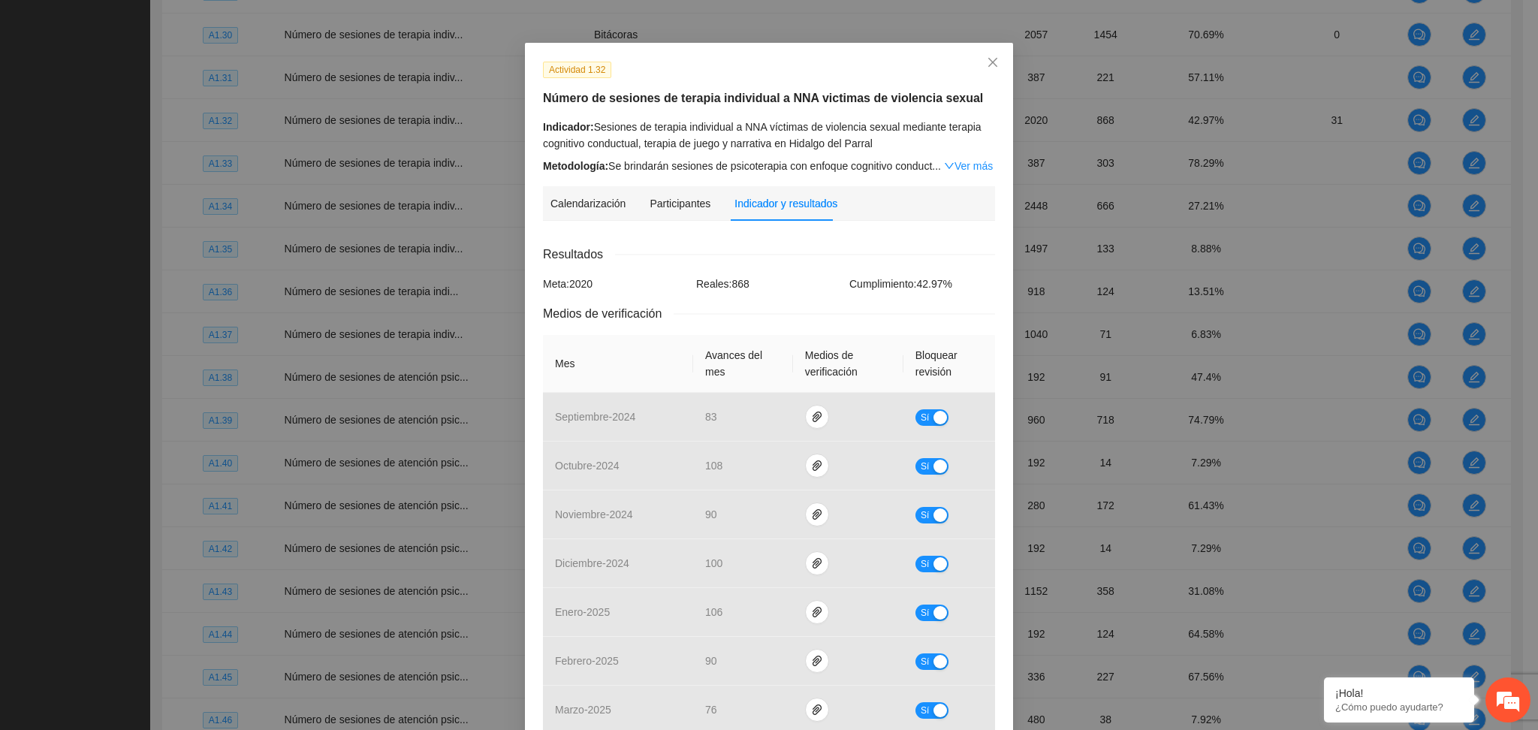
scroll to position [0, 0]
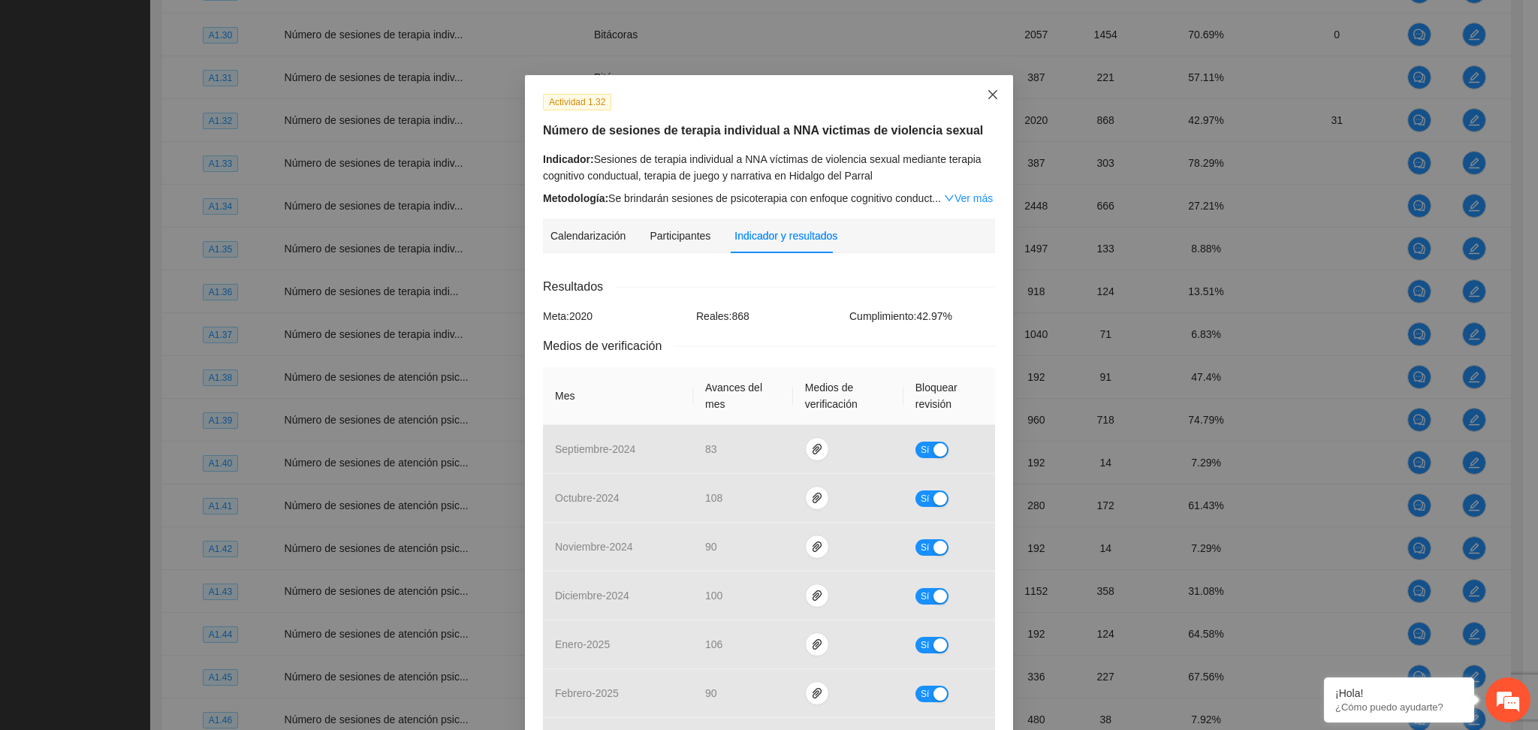
click at [987, 90] on icon "close" at bounding box center [993, 95] width 12 height 12
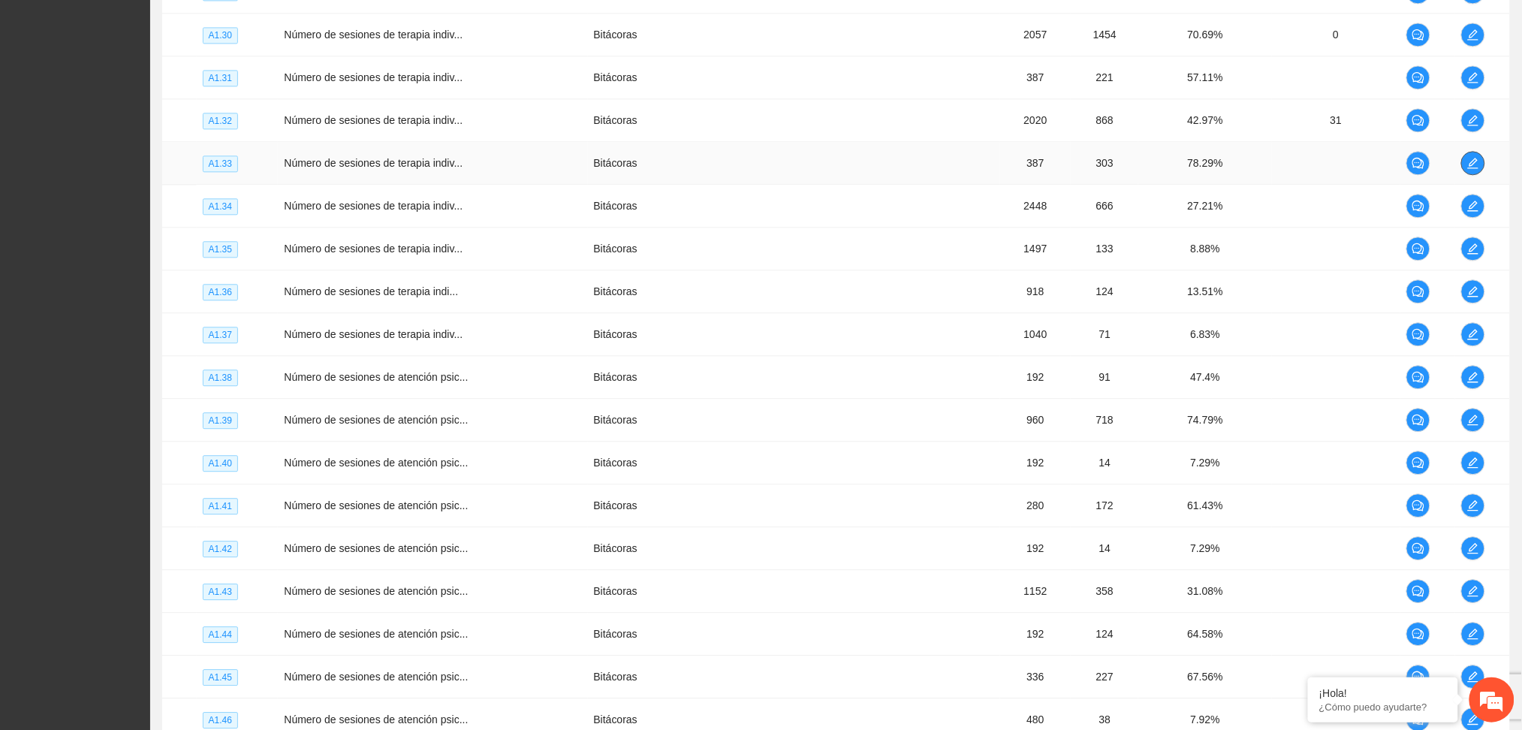
click at [1476, 167] on icon "edit" at bounding box center [1473, 163] width 12 height 12
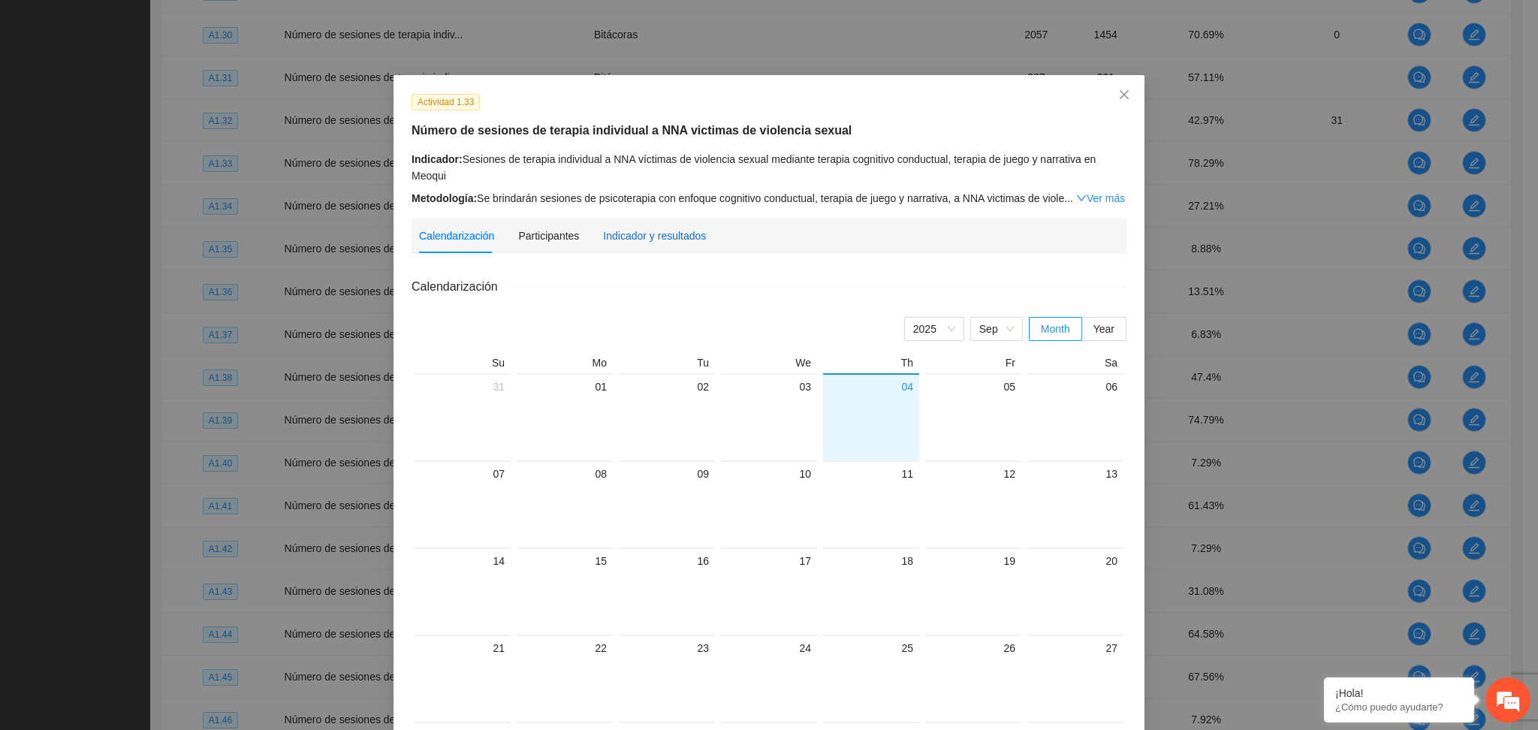
click at [665, 234] on div "Indicador y resultados" at bounding box center [654, 236] width 103 height 17
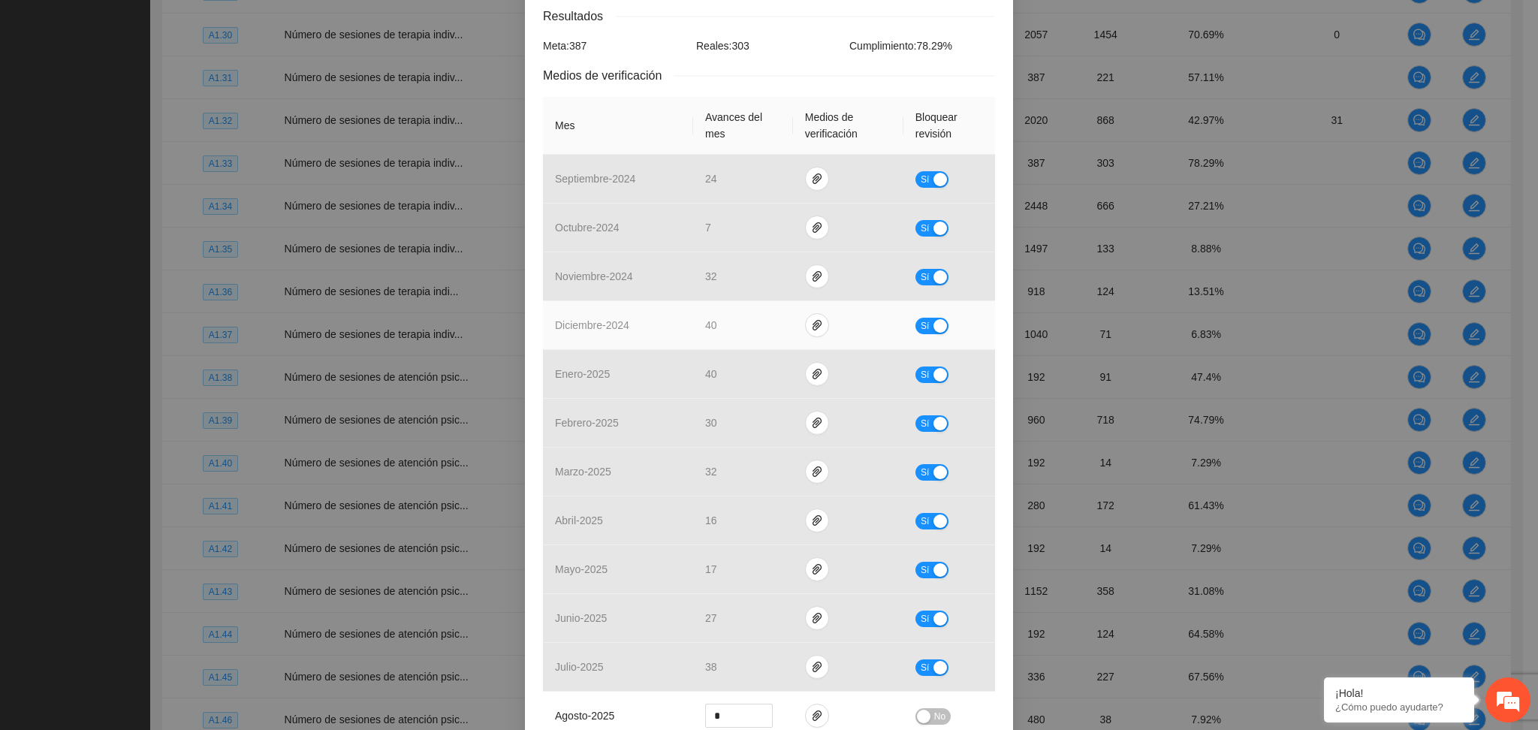
scroll to position [300, 0]
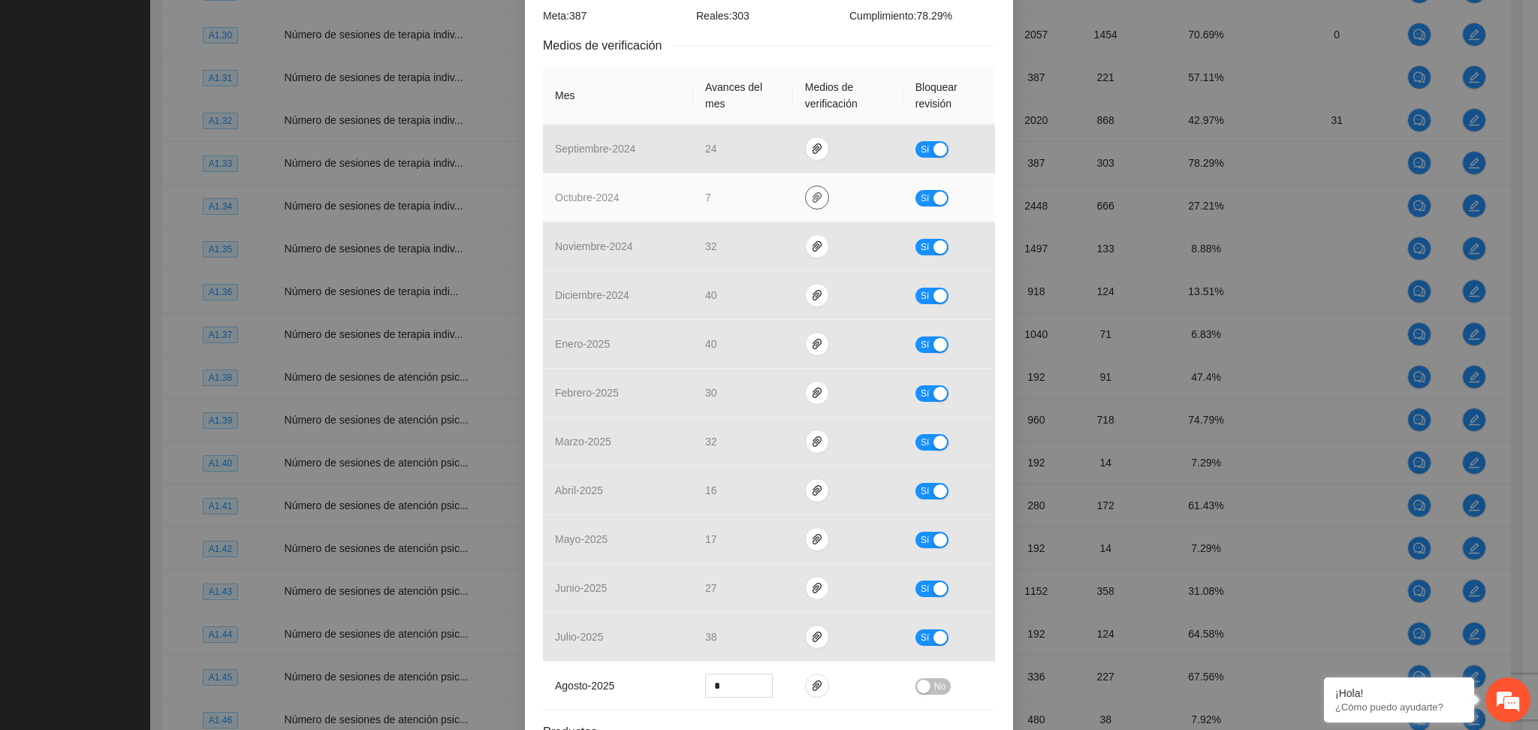
click at [813, 206] on button "button" at bounding box center [817, 197] width 24 height 24
click at [755, 153] on link "A1.33_Sesiones_Indiv_NNA_Victimas_Meoqui_Oct.zip" at bounding box center [813, 154] width 215 height 17
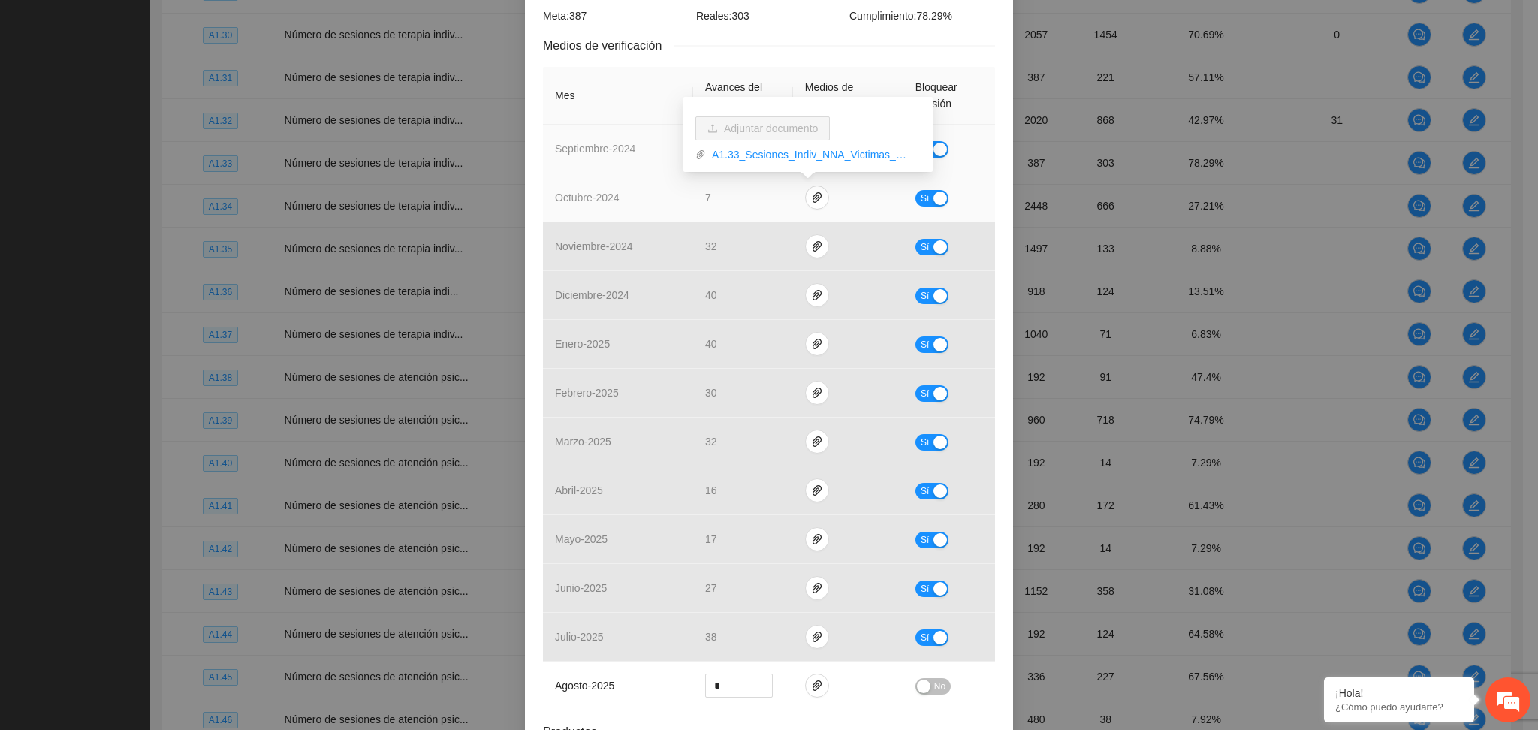
click at [577, 170] on td "septiembre - 2024" at bounding box center [618, 149] width 150 height 49
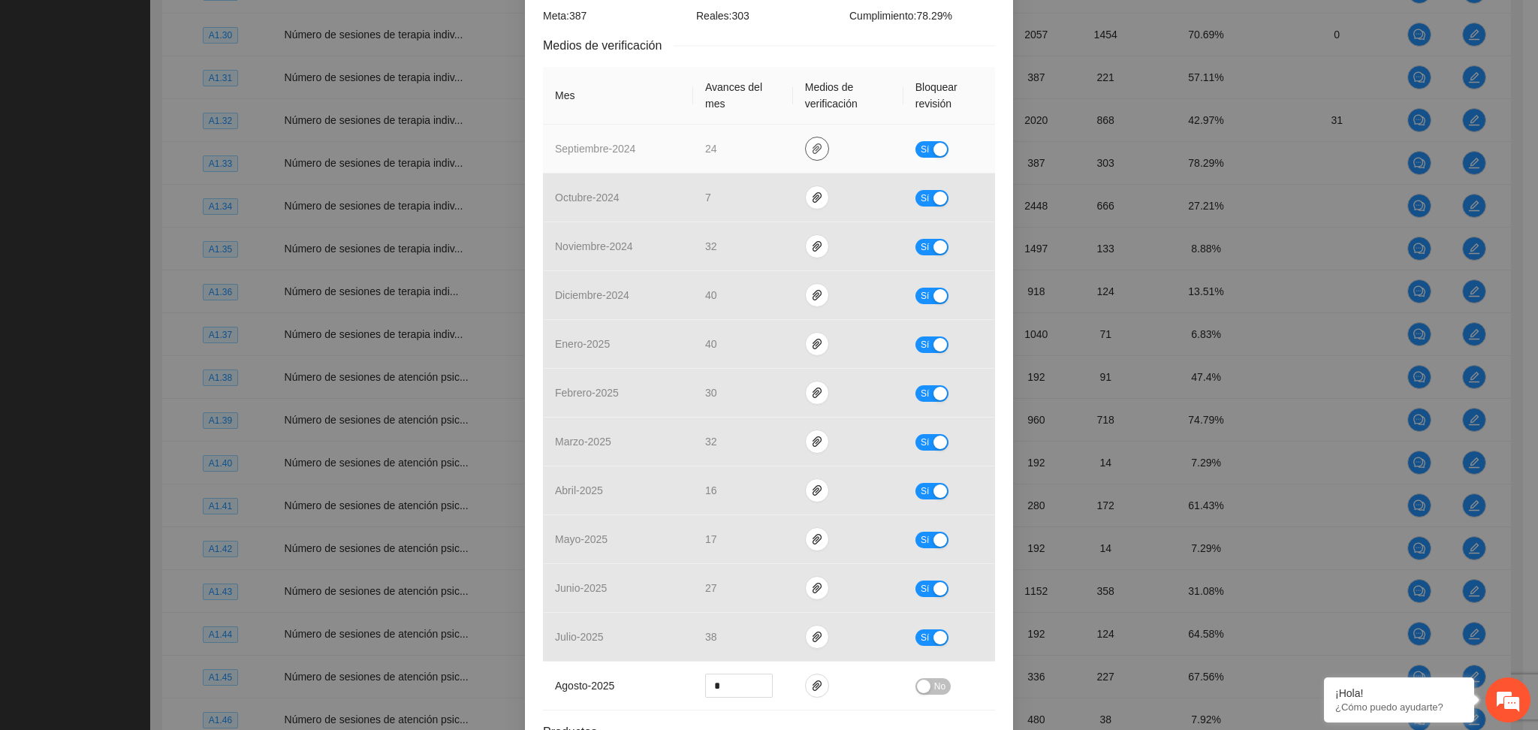
click at [808, 142] on button "button" at bounding box center [817, 149] width 24 height 24
click at [777, 106] on link "A1.33_Sesiones_de_terapia_individual_a_NNA_vctimas_de_violencia_sexual_mediante…" at bounding box center [813, 106] width 215 height 17
click at [934, 140] on div "Sí" at bounding box center [949, 148] width 68 height 17
drag, startPoint x: 933, startPoint y: 144, endPoint x: 930, endPoint y: 172, distance: 27.9
click at [933, 148] on div "button" at bounding box center [940, 150] width 14 height 14
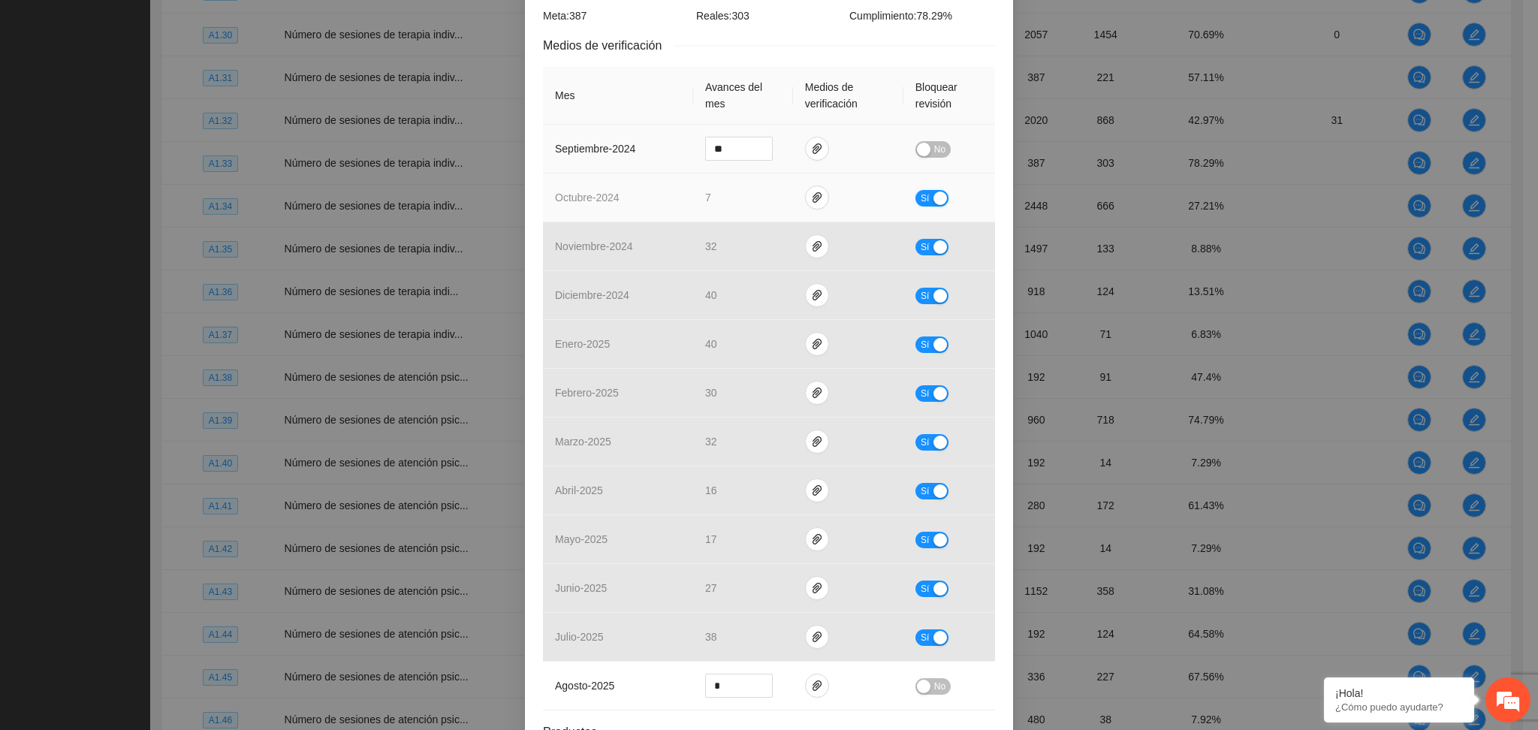
click at [933, 196] on div "button" at bounding box center [940, 199] width 14 height 14
drag, startPoint x: 735, startPoint y: 155, endPoint x: 646, endPoint y: 183, distance: 93.6
click at [646, 183] on tbody "septiembre - 2024 ** No octubre - 2024 * No noviembre - 2024 32 Sí diciembre - …" at bounding box center [769, 418] width 452 height 586
type input "**"
click at [917, 147] on div "button" at bounding box center [924, 150] width 14 height 14
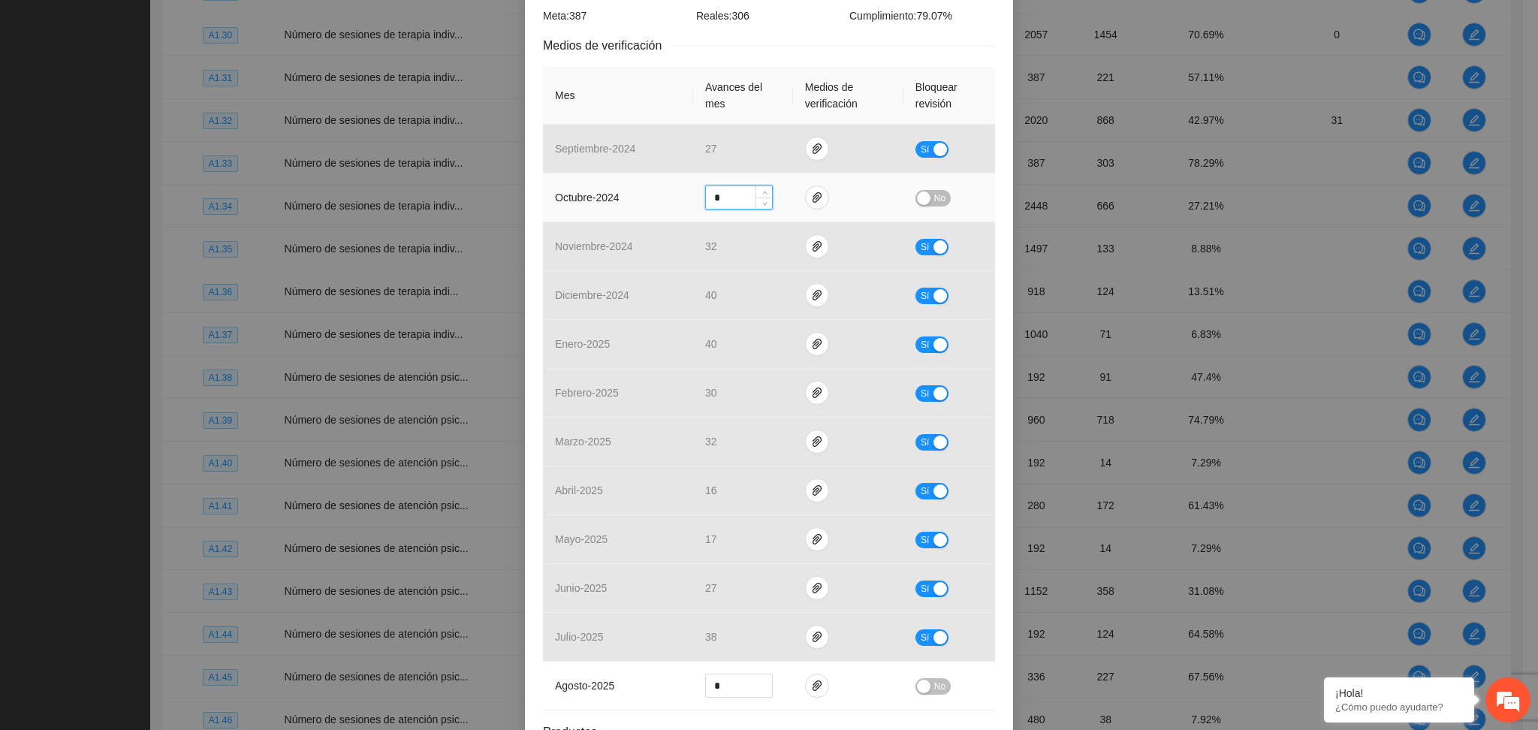
drag, startPoint x: 729, startPoint y: 195, endPoint x: 674, endPoint y: 195, distance: 54.8
click at [674, 195] on tr "octubre - 2024 * No" at bounding box center [769, 197] width 452 height 49
type input "**"
drag, startPoint x: 921, startPoint y: 202, endPoint x: 918, endPoint y: 191, distance: 11.7
click at [918, 191] on button "No" at bounding box center [932, 198] width 35 height 17
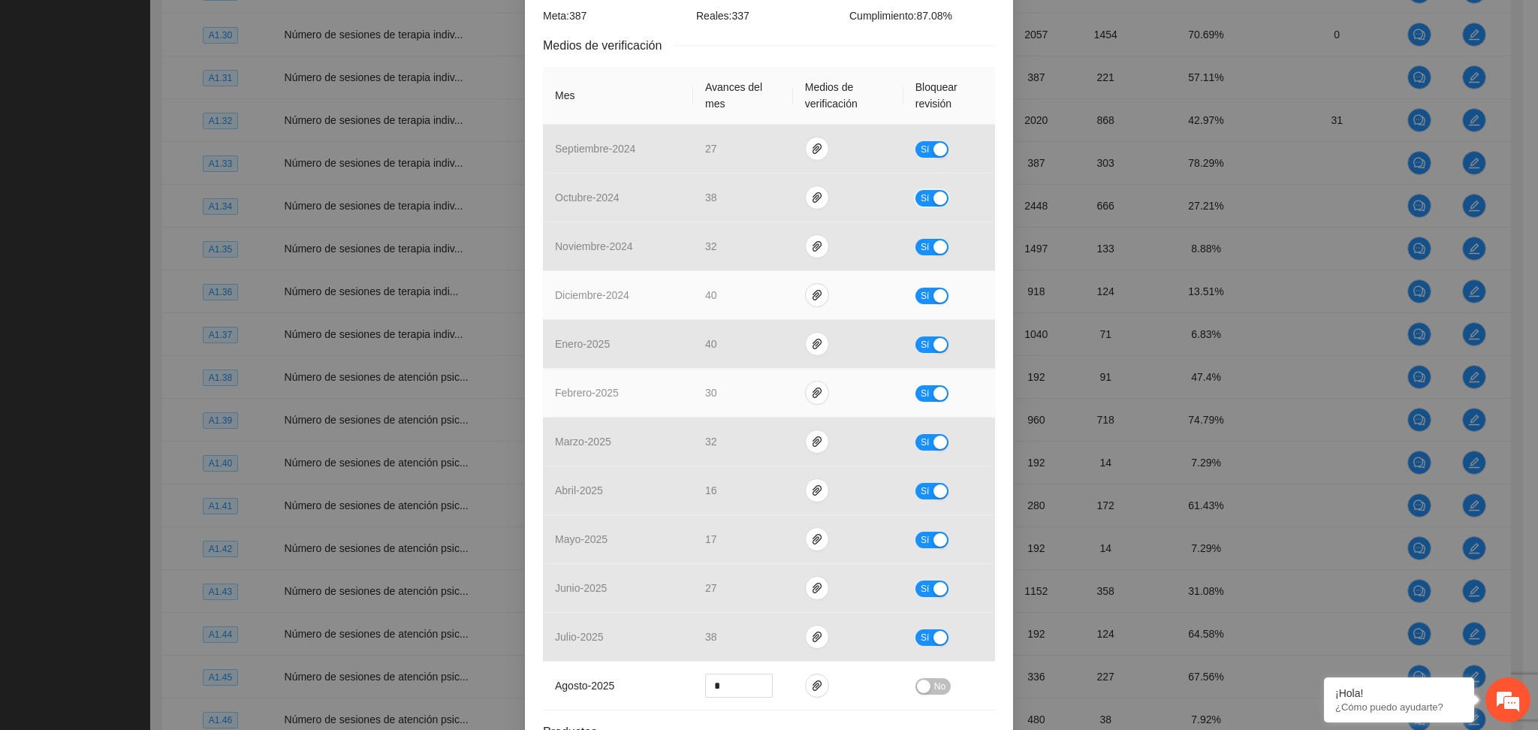
scroll to position [427, 0]
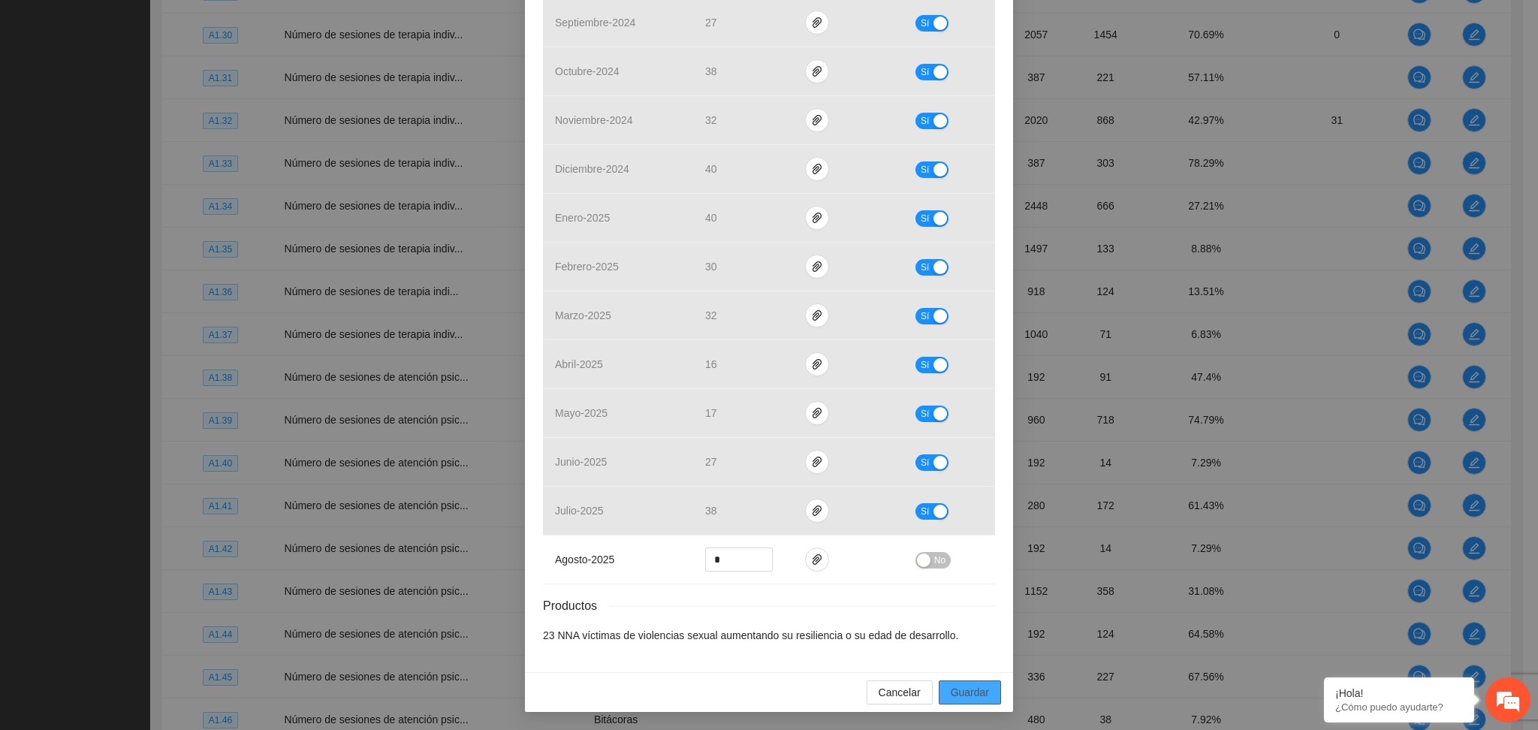
click at [957, 683] on button "Guardar" at bounding box center [970, 692] width 62 height 24
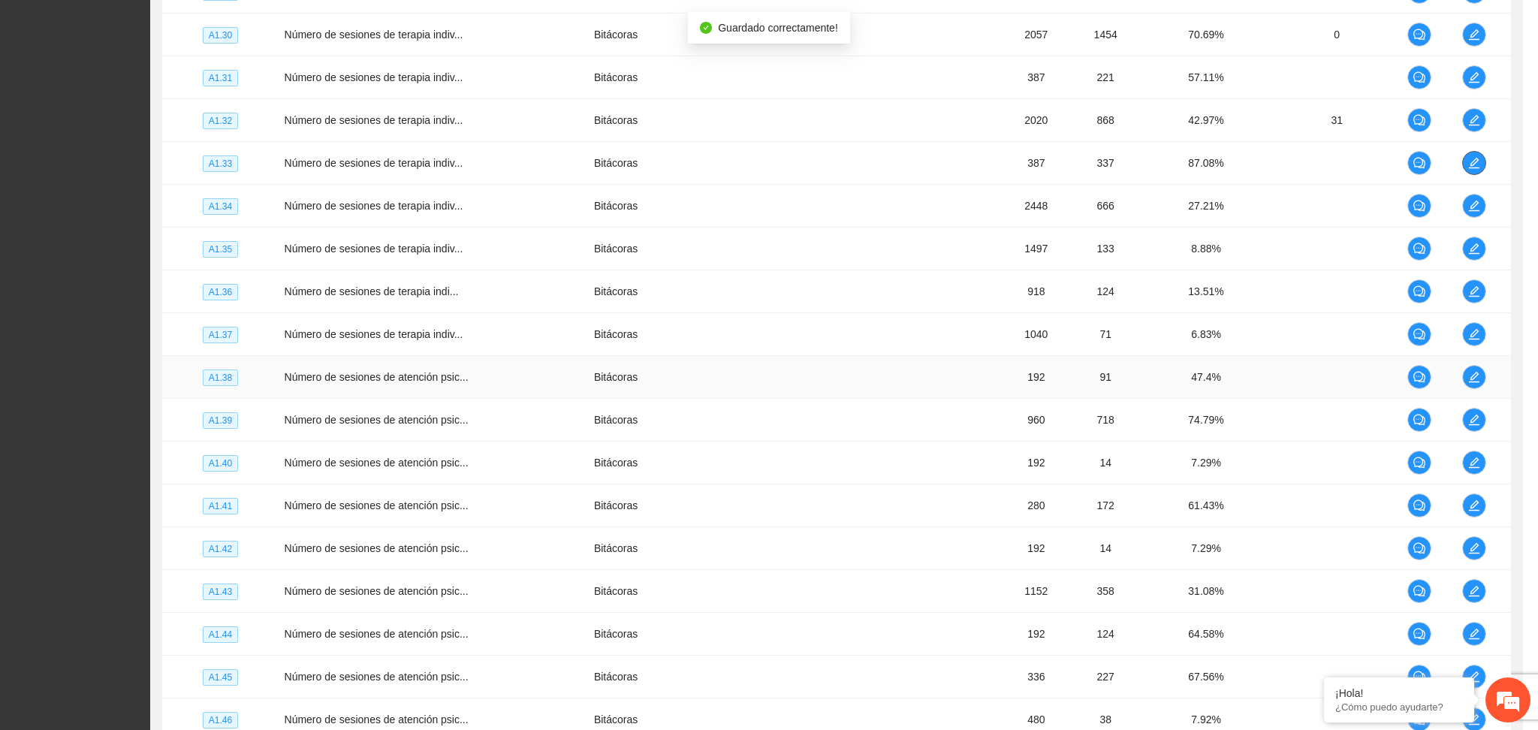
scroll to position [0, 0]
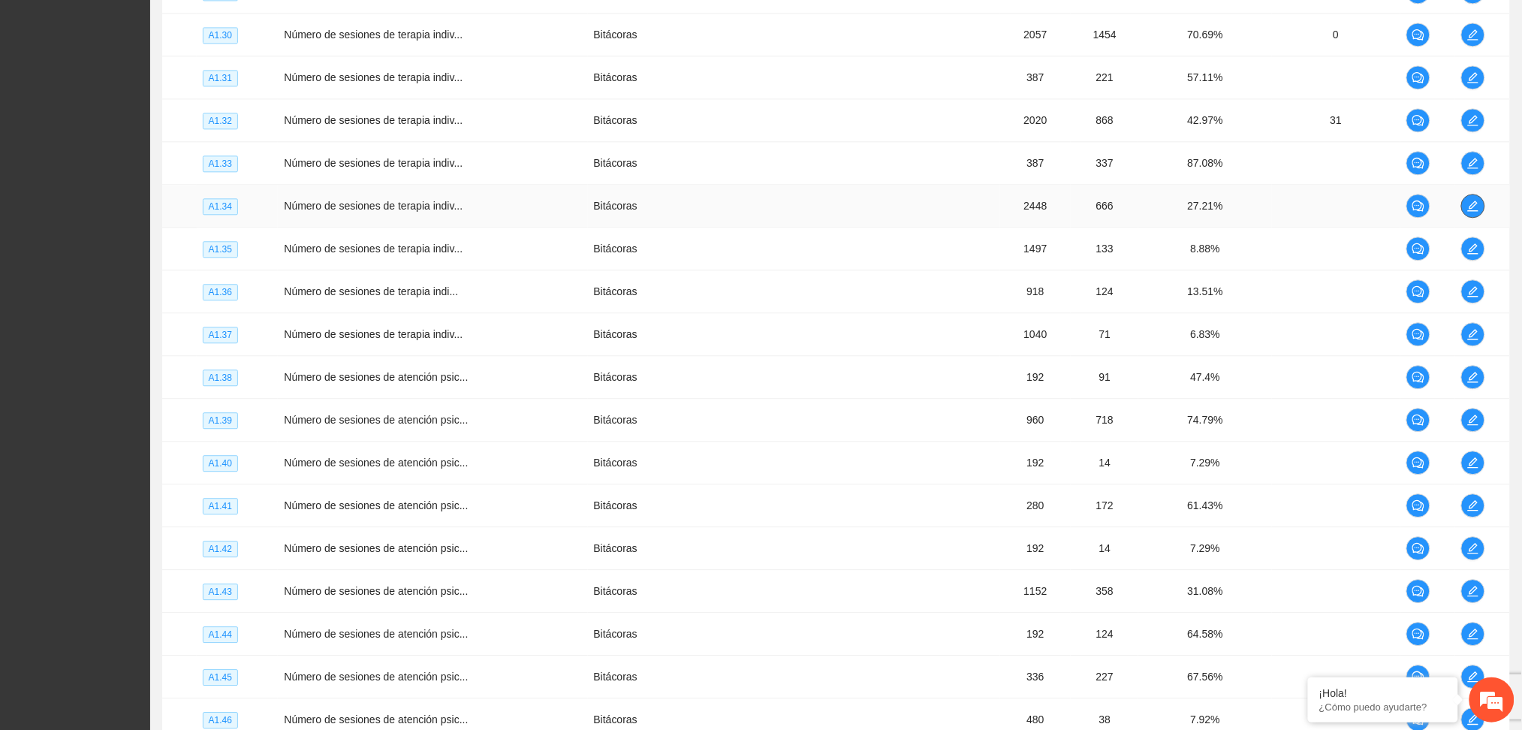
click at [1470, 203] on icon "edit" at bounding box center [1473, 206] width 12 height 12
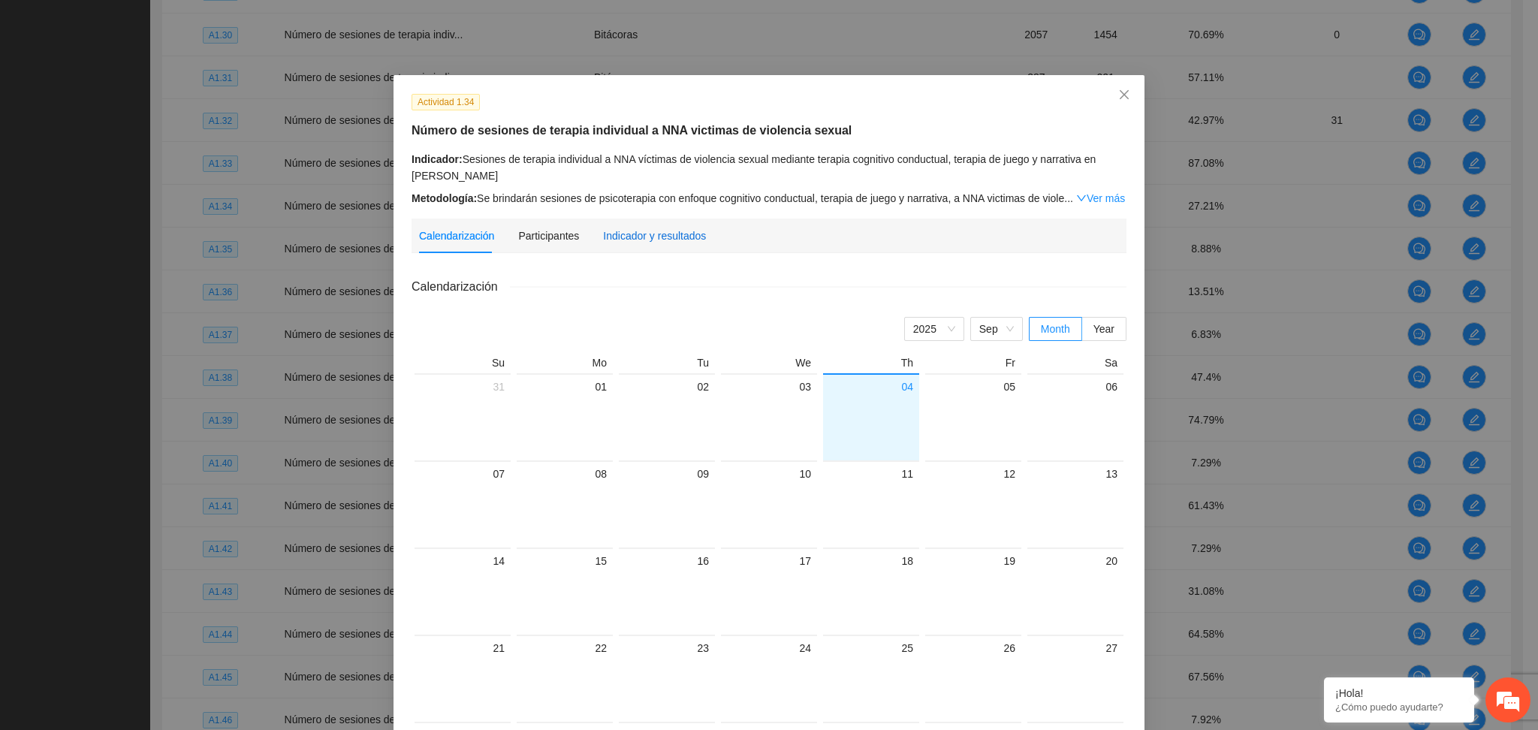
click at [646, 230] on div "Indicador y resultados" at bounding box center [654, 236] width 103 height 17
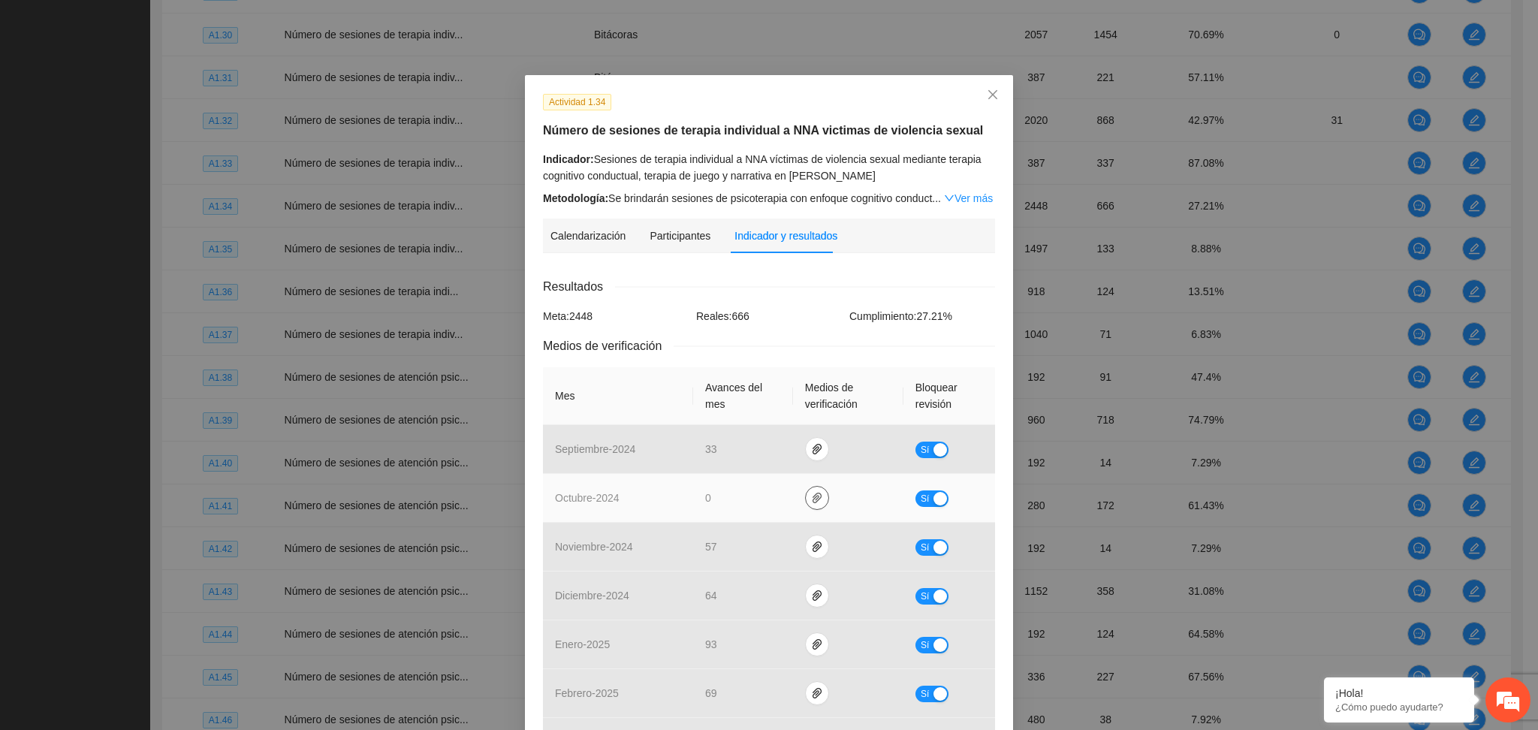
click at [813, 499] on icon "paper-clip" at bounding box center [817, 498] width 12 height 12
click at [816, 454] on link "A1.34_Sesiones_Indiv_NNA_Victimas_Cuauh_Oct.zip" at bounding box center [813, 455] width 215 height 17
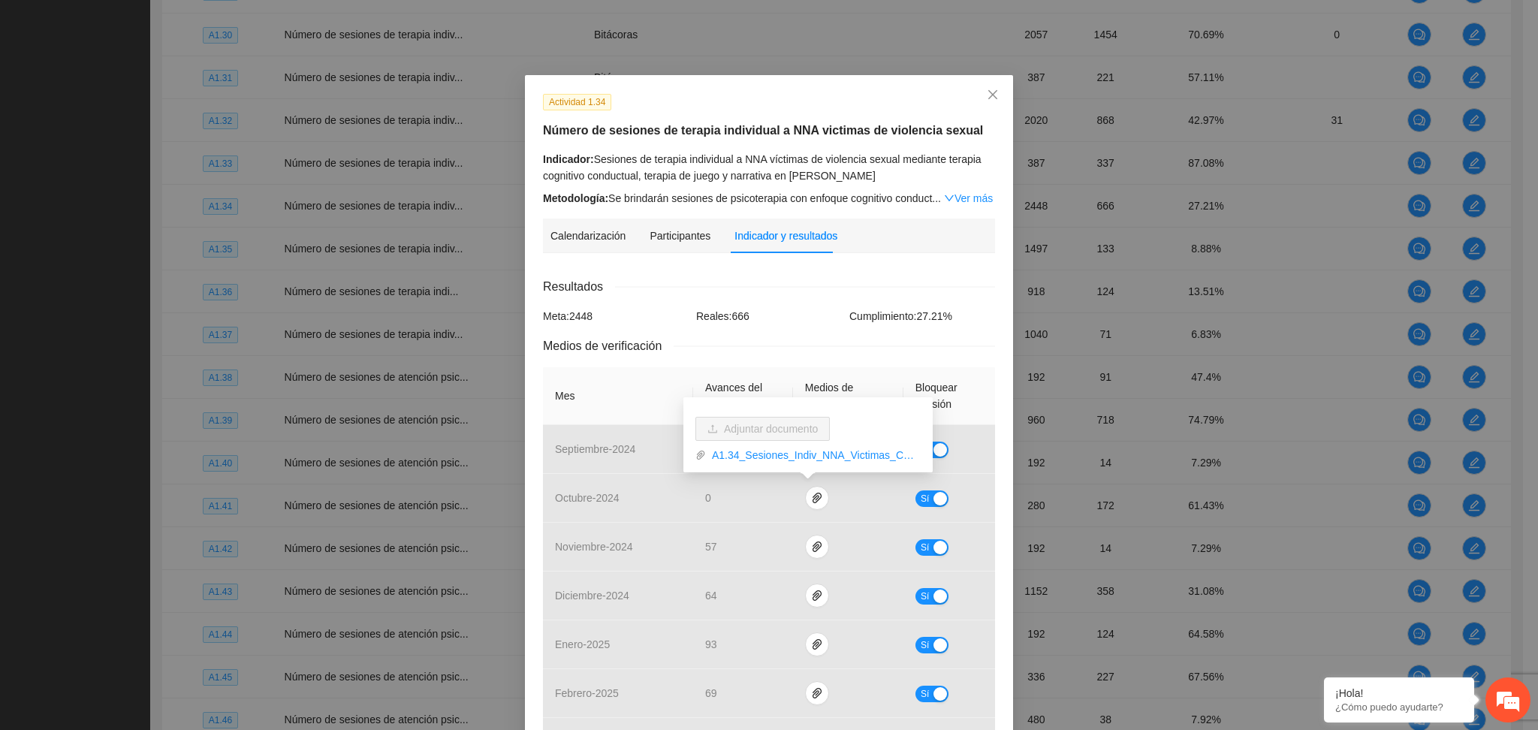
click at [784, 334] on div "Resultados Meta: 2448 Reales: 666 Cumplimiento: 27.21 % Medios de verificación …" at bounding box center [769, 673] width 452 height 793
drag, startPoint x: 984, startPoint y: 84, endPoint x: 1018, endPoint y: 112, distance: 44.3
click at [984, 84] on span "Close" at bounding box center [993, 95] width 41 height 41
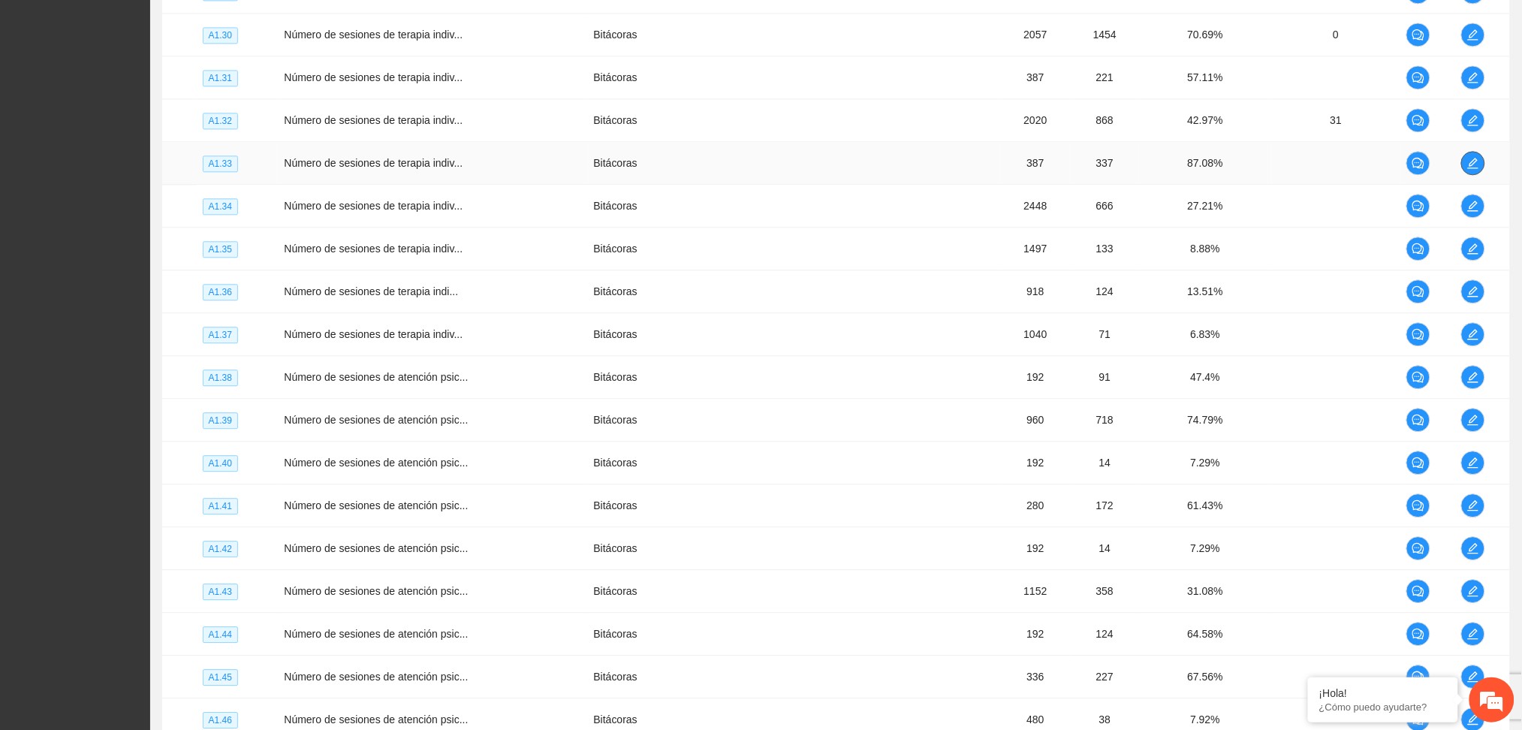
click at [1470, 166] on icon "edit" at bounding box center [1473, 163] width 12 height 12
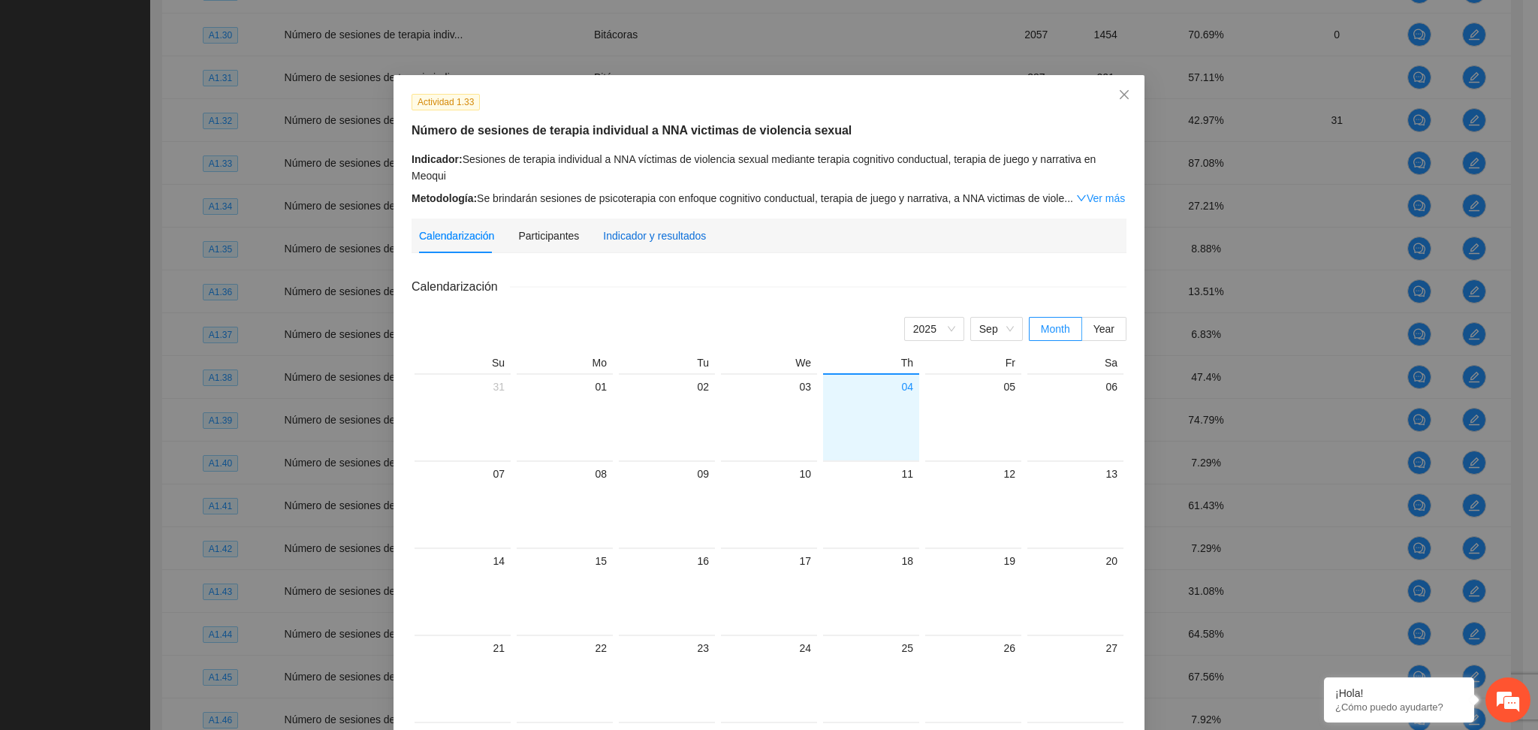
click at [659, 237] on div "Indicador y resultados" at bounding box center [654, 236] width 103 height 17
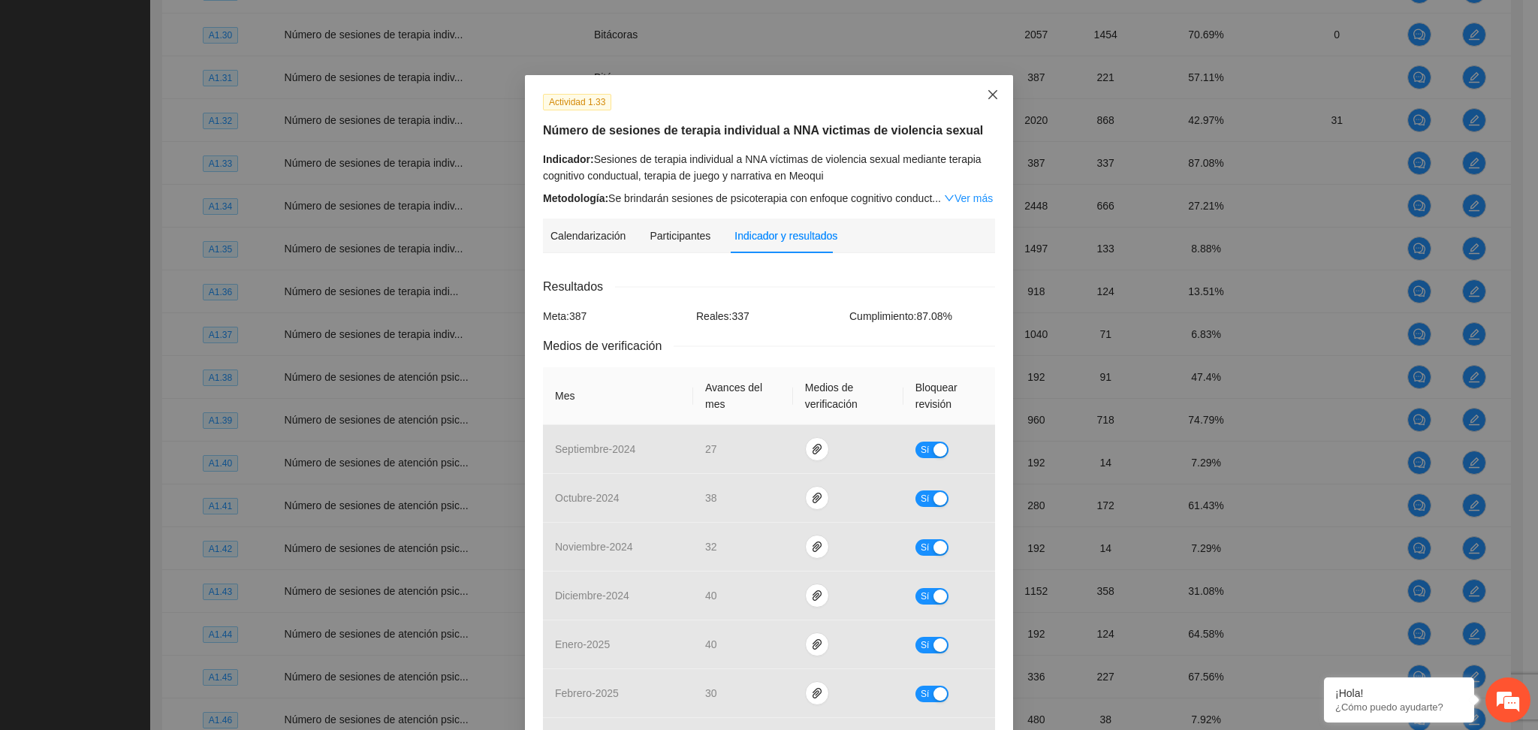
click at [987, 89] on icon "close" at bounding box center [993, 95] width 12 height 12
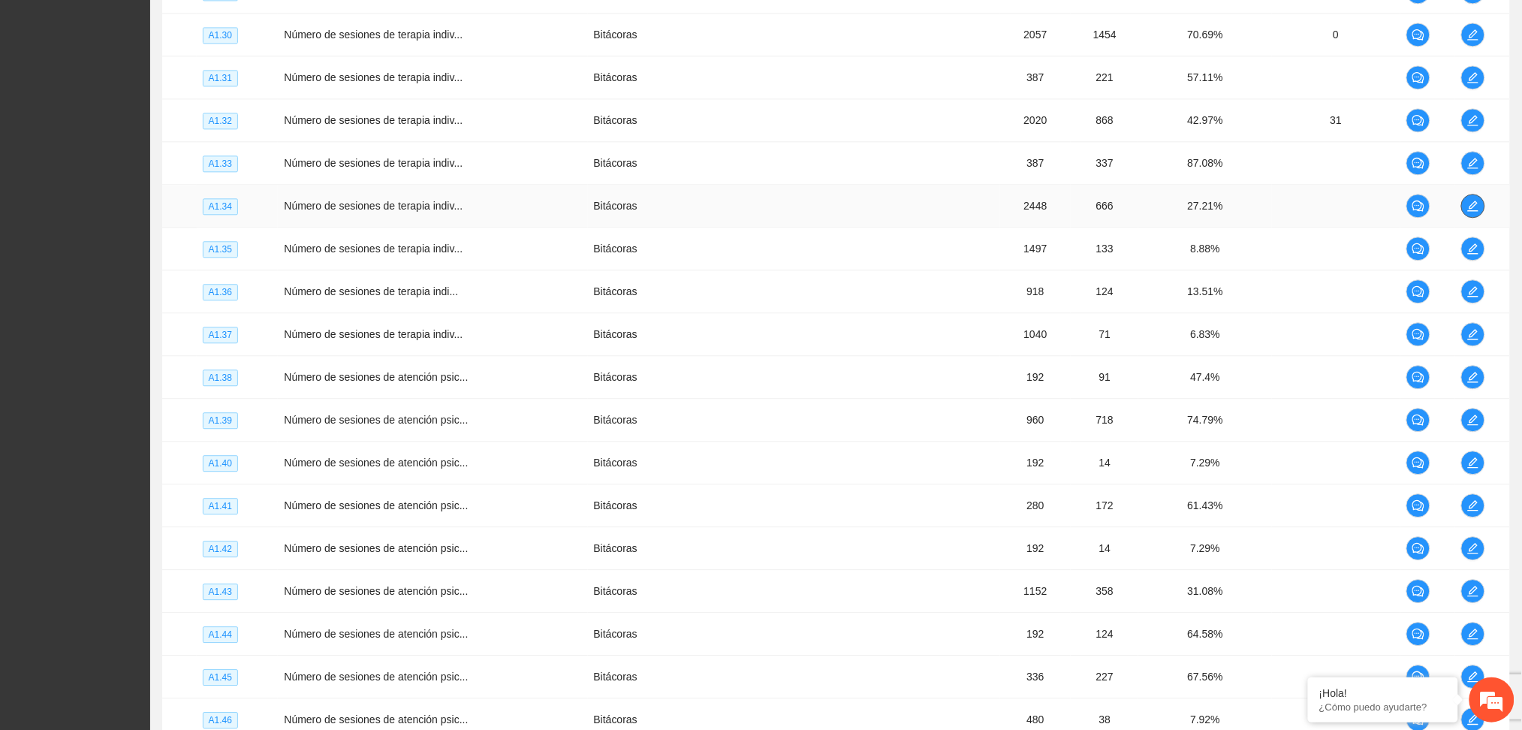
click at [1471, 209] on icon "edit" at bounding box center [1473, 206] width 12 height 12
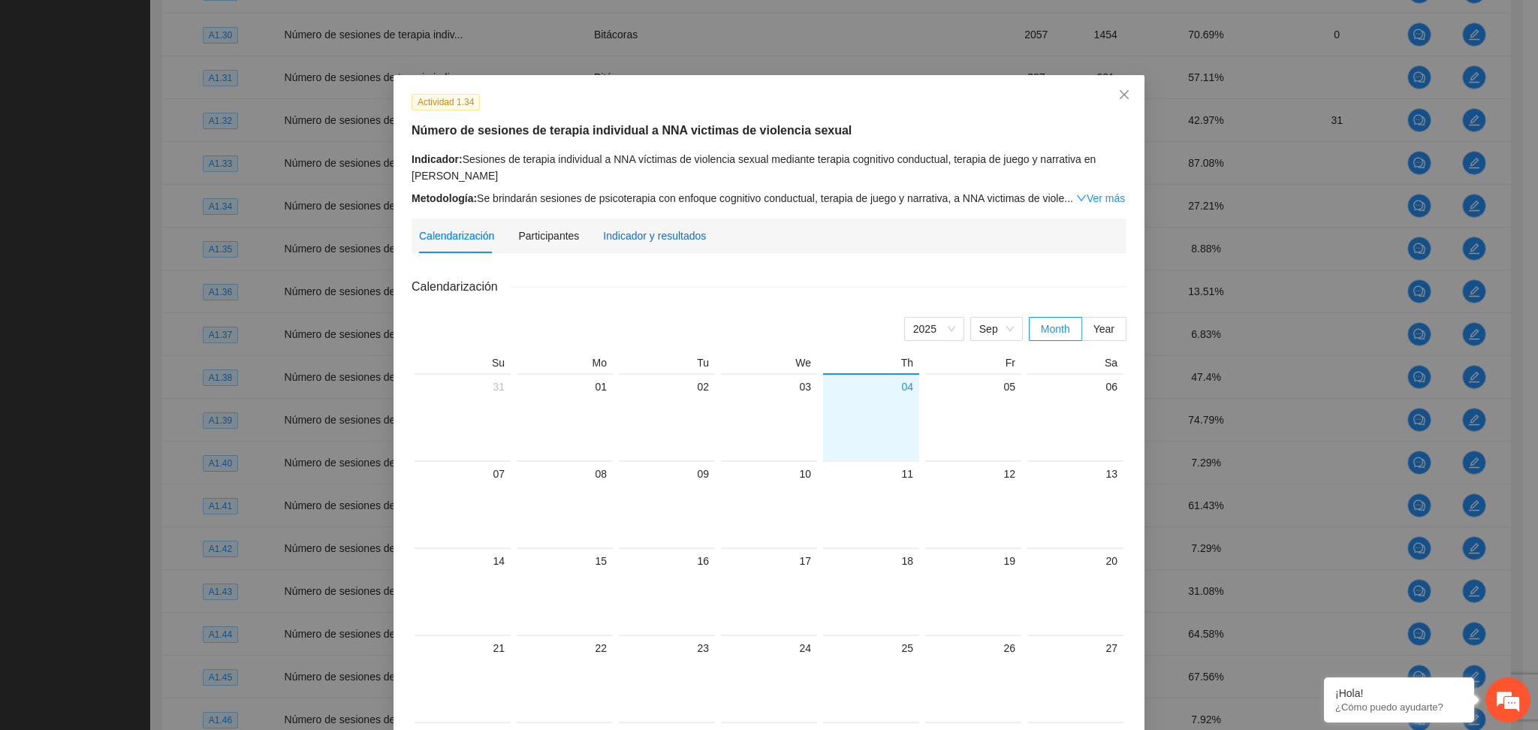
click at [615, 235] on div "Indicador y resultados" at bounding box center [654, 236] width 103 height 17
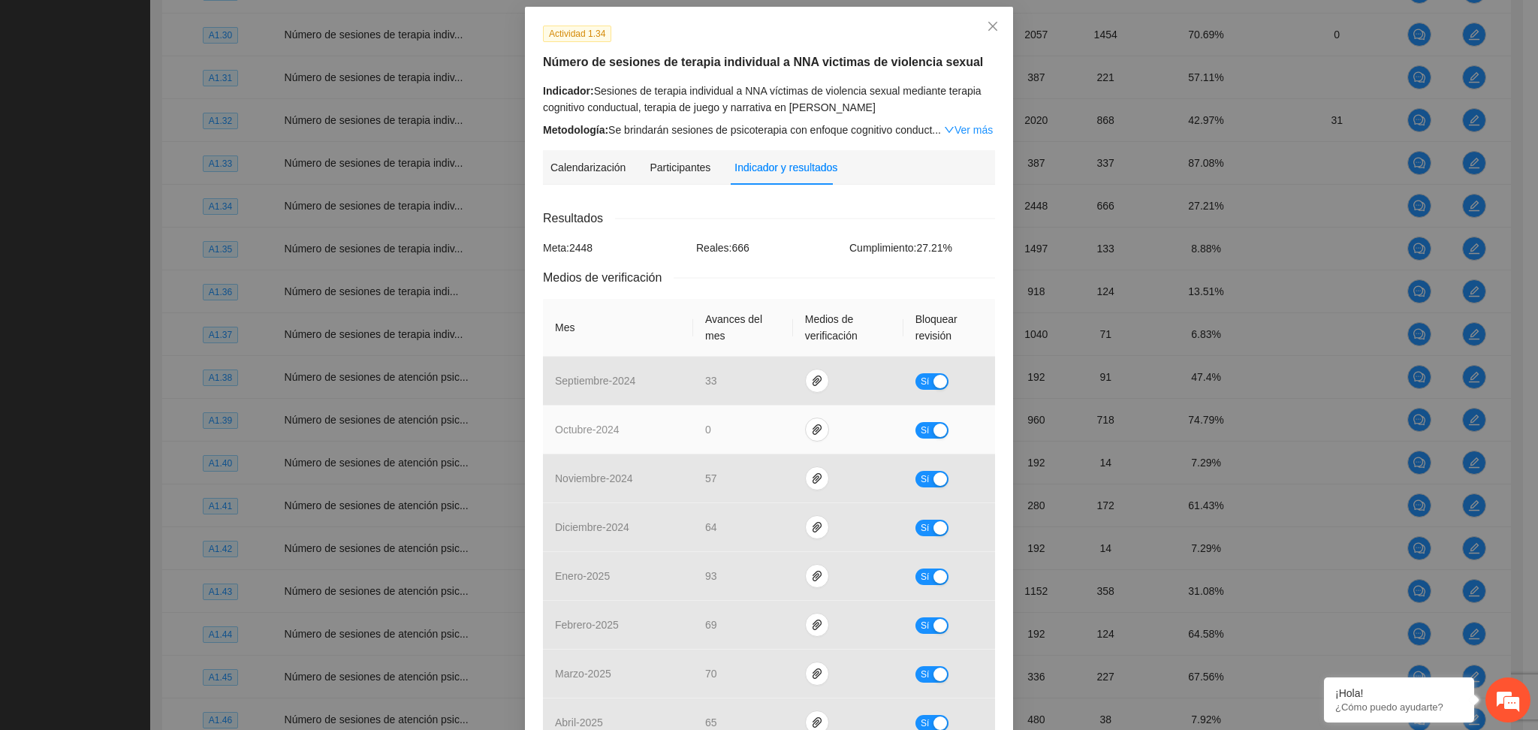
scroll to position [26, 0]
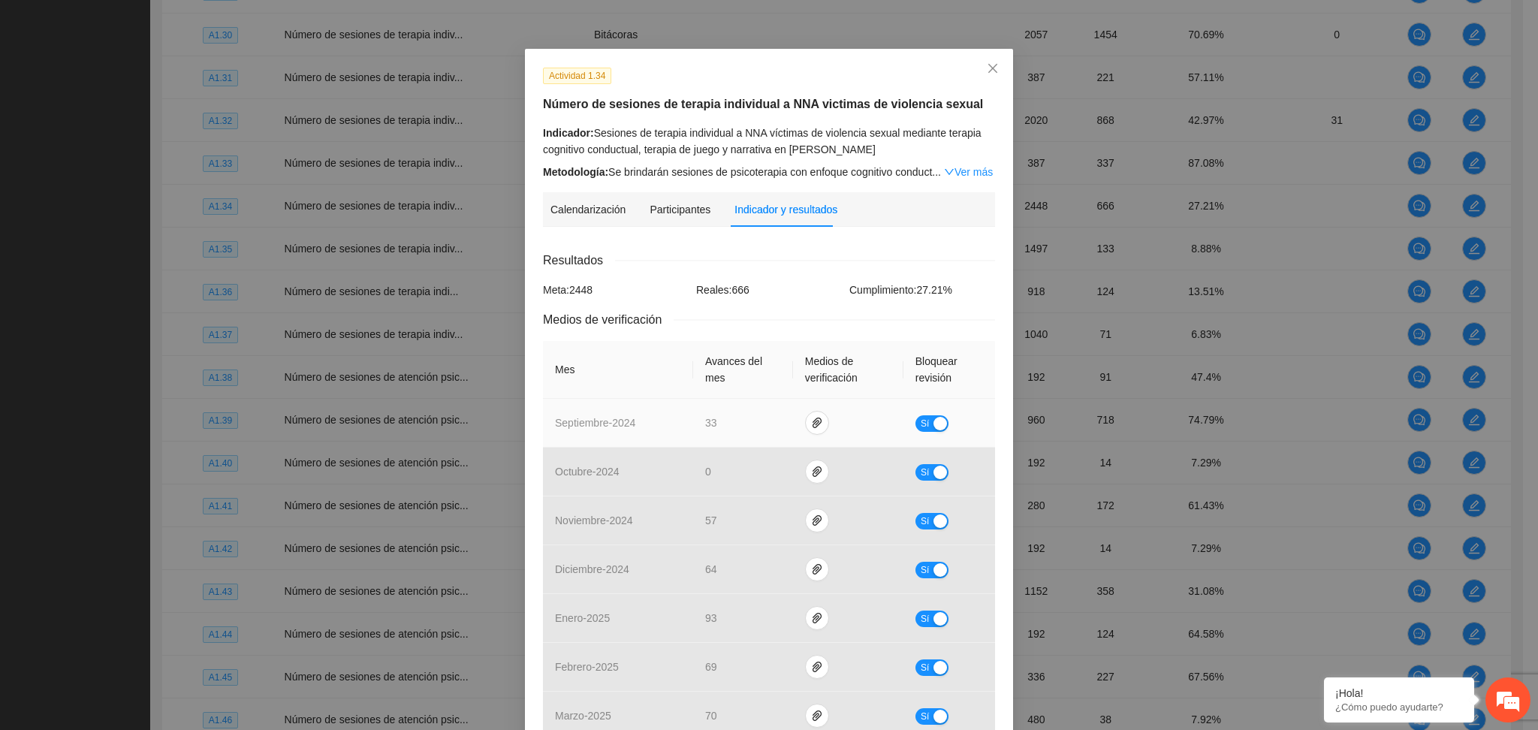
drag, startPoint x: 927, startPoint y: 425, endPoint x: 800, endPoint y: 433, distance: 127.9
click at [933, 423] on div "button" at bounding box center [940, 424] width 14 height 14
click at [716, 424] on input "**" at bounding box center [739, 423] width 66 height 23
click at [786, 290] on div "Reales: 666" at bounding box center [768, 290] width 153 height 17
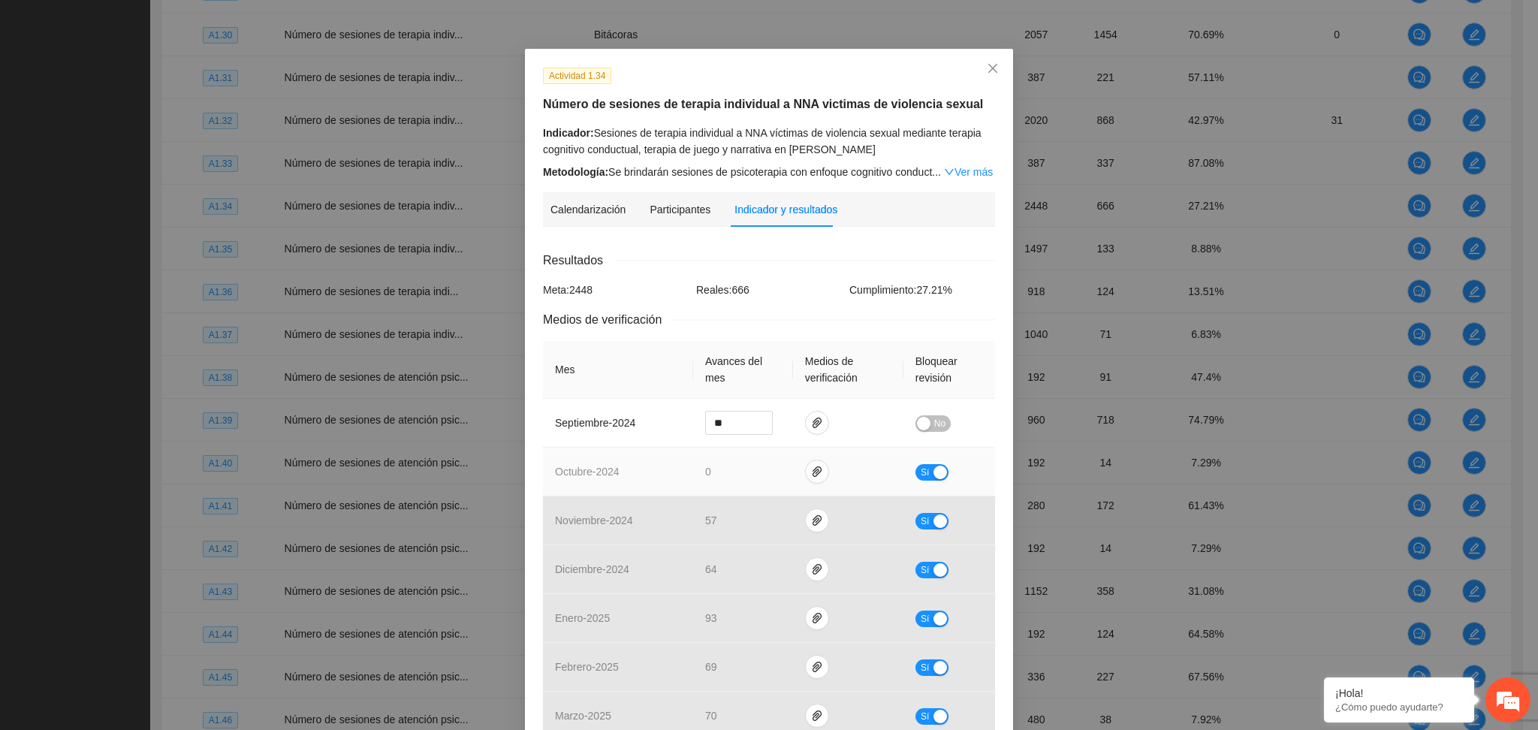
drag, startPoint x: 930, startPoint y: 463, endPoint x: 903, endPoint y: 476, distance: 30.9
click at [929, 464] on div "Sí" at bounding box center [949, 471] width 68 height 17
click at [921, 475] on span "Sí" at bounding box center [925, 472] width 9 height 17
drag, startPoint x: 730, startPoint y: 472, endPoint x: 674, endPoint y: 476, distance: 56.5
click at [674, 476] on tr "octubre - 2024 * No" at bounding box center [769, 472] width 452 height 49
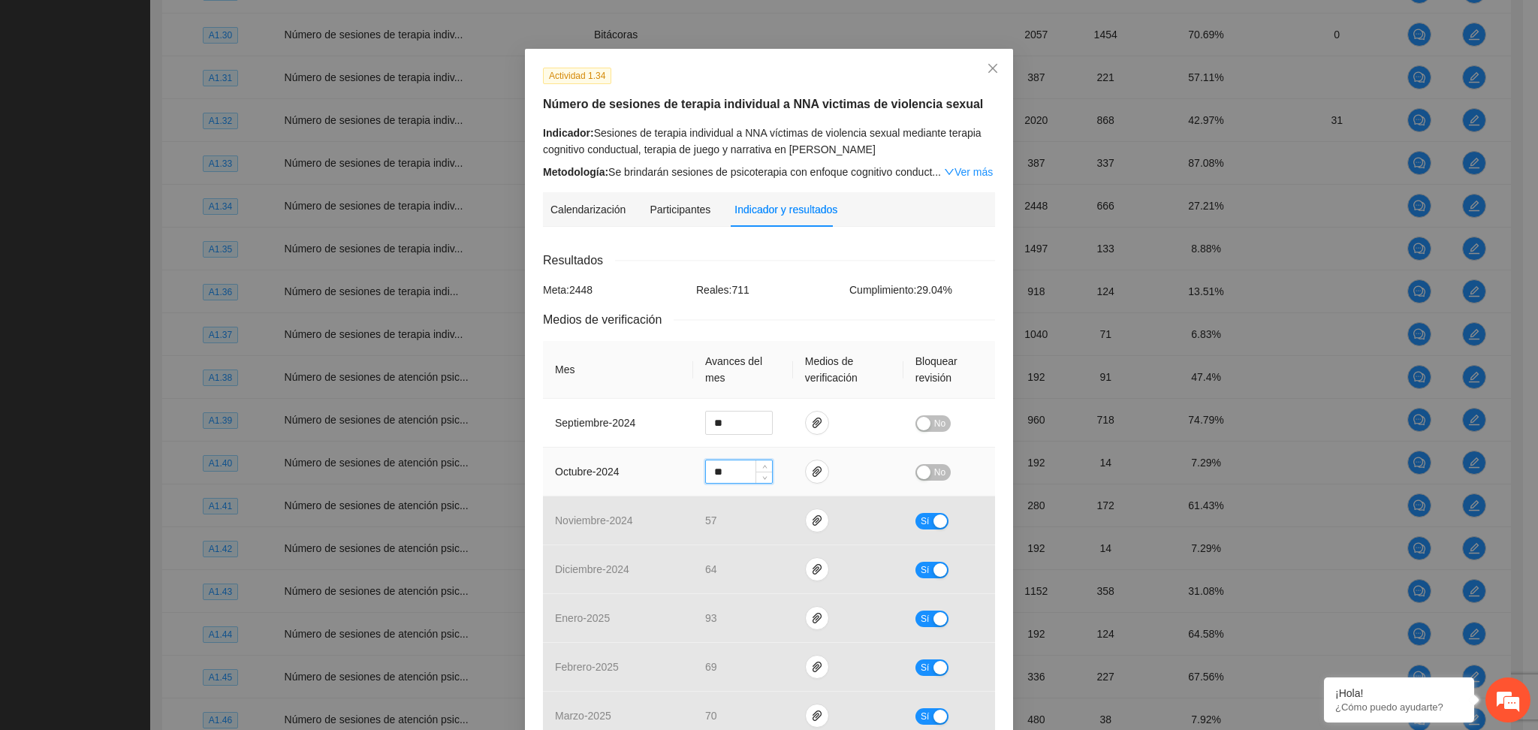
type input "**"
click at [934, 466] on span "No" at bounding box center [939, 472] width 11 height 17
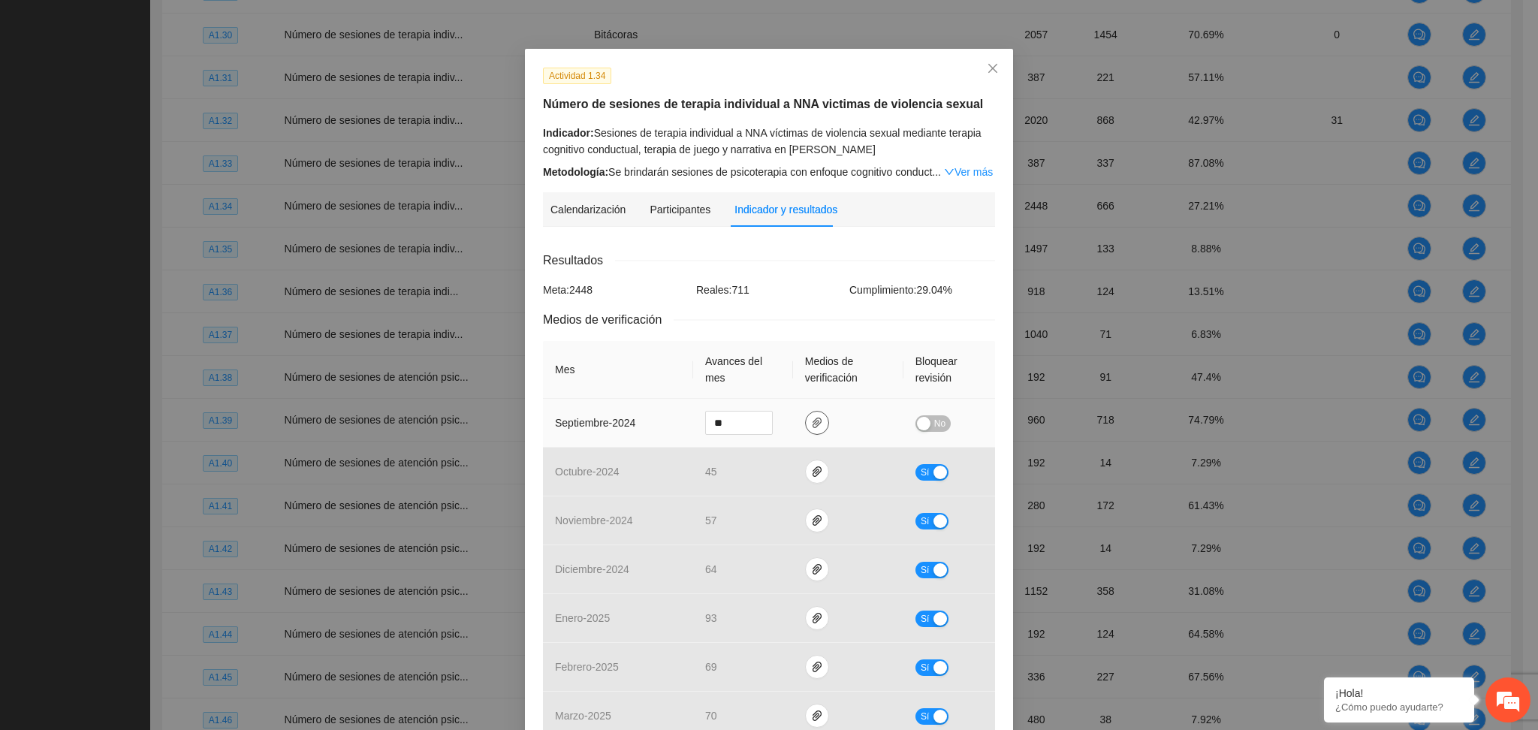
click at [811, 421] on icon "paper-clip" at bounding box center [817, 423] width 12 height 12
click at [774, 379] on link "A1.34_Sesiones_de_terapia_individual_a_NNA_vctimas_de_violencia_sexual_mediante…" at bounding box center [804, 380] width 197 height 17
click at [731, 246] on div "Calendarización [DATE] Month Year Su Mo Tu We Th Fr Sa 31 01 02 03 04 05 06 07 …" at bounding box center [769, 647] width 452 height 816
click at [811, 424] on icon "paper-clip" at bounding box center [817, 423] width 12 height 12
click at [777, 385] on link "A1.34_Sesiones_de_terapia_individual_a_NNA_vctimas_de_violencia_sexual_mediante…" at bounding box center [804, 380] width 197 height 17
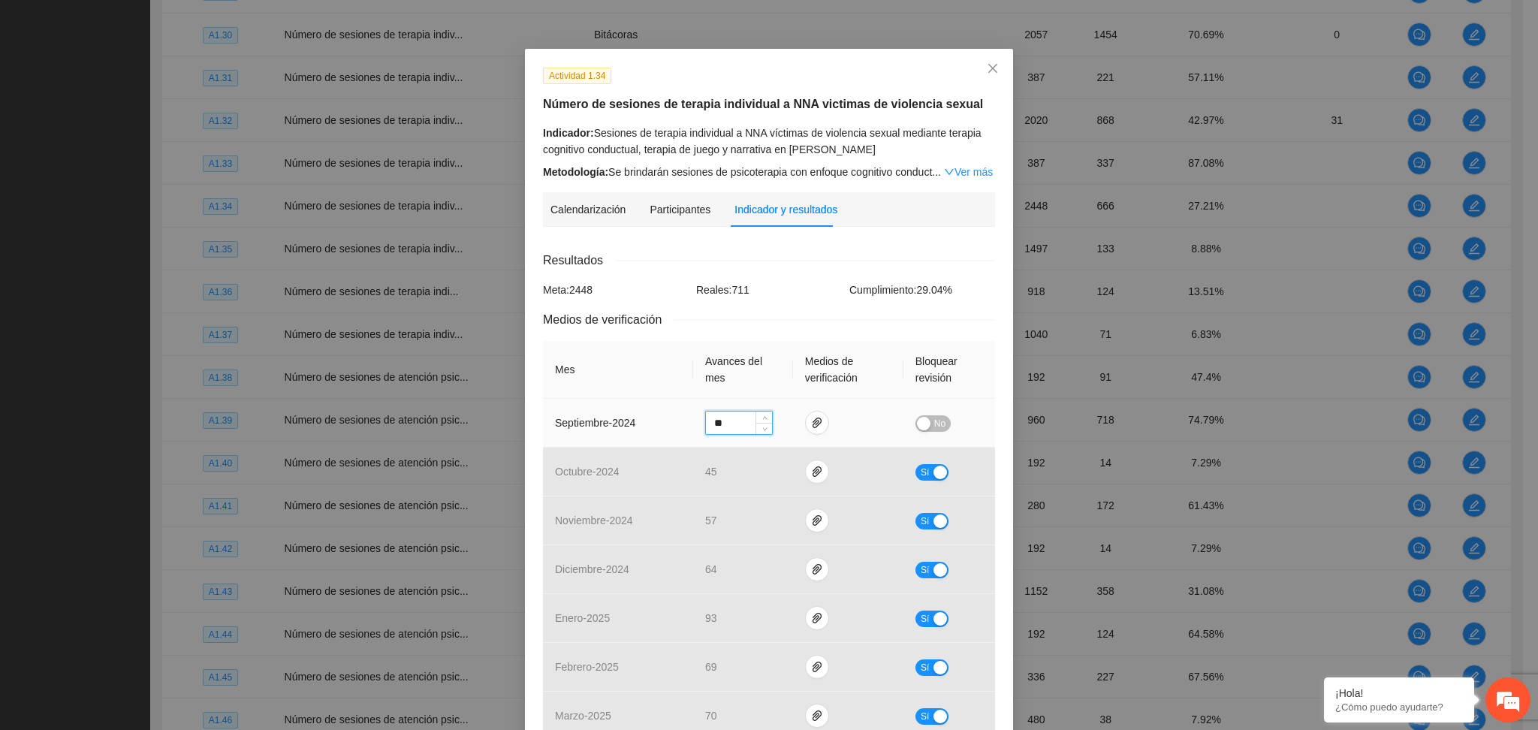
drag, startPoint x: 713, startPoint y: 425, endPoint x: 667, endPoint y: 412, distance: 48.3
click at [667, 412] on tr "septiembre - 2024 ** No" at bounding box center [769, 423] width 452 height 49
type input "**"
click at [920, 423] on div "button" at bounding box center [924, 424] width 14 height 14
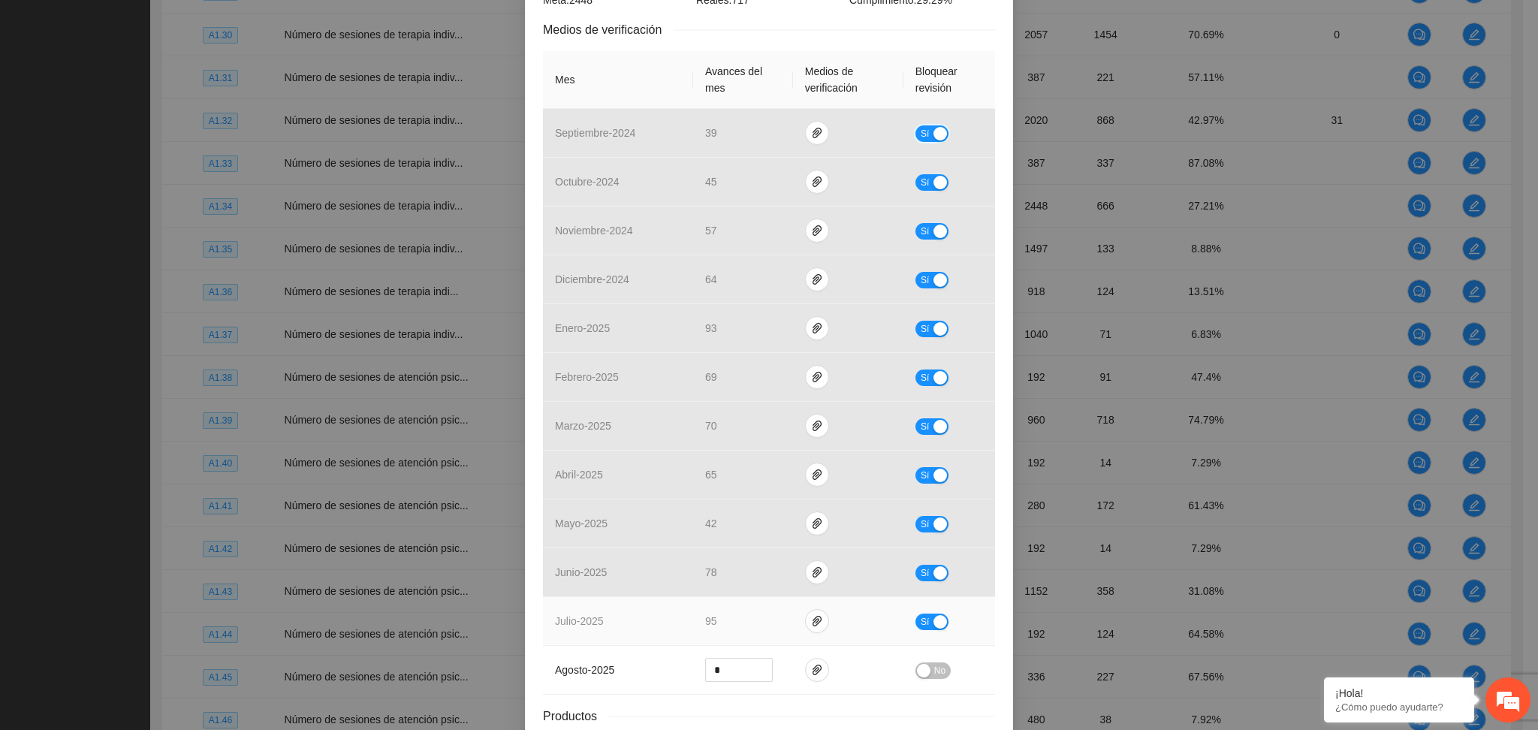
scroll to position [427, 0]
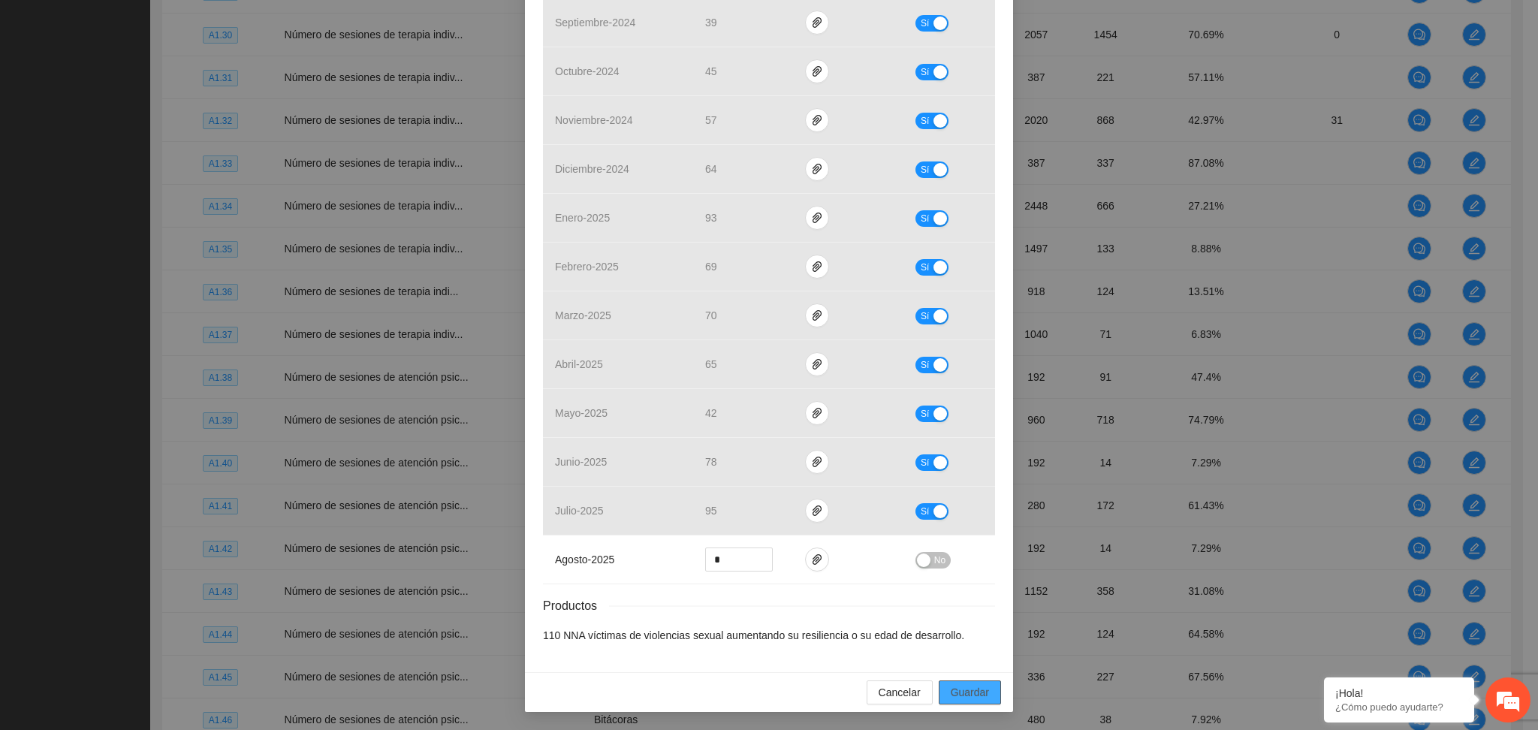
click at [957, 689] on span "Guardar" at bounding box center [970, 692] width 38 height 17
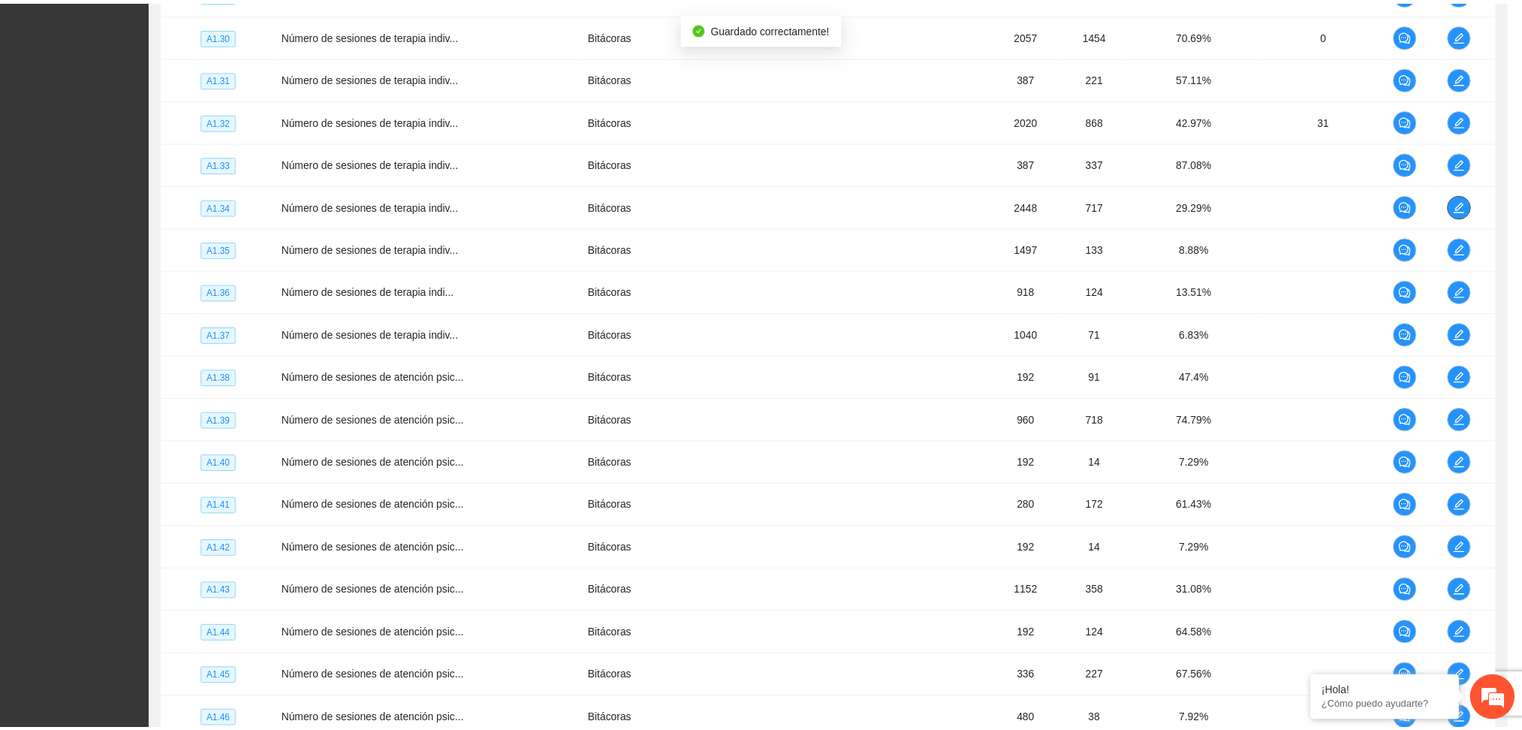
scroll to position [0, 0]
